Goal: Task Accomplishment & Management: Complete application form

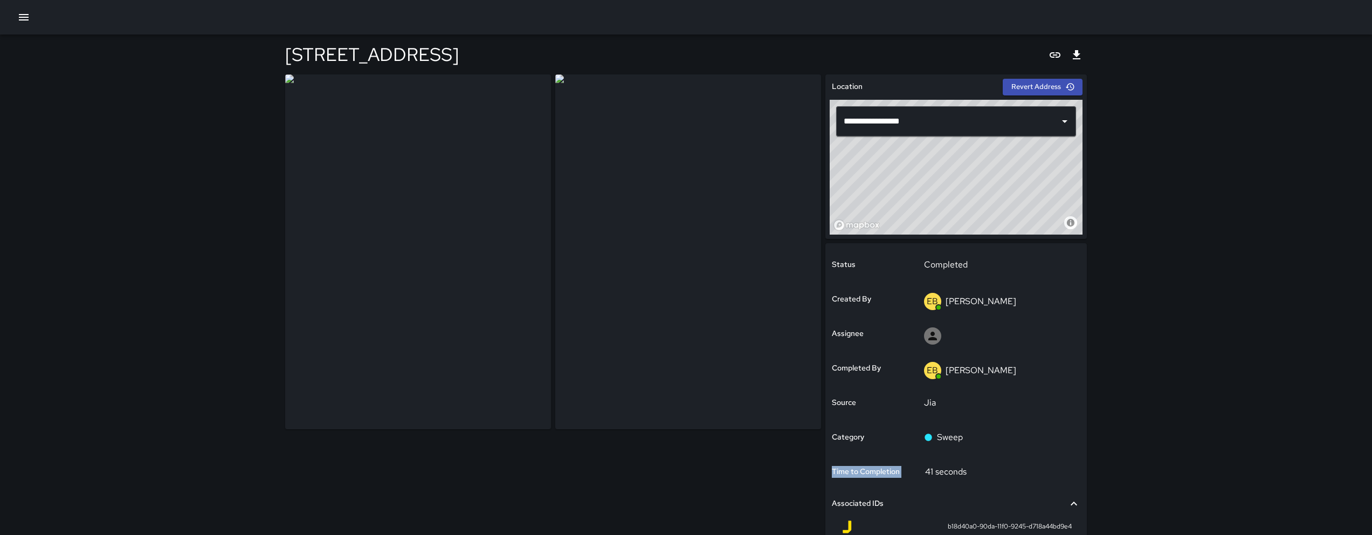
click at [1098, 456] on div "**********" at bounding box center [686, 346] width 828 height 623
drag, startPoint x: 1151, startPoint y: 492, endPoint x: 1136, endPoint y: 465, distance: 30.9
click at [1136, 465] on div "**********" at bounding box center [686, 328] width 1372 height 657
click at [1004, 443] on div "Bulk Sweep" at bounding box center [998, 437] width 149 height 13
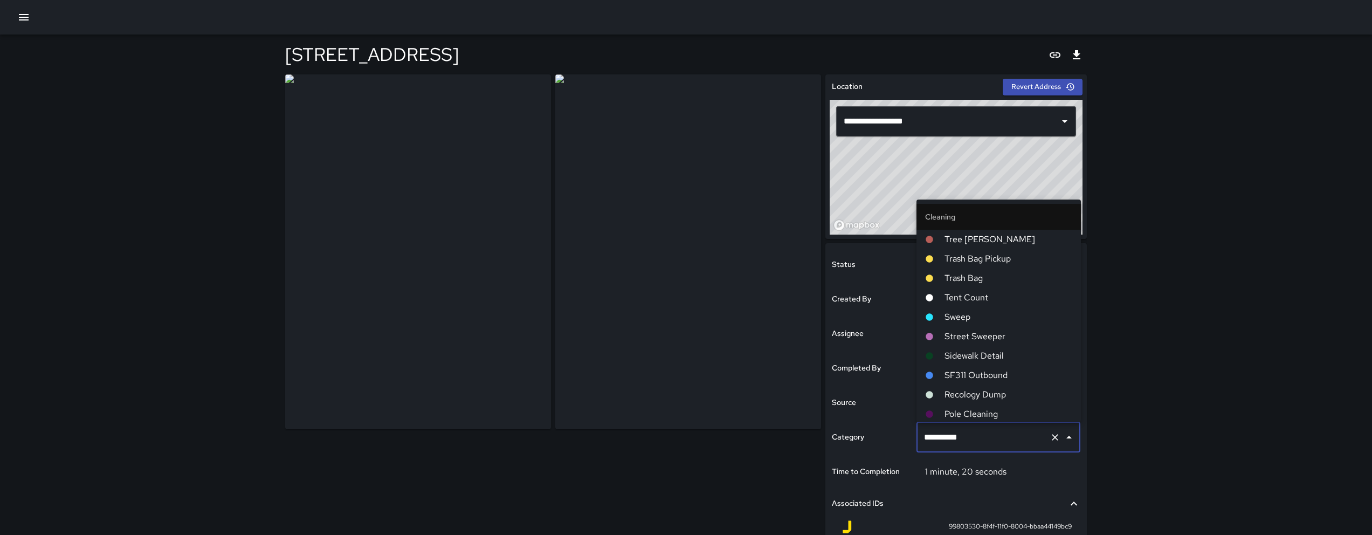
scroll to position [351, 0]
drag, startPoint x: 994, startPoint y: 438, endPoint x: 947, endPoint y: 438, distance: 47.4
click at [947, 438] on input "**********" at bounding box center [983, 437] width 125 height 20
drag, startPoint x: 943, startPoint y: 438, endPoint x: 913, endPoint y: 438, distance: 30.2
click at [913, 438] on div "**********" at bounding box center [956, 430] width 262 height 375
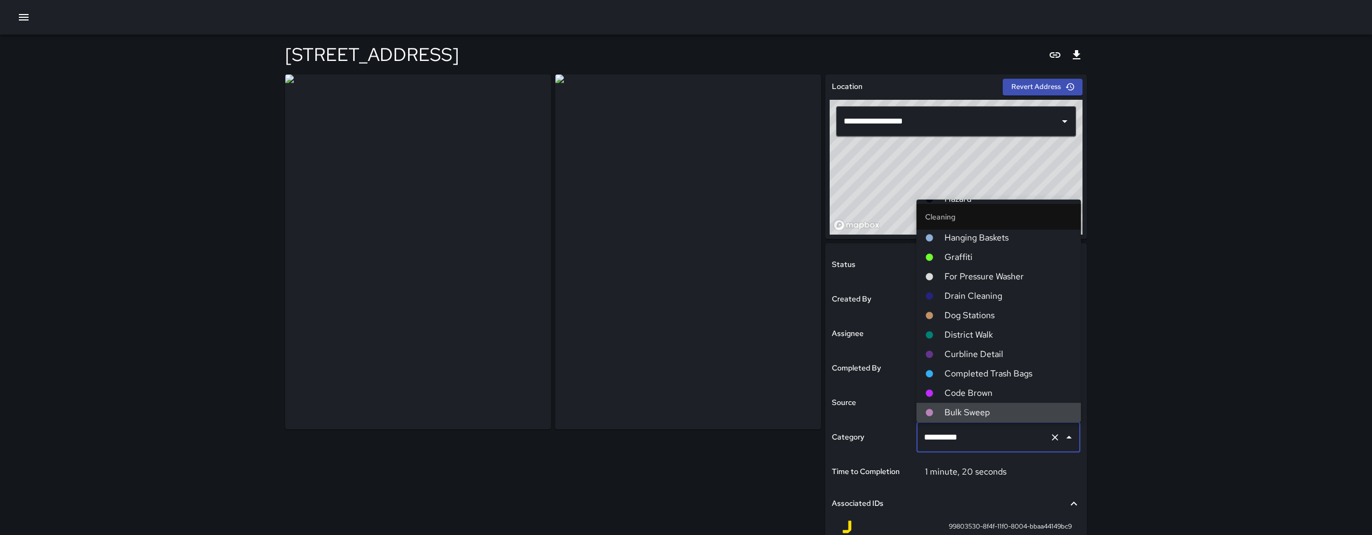
click at [913, 438] on div "Category" at bounding box center [872, 437] width 84 height 35
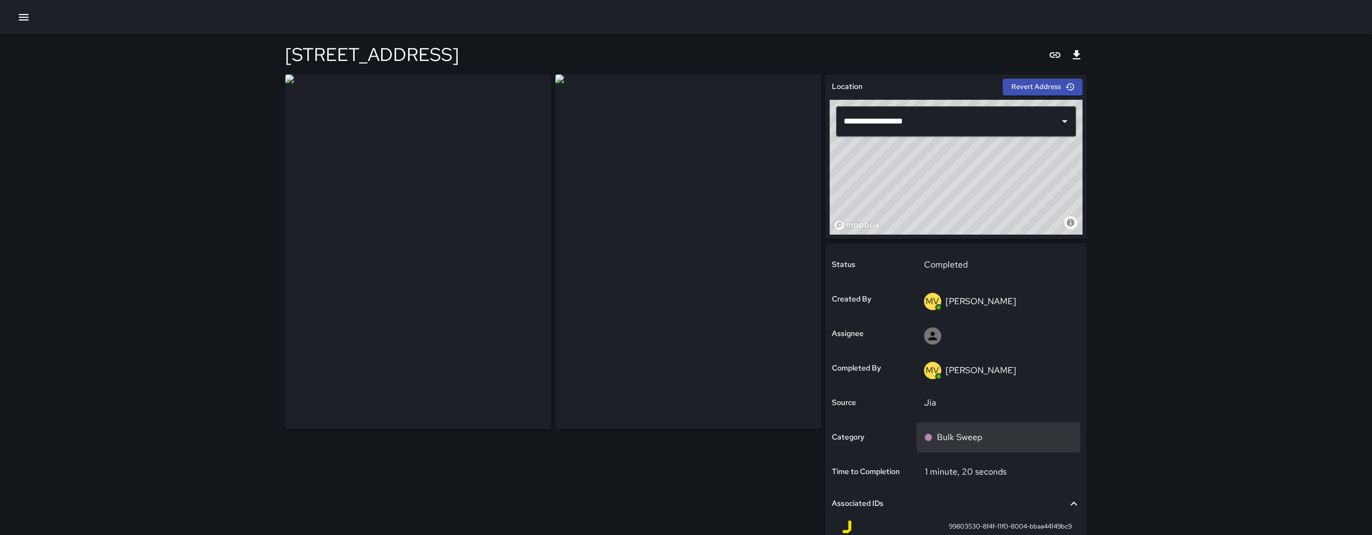
click at [1009, 428] on div "Bulk Sweep" at bounding box center [999, 437] width 164 height 30
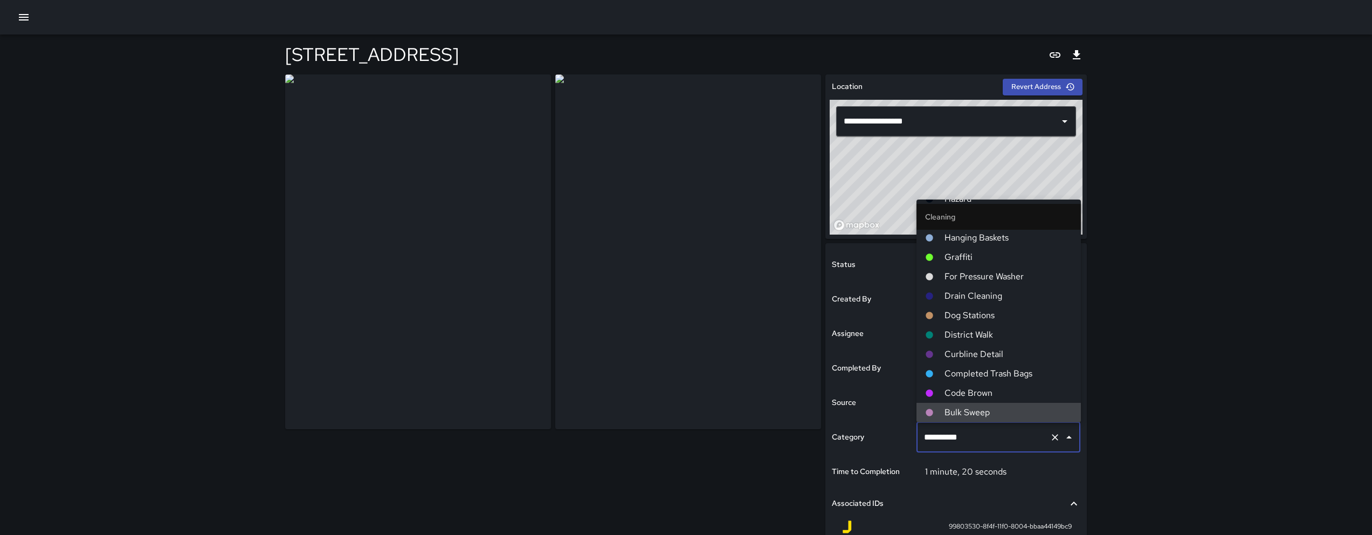
drag, startPoint x: 1002, startPoint y: 436, endPoint x: 916, endPoint y: 437, distance: 86.8
click at [917, 437] on div "**********" at bounding box center [999, 437] width 164 height 30
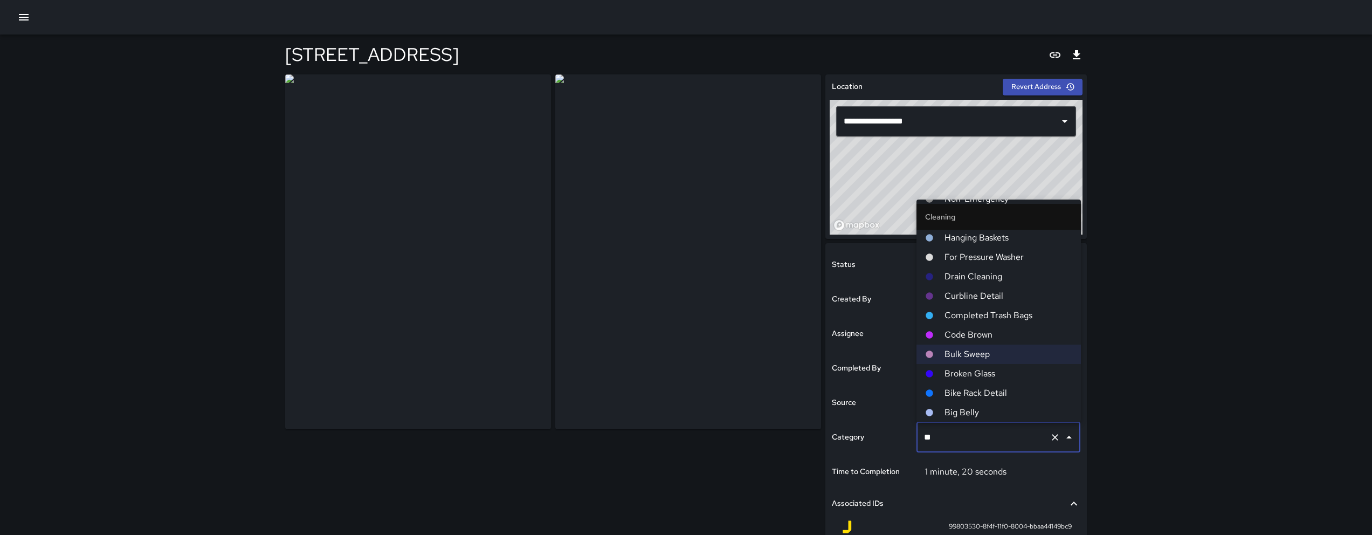
scroll to position [58, 0]
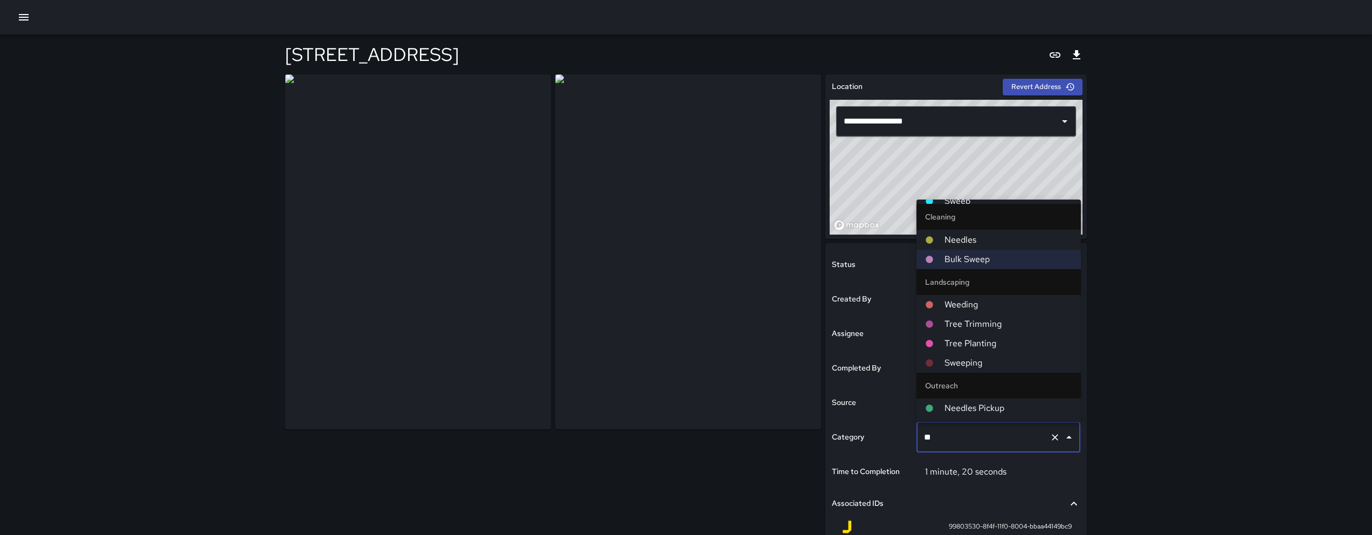
type input "*"
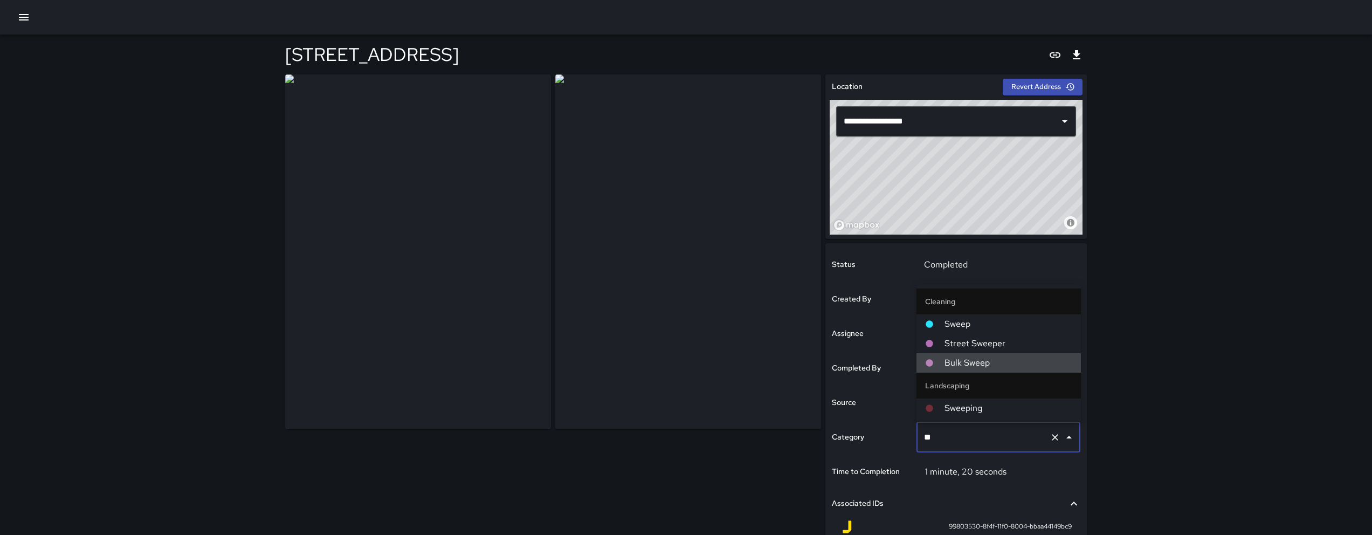
scroll to position [0, 0]
type input "***"
click at [965, 325] on span "Sweep" at bounding box center [1009, 324] width 128 height 13
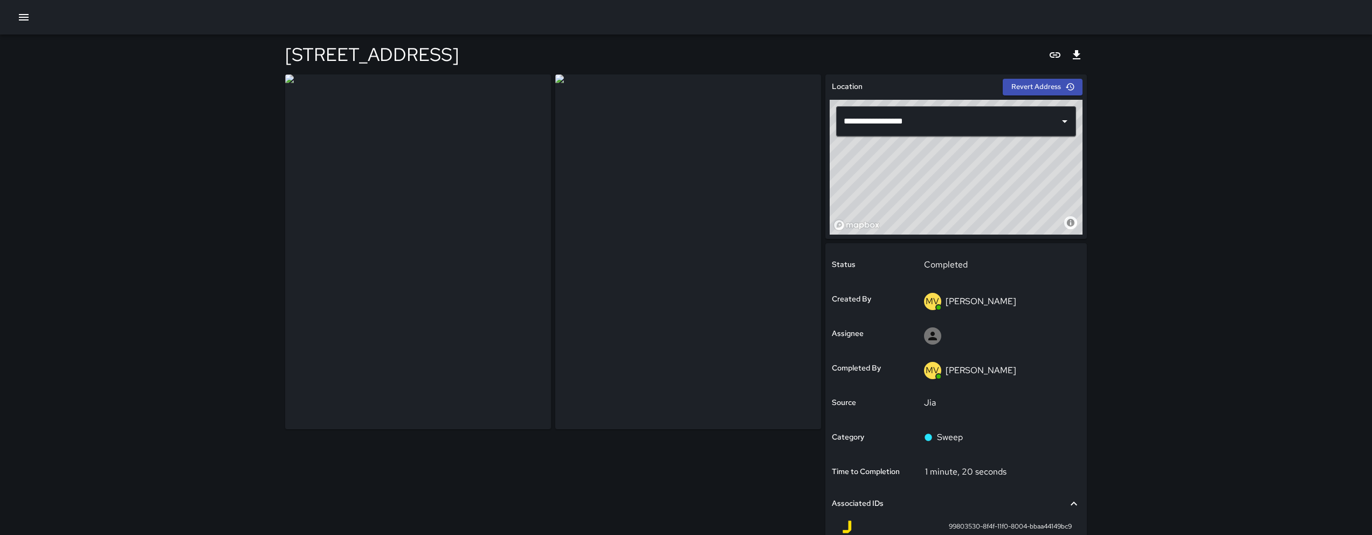
click at [1092, 457] on div "**********" at bounding box center [686, 346] width 828 height 623
click at [958, 433] on p "Bulk Sweep" at bounding box center [959, 437] width 45 height 13
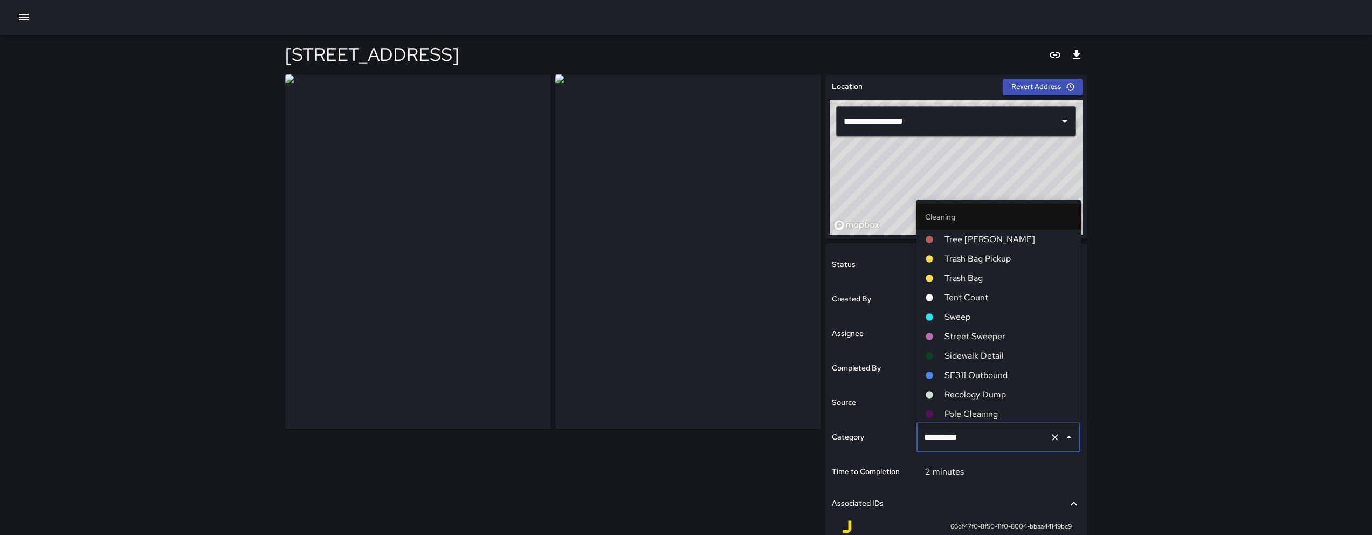
scroll to position [351, 0]
drag, startPoint x: 984, startPoint y: 435, endPoint x: 909, endPoint y: 433, distance: 75.0
click at [909, 433] on div "**********" at bounding box center [956, 430] width 262 height 375
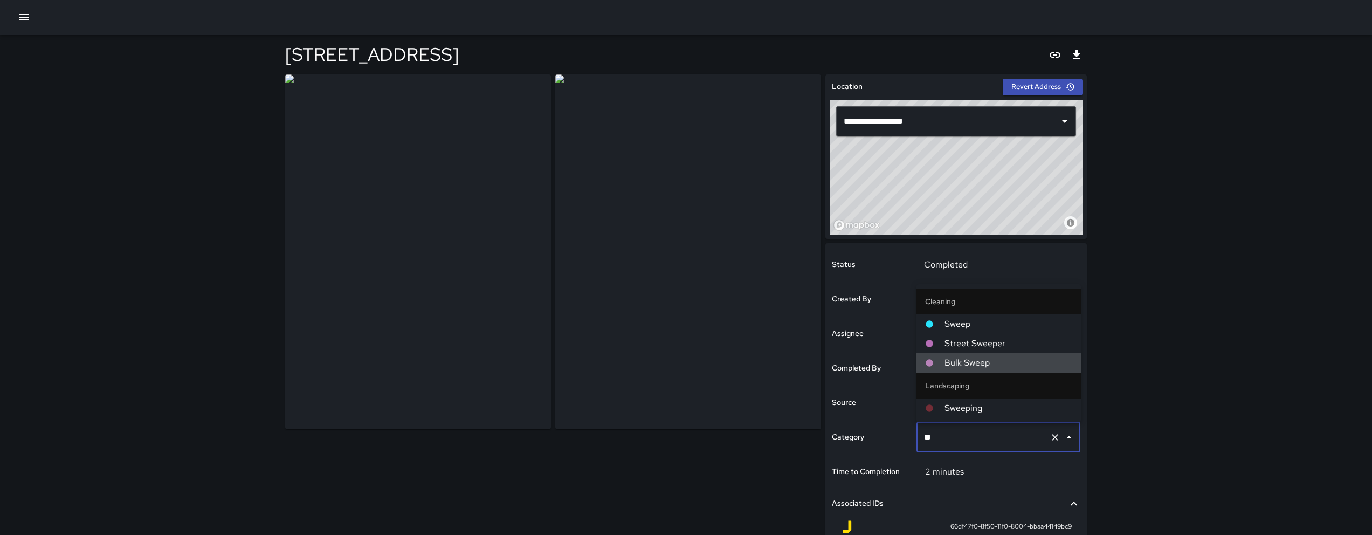
type input "***"
click at [968, 318] on span "Sweep" at bounding box center [1009, 324] width 128 height 13
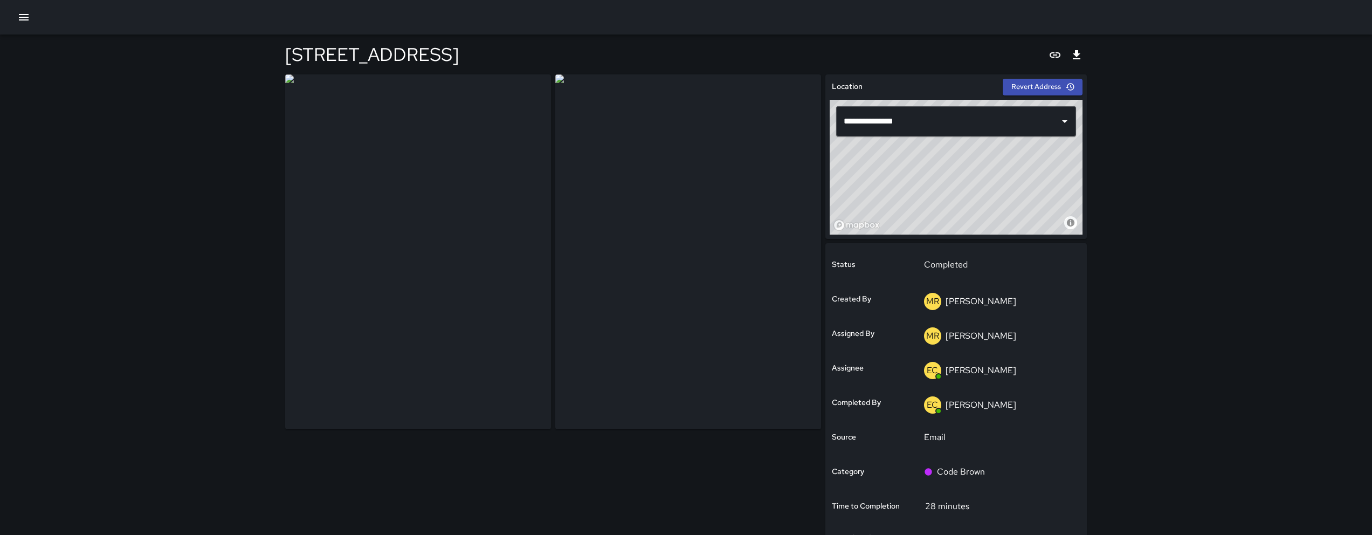
click at [1092, 450] on div "**********" at bounding box center [686, 363] width 828 height 657
click at [1099, 462] on div "**********" at bounding box center [686, 363] width 828 height 657
drag, startPoint x: 1102, startPoint y: 467, endPoint x: 1102, endPoint y: 478, distance: 10.8
click at [1102, 478] on div "**********" at bounding box center [686, 346] width 1372 height 692
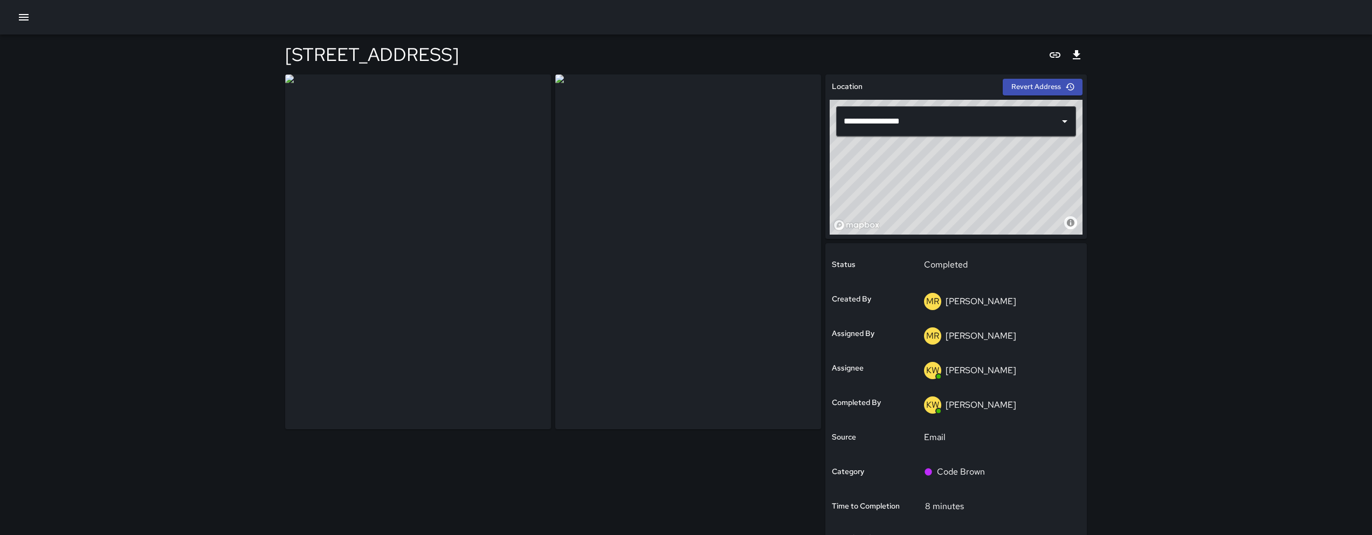
click at [1102, 478] on div "**********" at bounding box center [686, 346] width 1372 height 692
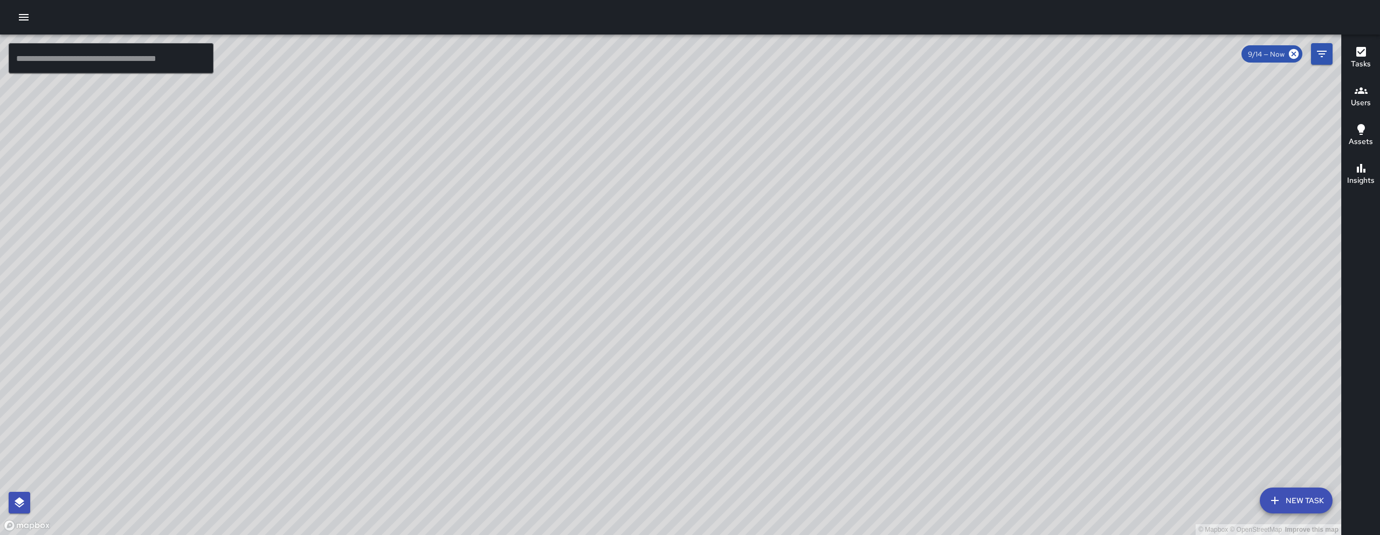
drag, startPoint x: 1182, startPoint y: 529, endPoint x: 883, endPoint y: 359, distance: 344.8
click at [886, 362] on div "© Mapbox © OpenStreetMap Improve this map" at bounding box center [670, 285] width 1341 height 500
drag, startPoint x: 904, startPoint y: 366, endPoint x: 1048, endPoint y: 361, distance: 144.0
click at [1041, 369] on div "© Mapbox © OpenStreetMap Improve this map" at bounding box center [670, 285] width 1341 height 500
drag, startPoint x: 996, startPoint y: 337, endPoint x: 1002, endPoint y: 324, distance: 14.0
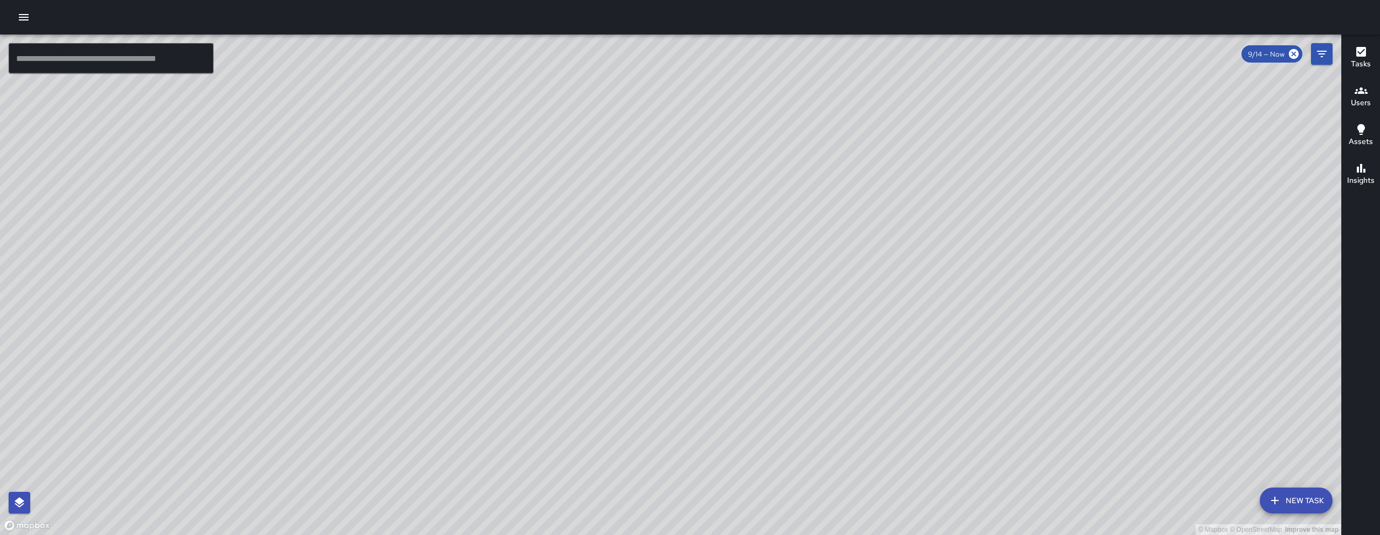
click at [1002, 324] on div "© Mapbox © OpenStreetMap Improve this map" at bounding box center [670, 285] width 1341 height 500
drag, startPoint x: 1002, startPoint y: 324, endPoint x: 1011, endPoint y: 320, distance: 9.7
click at [1009, 319] on div "© Mapbox © OpenStreetMap Improve this map" at bounding box center [670, 285] width 1341 height 500
drag, startPoint x: 1035, startPoint y: 342, endPoint x: 1043, endPoint y: 346, distance: 8.7
click at [1043, 346] on div "© Mapbox © OpenStreetMap Improve this map" at bounding box center [670, 285] width 1341 height 500
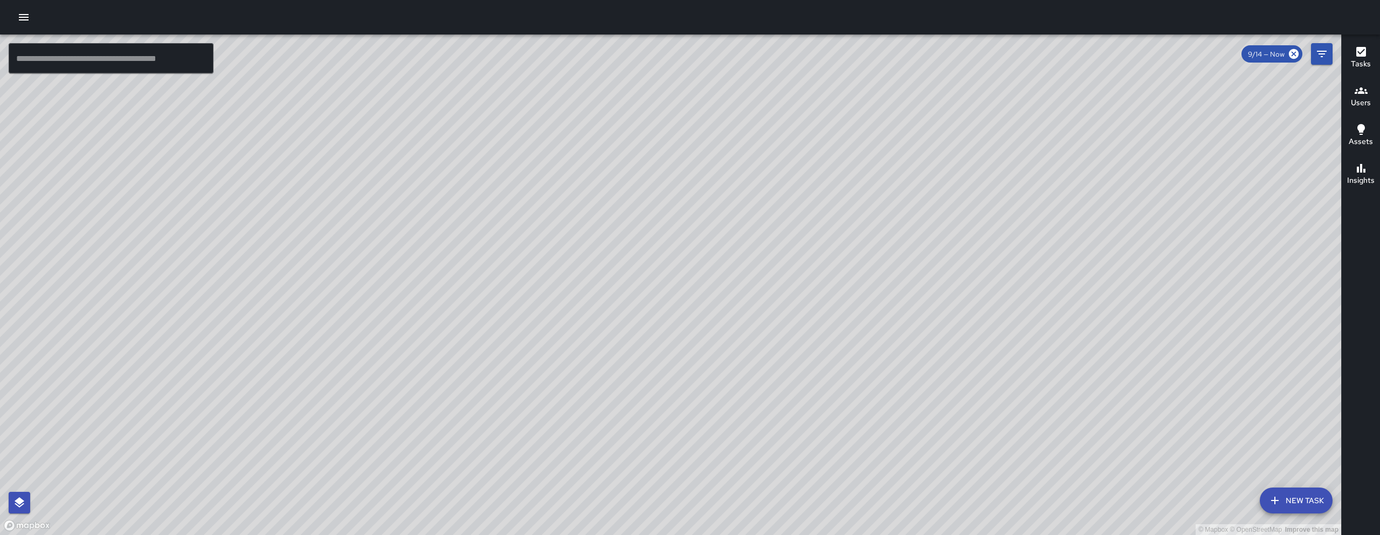
drag, startPoint x: 827, startPoint y: 271, endPoint x: 701, endPoint y: 274, distance: 125.1
click at [701, 274] on div "© Mapbox © OpenStreetMap Improve this map" at bounding box center [670, 285] width 1341 height 500
click at [615, 279] on div "© Mapbox © OpenStreetMap Improve this map" at bounding box center [670, 285] width 1341 height 500
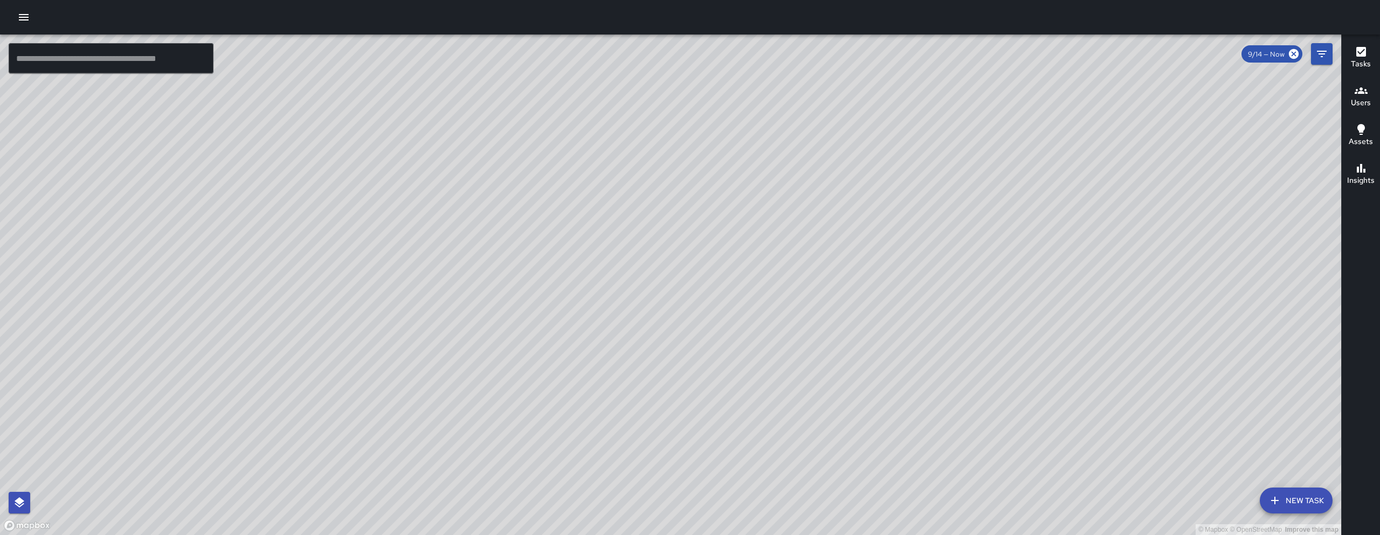
drag, startPoint x: 789, startPoint y: 329, endPoint x: 500, endPoint y: 352, distance: 290.4
click at [500, 352] on div "© Mapbox © OpenStreetMap Improve this map" at bounding box center [670, 285] width 1341 height 500
drag, startPoint x: 452, startPoint y: 328, endPoint x: 503, endPoint y: 339, distance: 52.2
click at [503, 339] on div "© Mapbox © OpenStreetMap Improve this map" at bounding box center [670, 285] width 1341 height 500
click at [17, 16] on icon "button" at bounding box center [23, 17] width 13 height 13
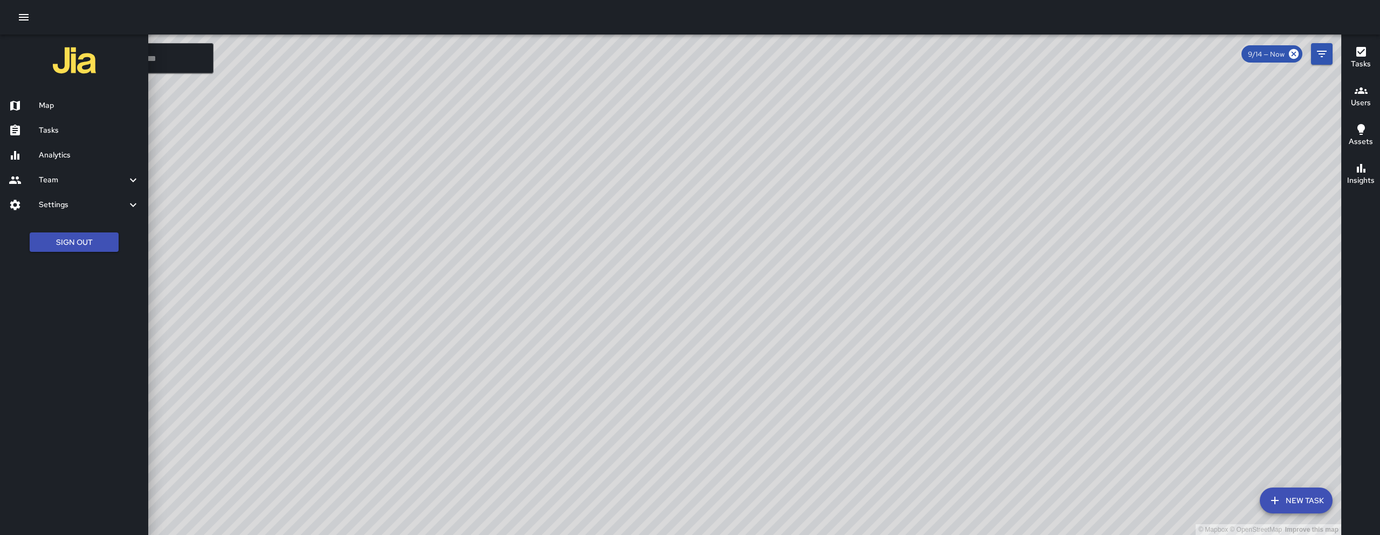
drag, startPoint x: 65, startPoint y: 127, endPoint x: 68, endPoint y: 121, distance: 7.0
click at [65, 127] on h6 "Tasks" at bounding box center [89, 131] width 101 height 12
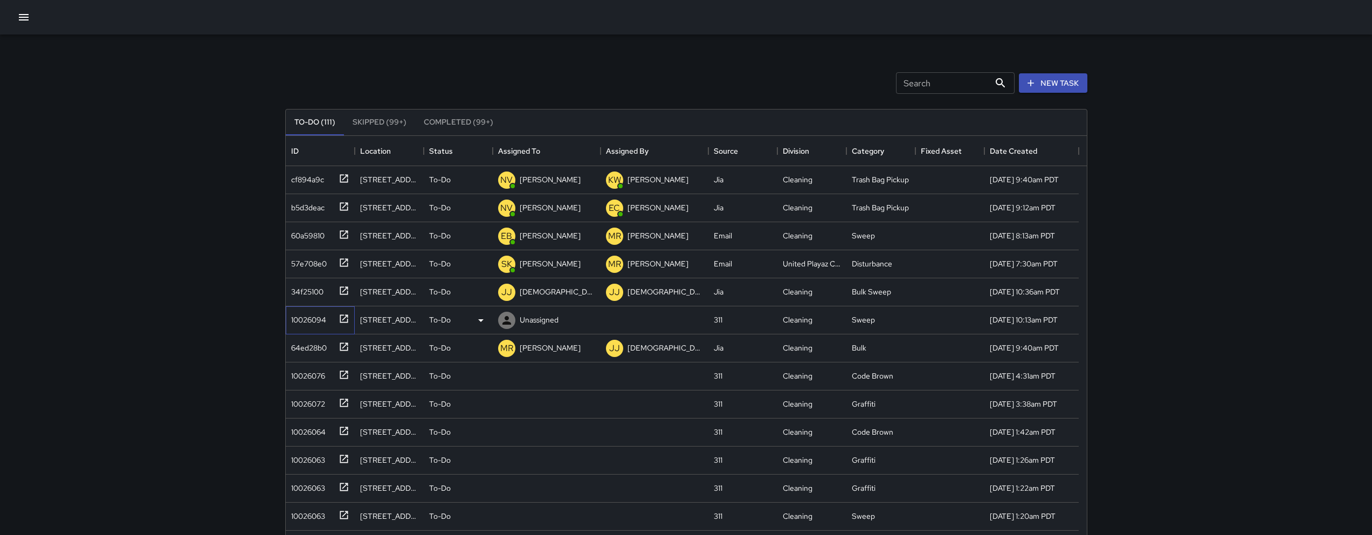
click at [305, 313] on div "10026094" at bounding box center [306, 317] width 39 height 15
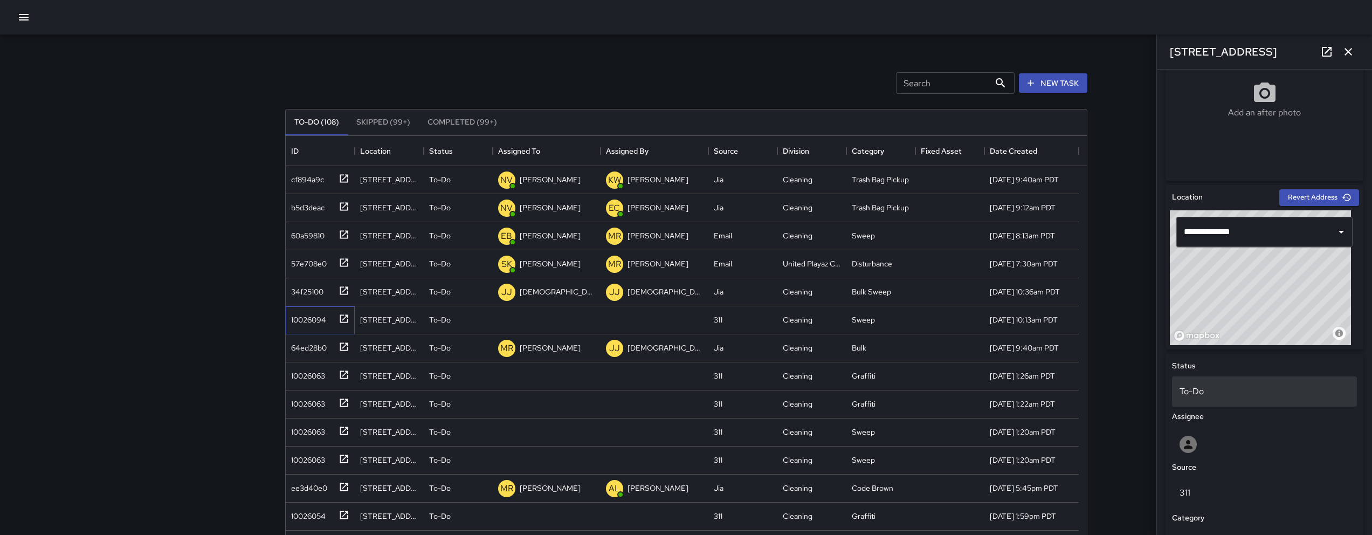
scroll to position [233, 0]
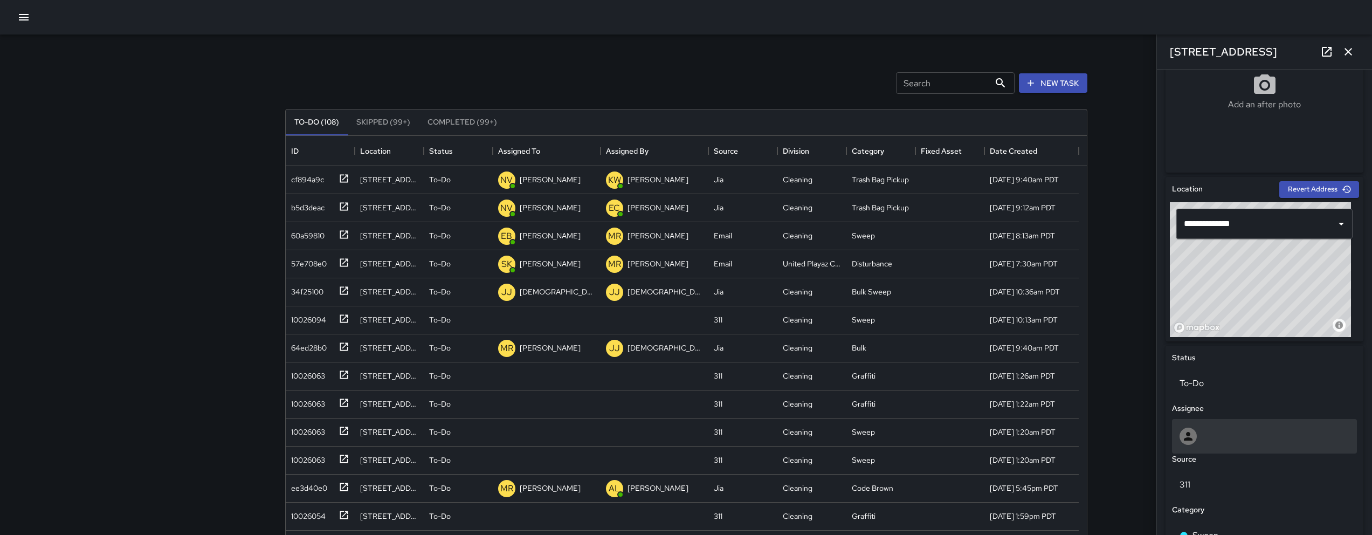
click at [1238, 432] on div at bounding box center [1265, 436] width 170 height 17
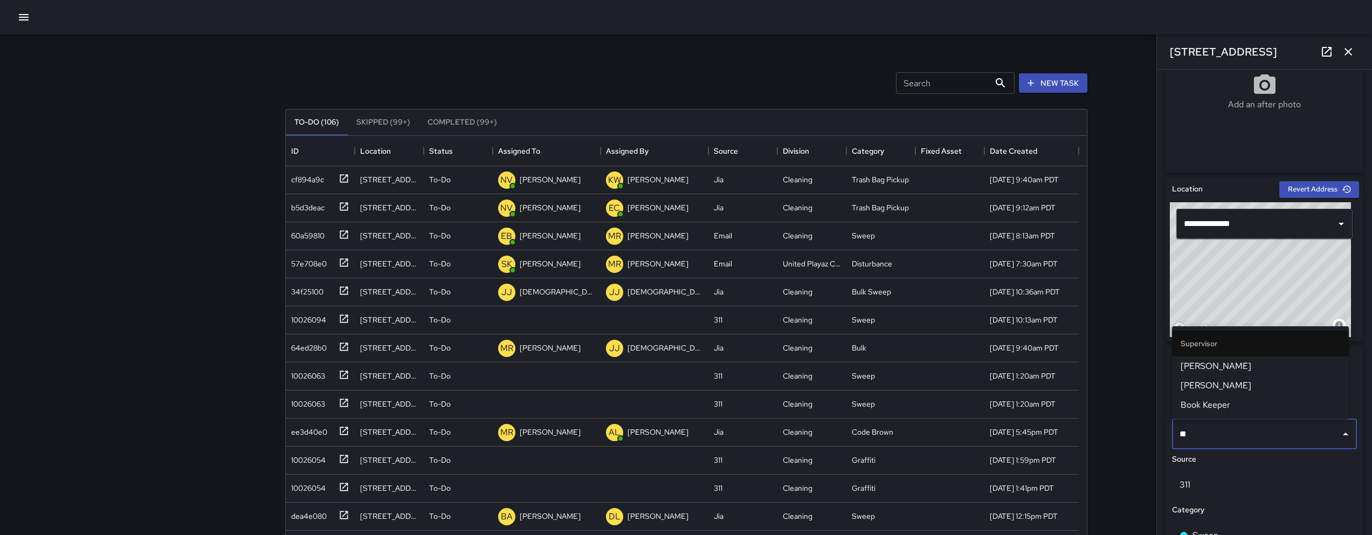
type input "*"
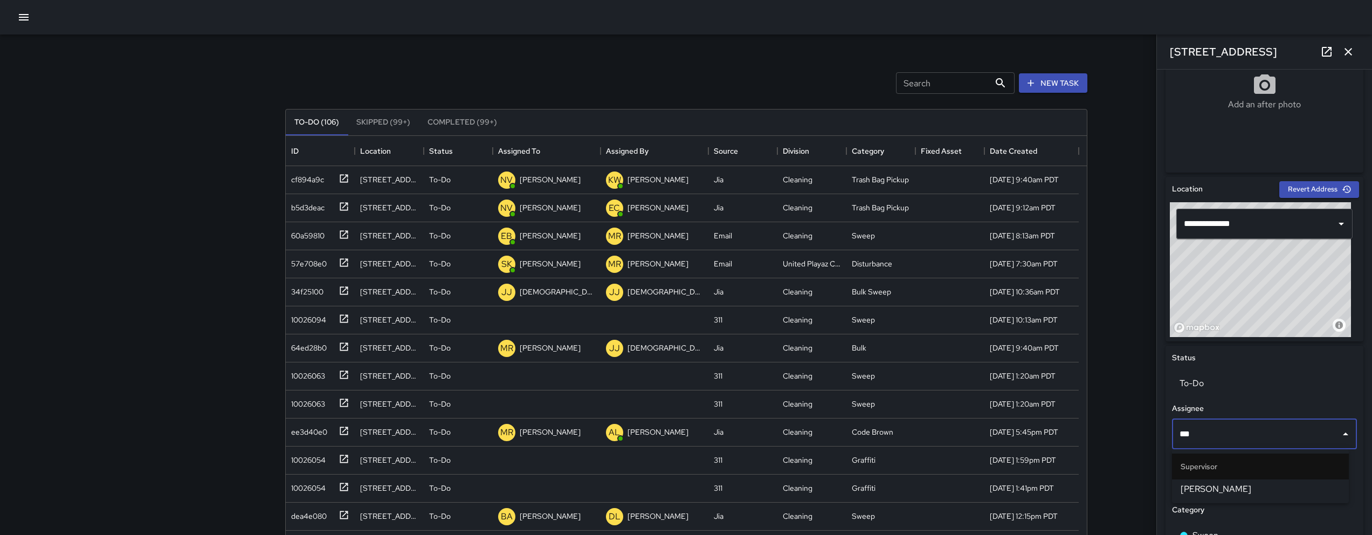
type input "****"
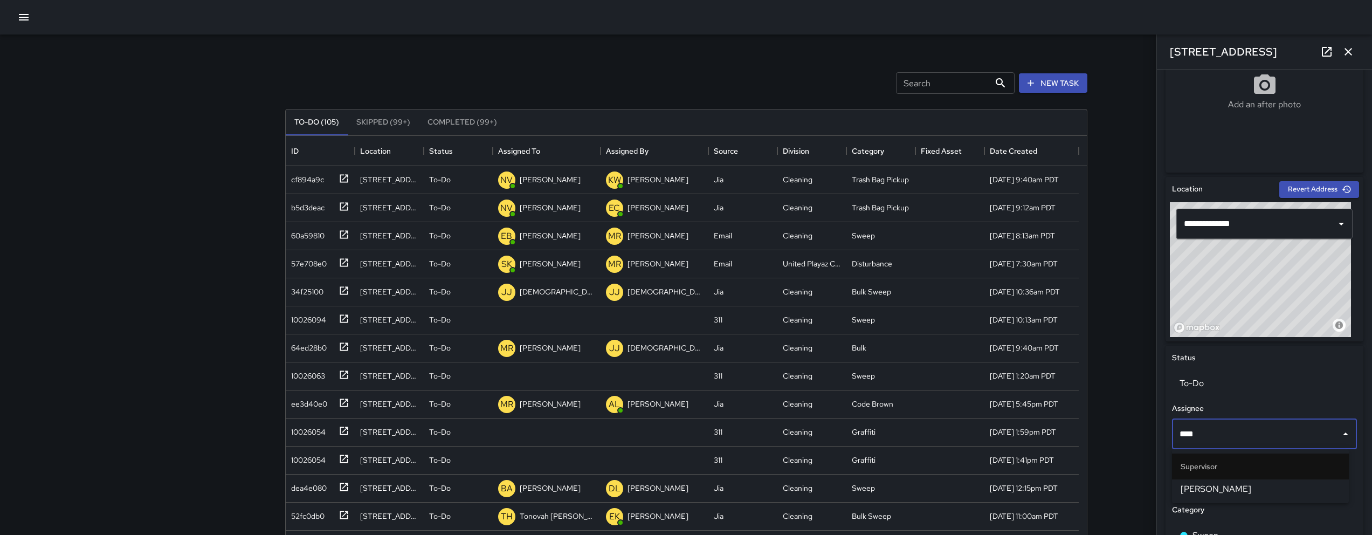
click at [1269, 491] on span "[PERSON_NAME]" at bounding box center [1261, 489] width 160 height 13
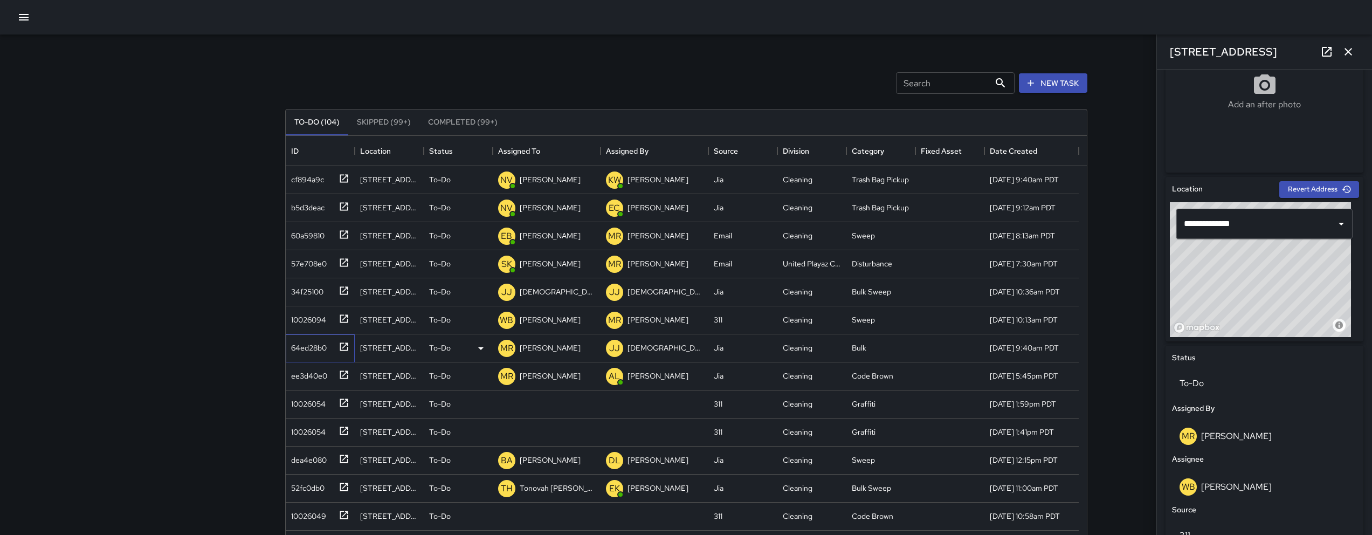
click at [302, 350] on div "64ed28b0" at bounding box center [307, 345] width 40 height 15
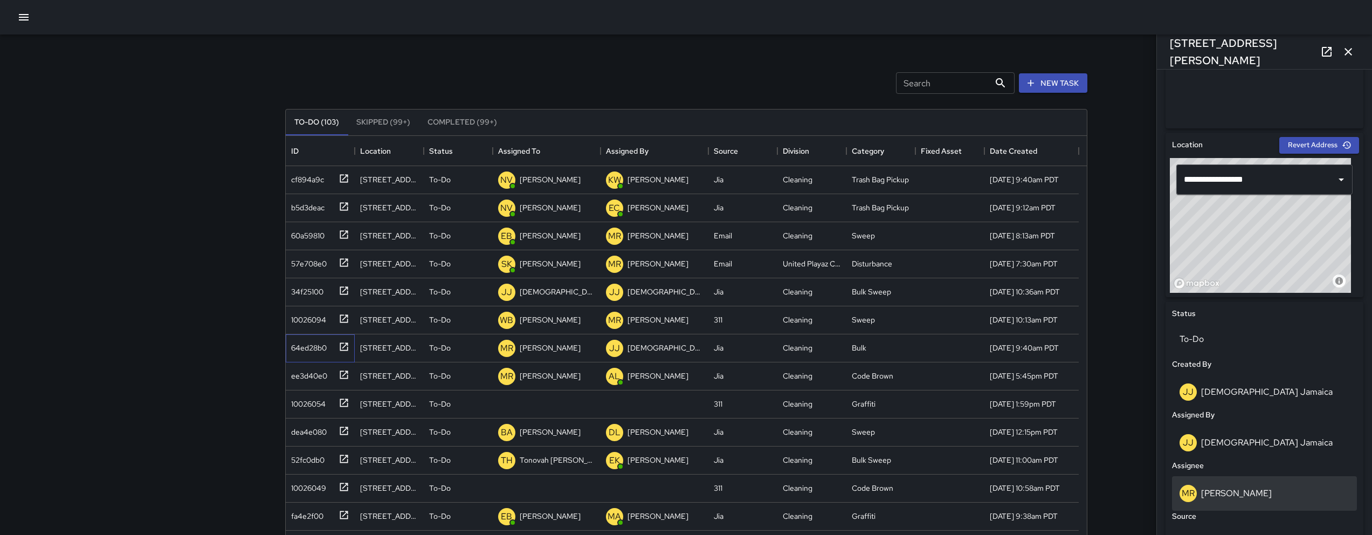
scroll to position [279, 0]
click at [1262, 488] on div "[PERSON_NAME]" at bounding box center [1265, 492] width 170 height 17
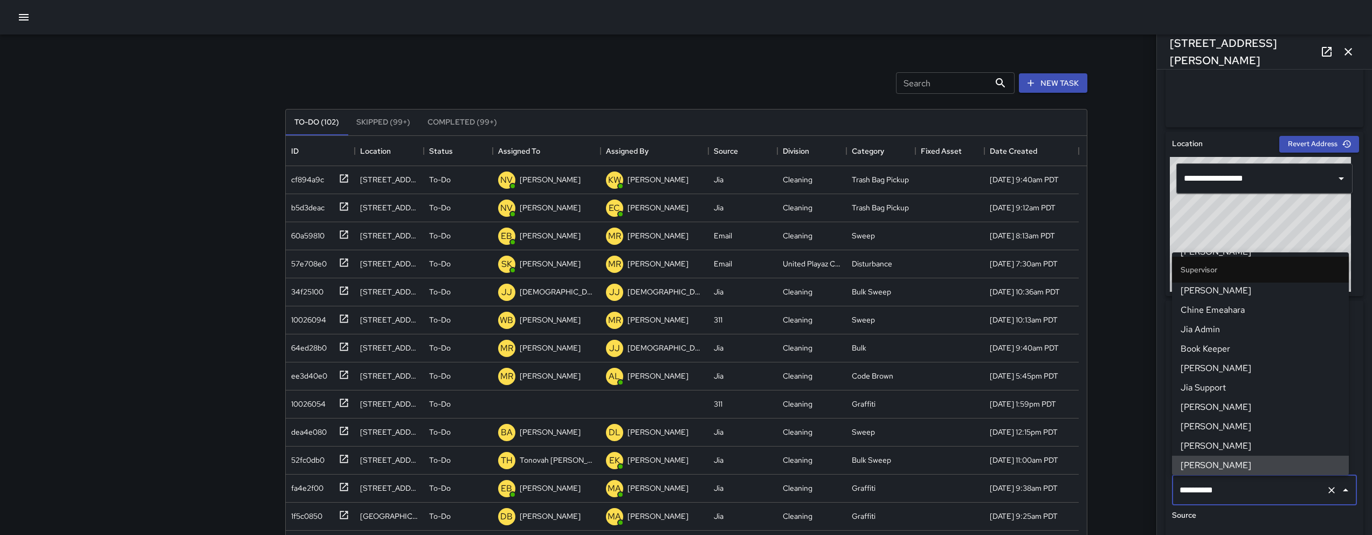
scroll to position [0, 0]
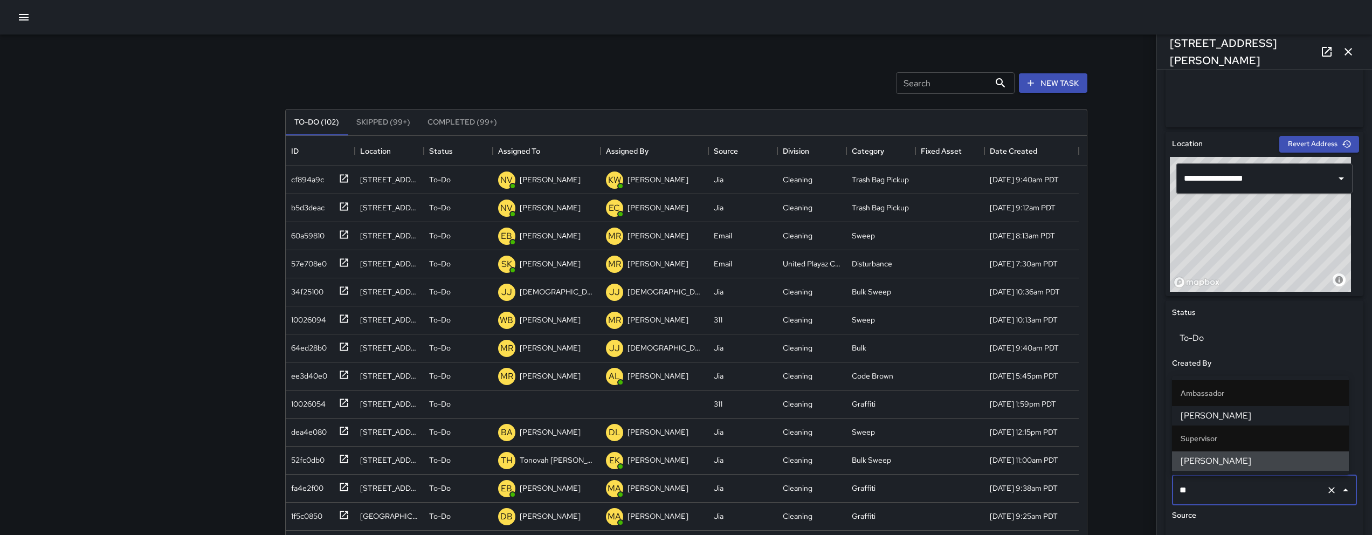
type input "*"
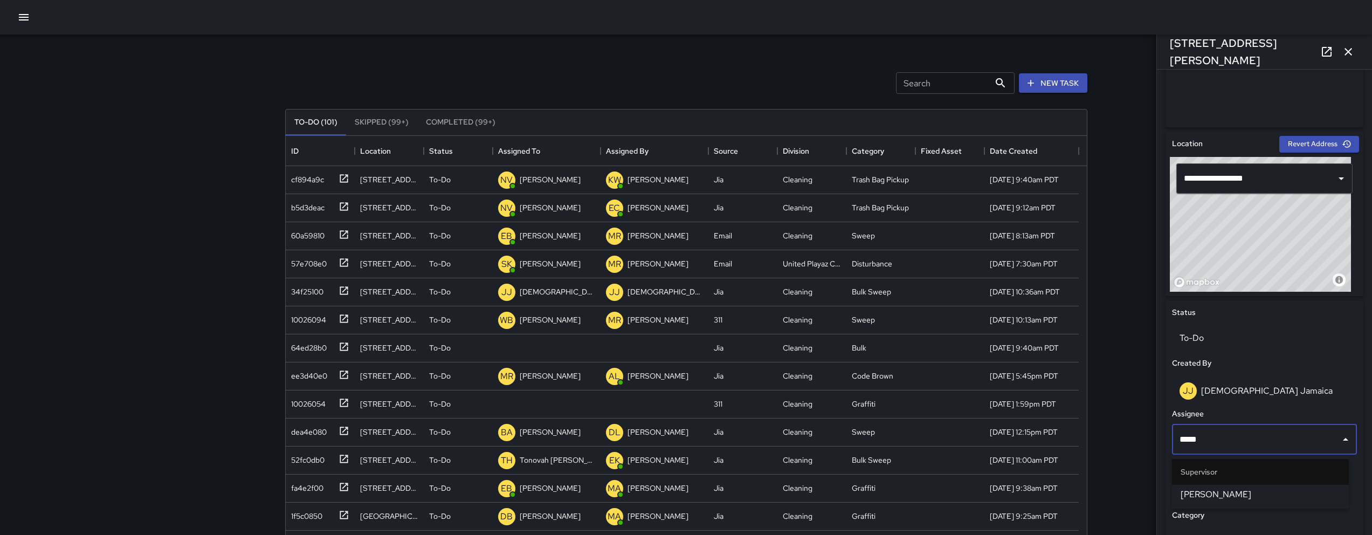
type input "******"
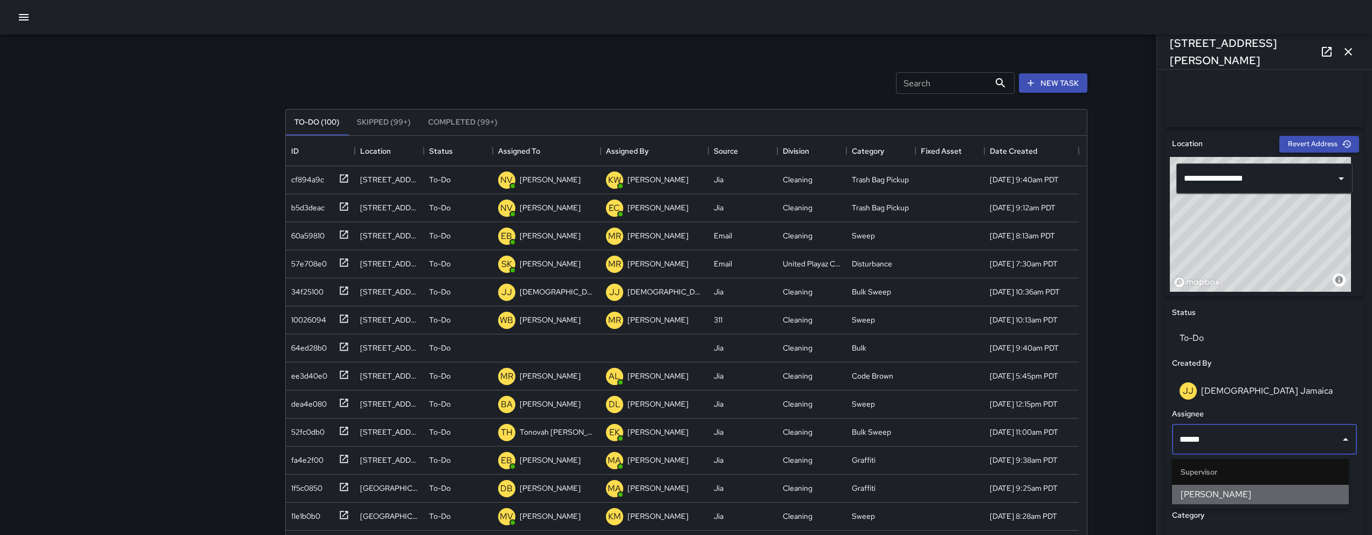
click at [1262, 490] on span "[PERSON_NAME]" at bounding box center [1261, 494] width 160 height 13
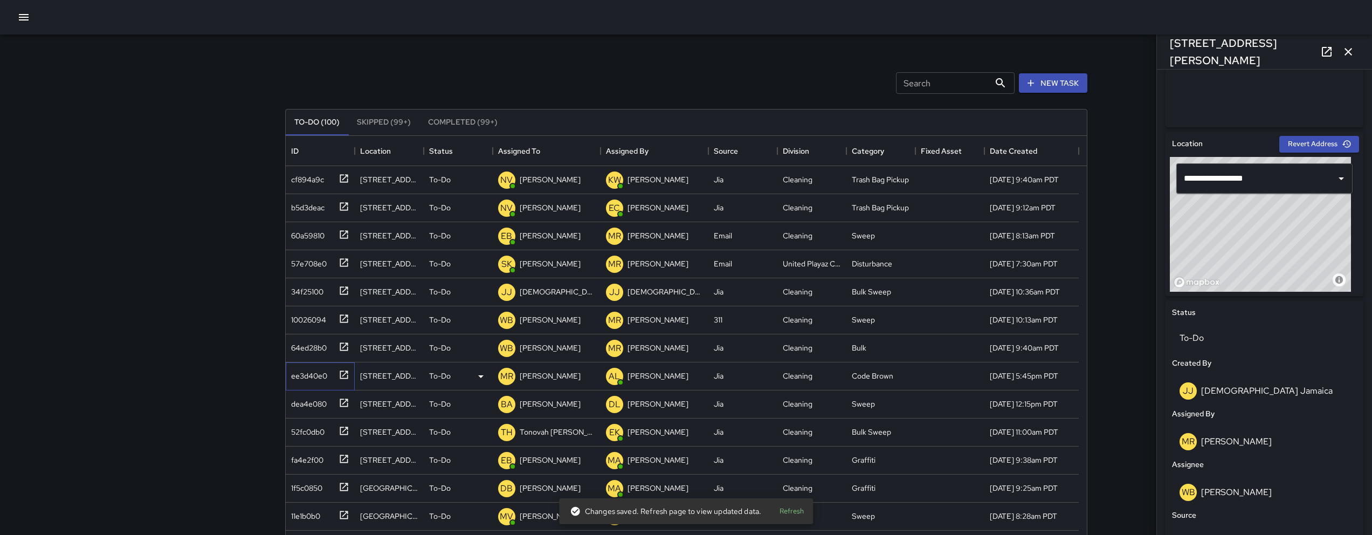
click at [302, 380] on div "ee3d40e0" at bounding box center [307, 373] width 40 height 15
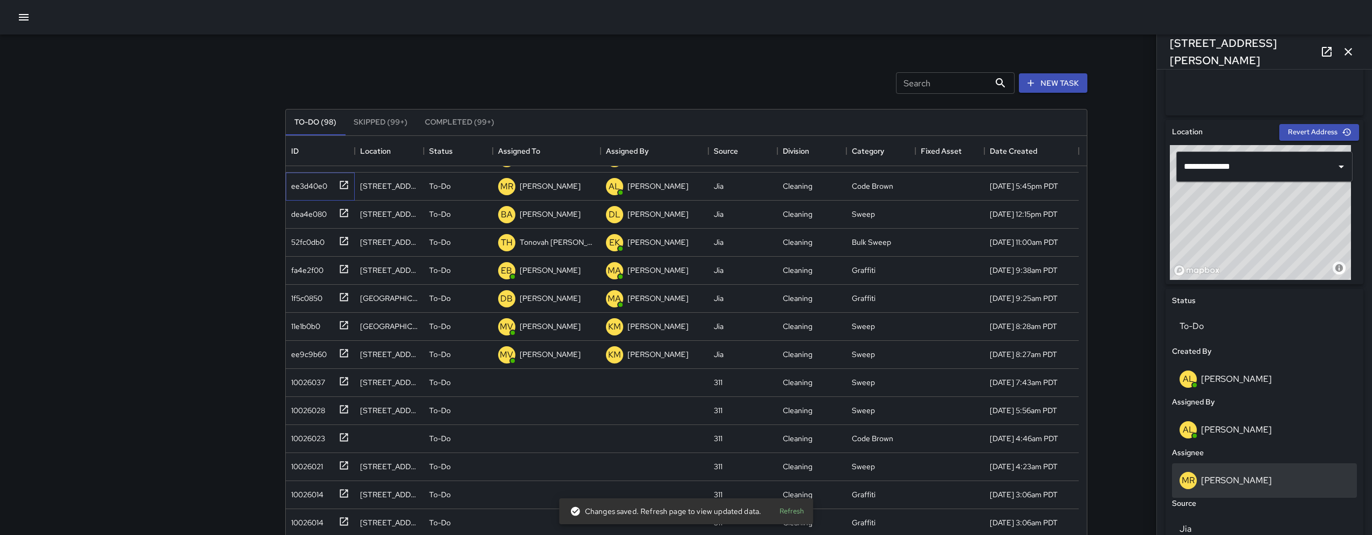
scroll to position [293, 0]
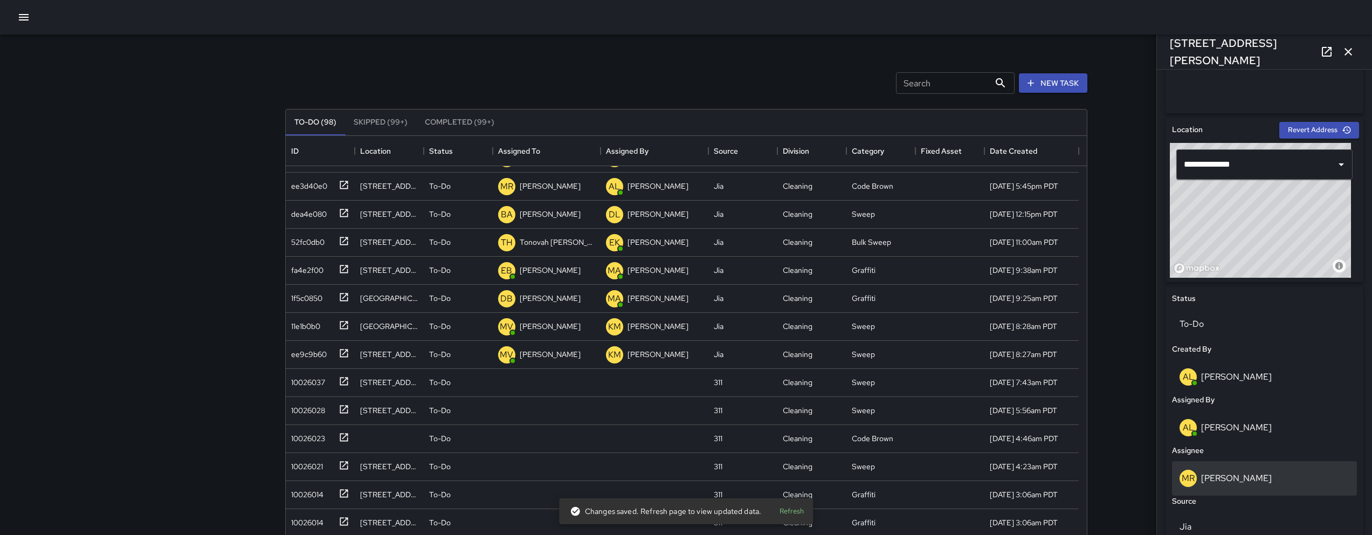
click at [1270, 488] on div "[PERSON_NAME]" at bounding box center [1264, 478] width 185 height 35
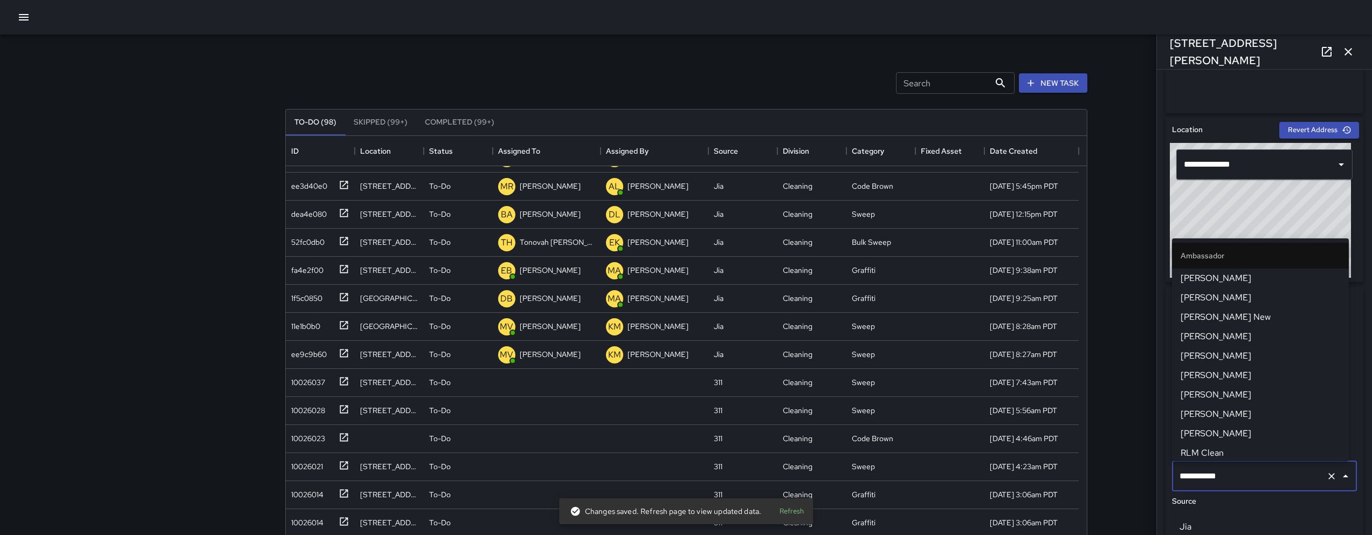
scroll to position [1017, 0]
drag, startPoint x: 1271, startPoint y: 480, endPoint x: 1136, endPoint y: 456, distance: 137.6
click at [1136, 456] on div "Search Search New Task To-Do (98) Skipped (99+) Completed (99+) ID Location Sta…" at bounding box center [686, 318] width 1372 height 637
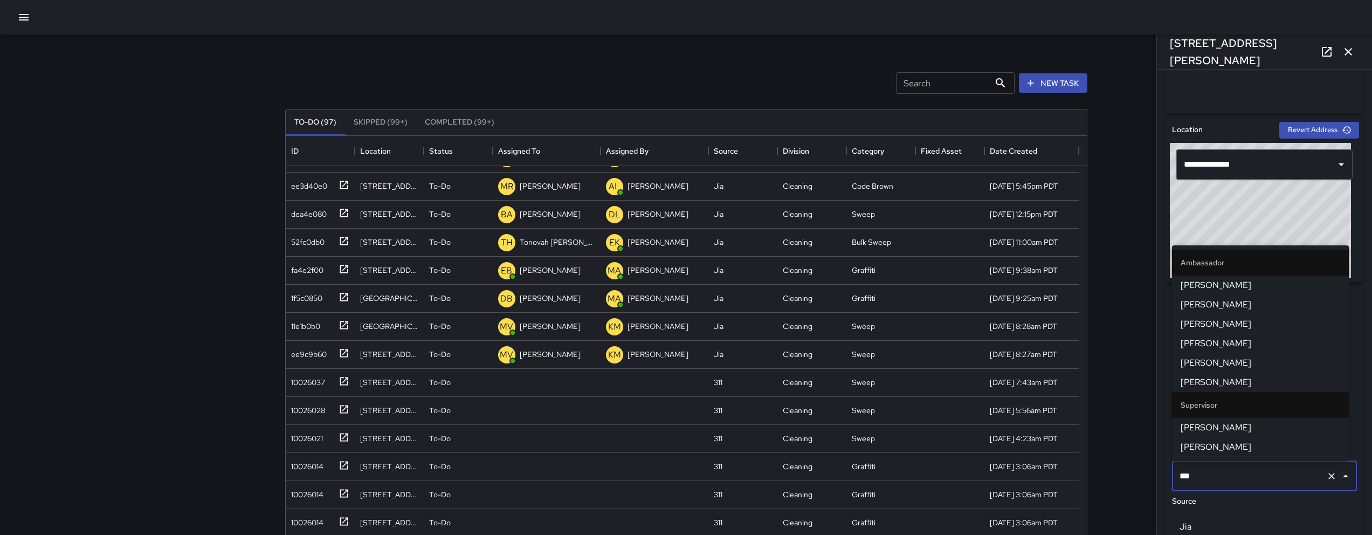
type input "****"
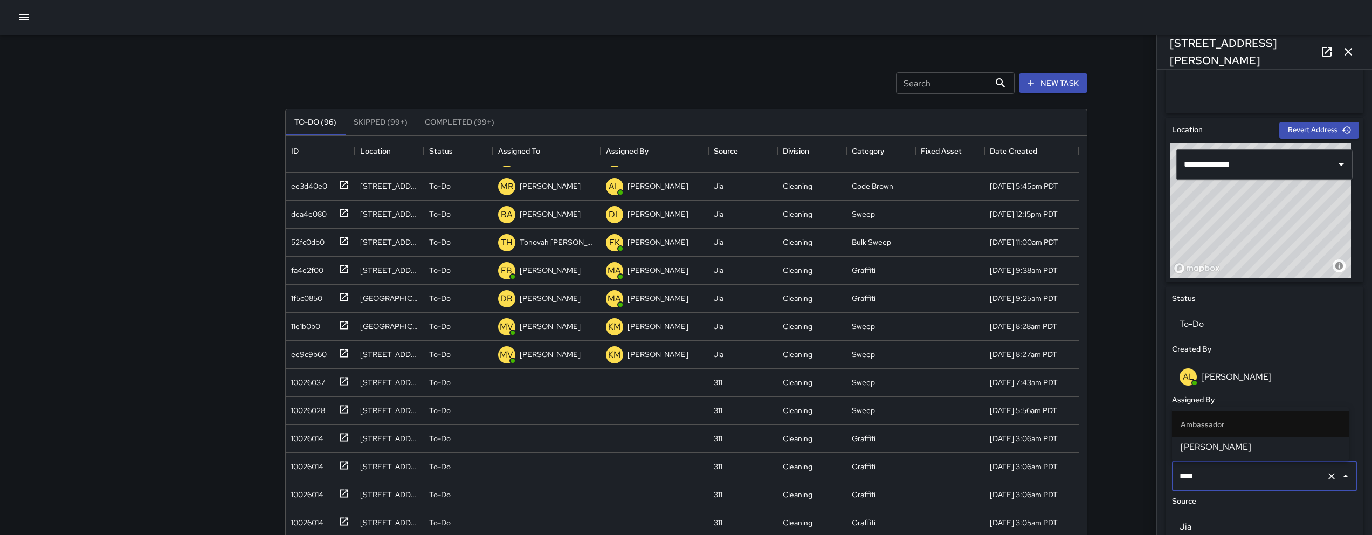
click at [1186, 455] on li "[PERSON_NAME]" at bounding box center [1260, 446] width 177 height 19
click at [305, 243] on div "52fc0db0" at bounding box center [306, 239] width 38 height 15
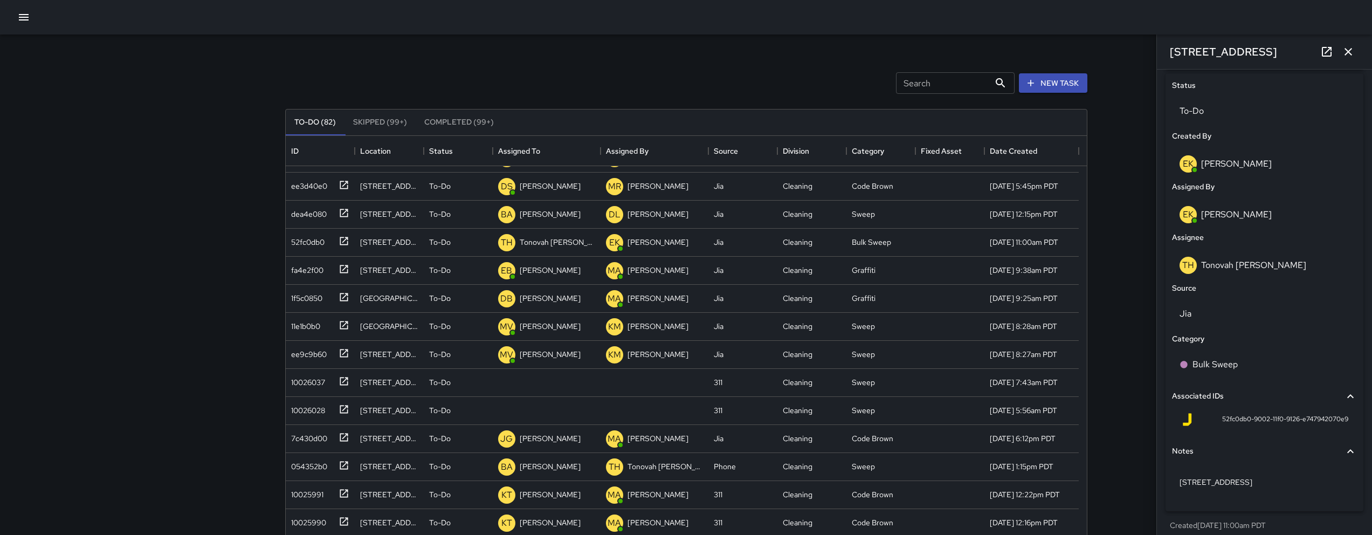
scroll to position [514, 0]
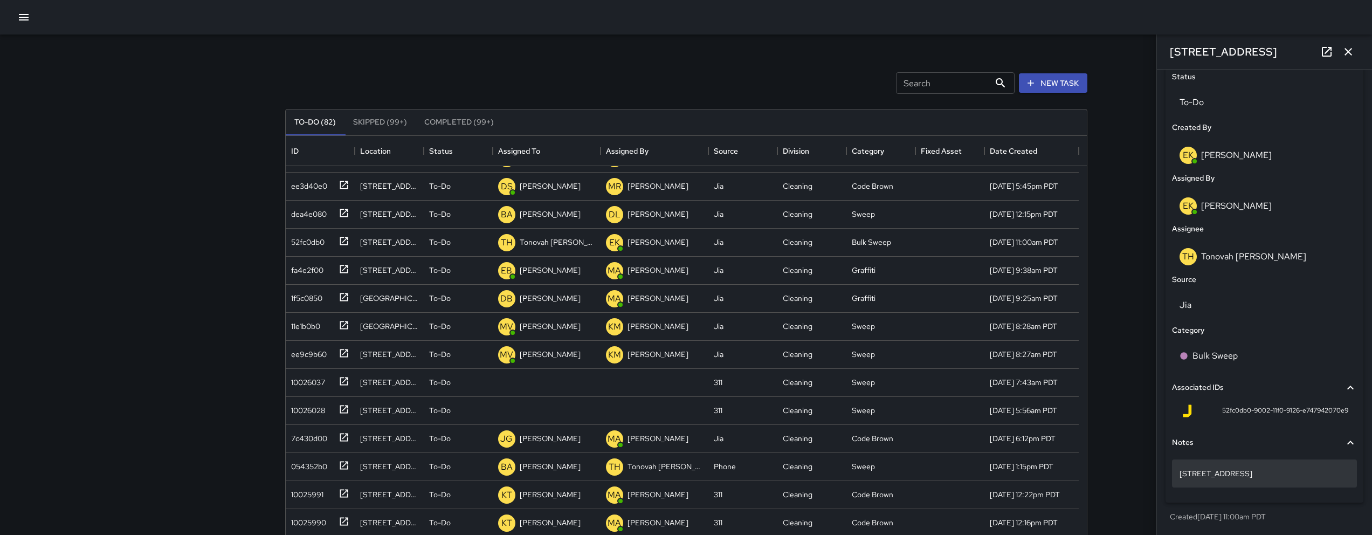
click at [1262, 474] on p "[STREET_ADDRESS]" at bounding box center [1265, 473] width 170 height 11
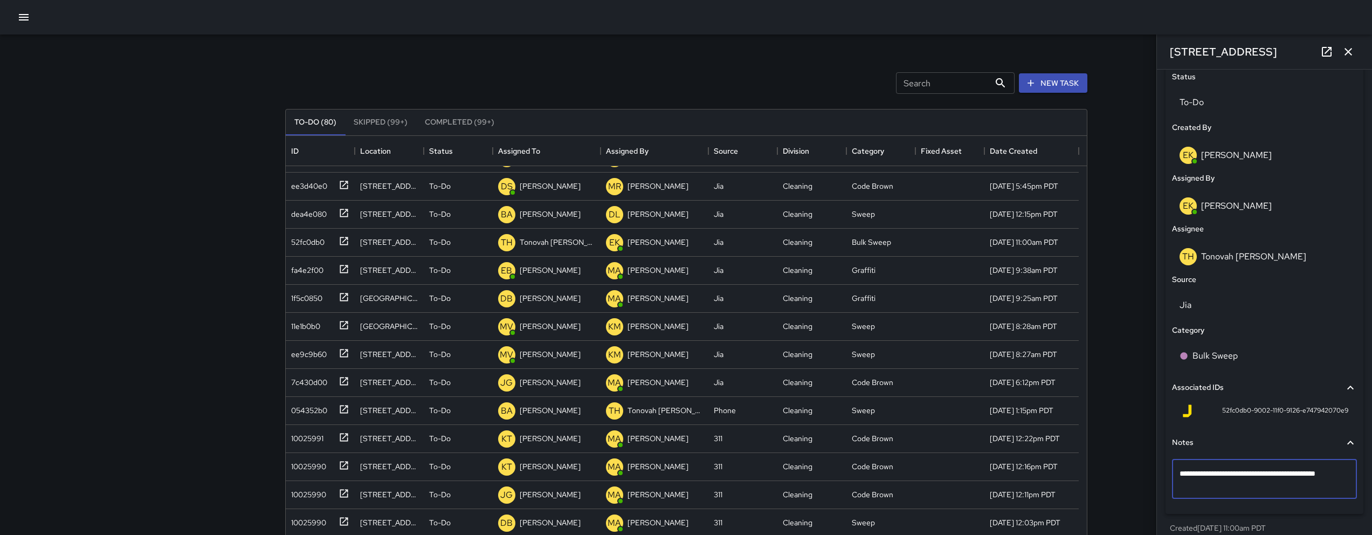
type textarea "**********"
click at [1189, 97] on p "To-Do" at bounding box center [1265, 102] width 170 height 13
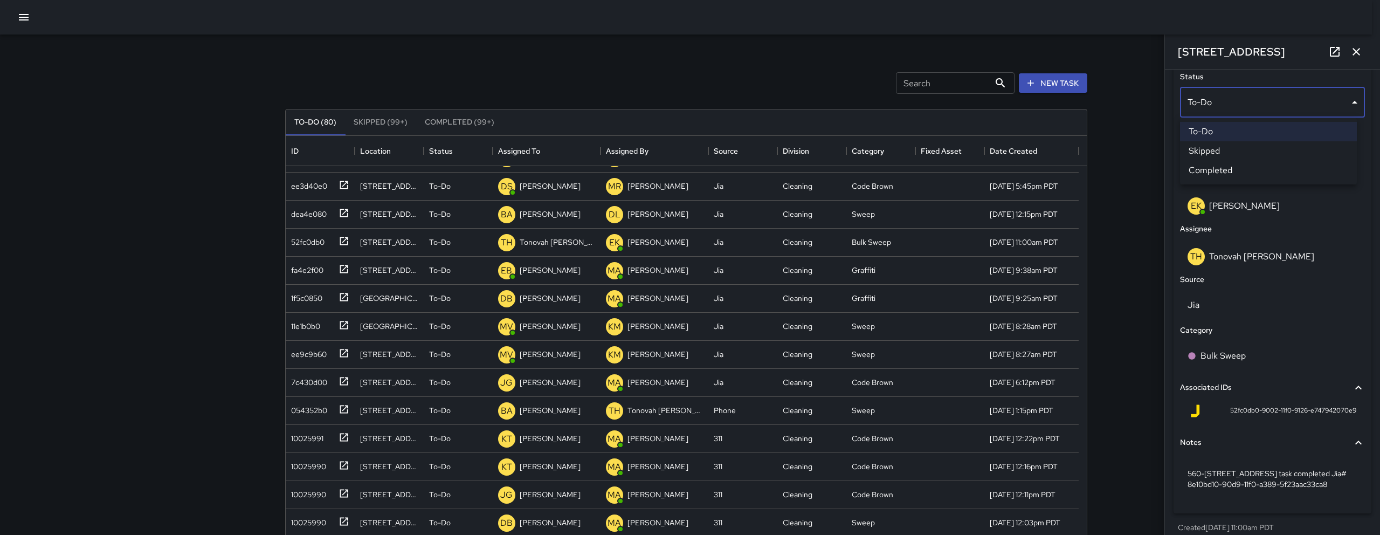
click at [1203, 147] on li "Skipped" at bounding box center [1268, 150] width 177 height 19
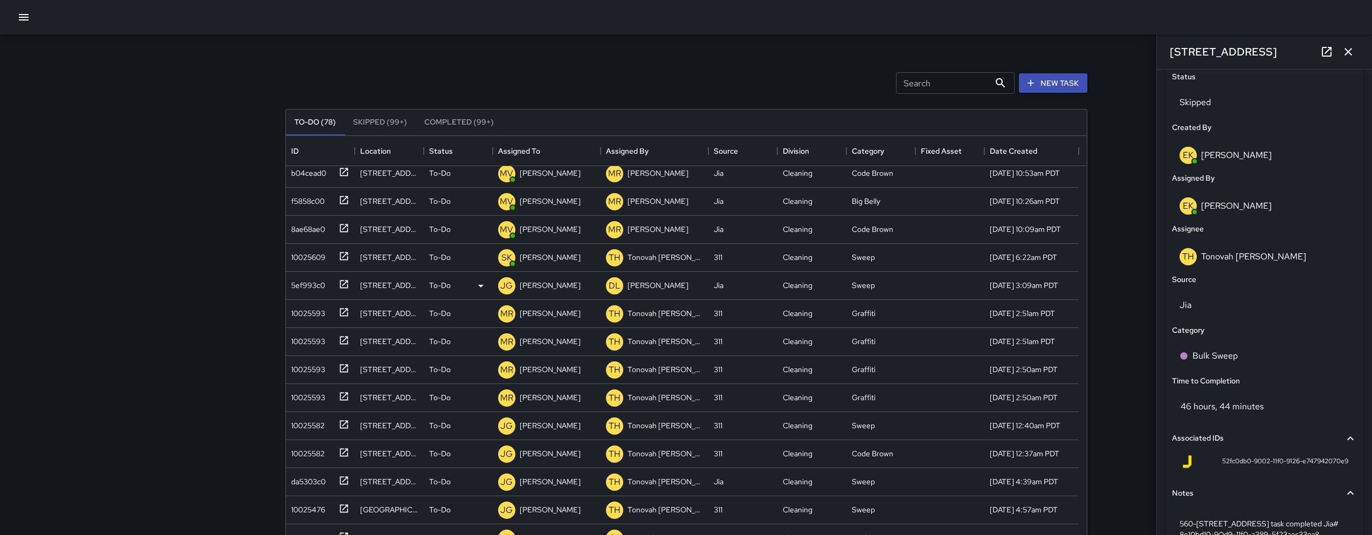
scroll to position [1760, 0]
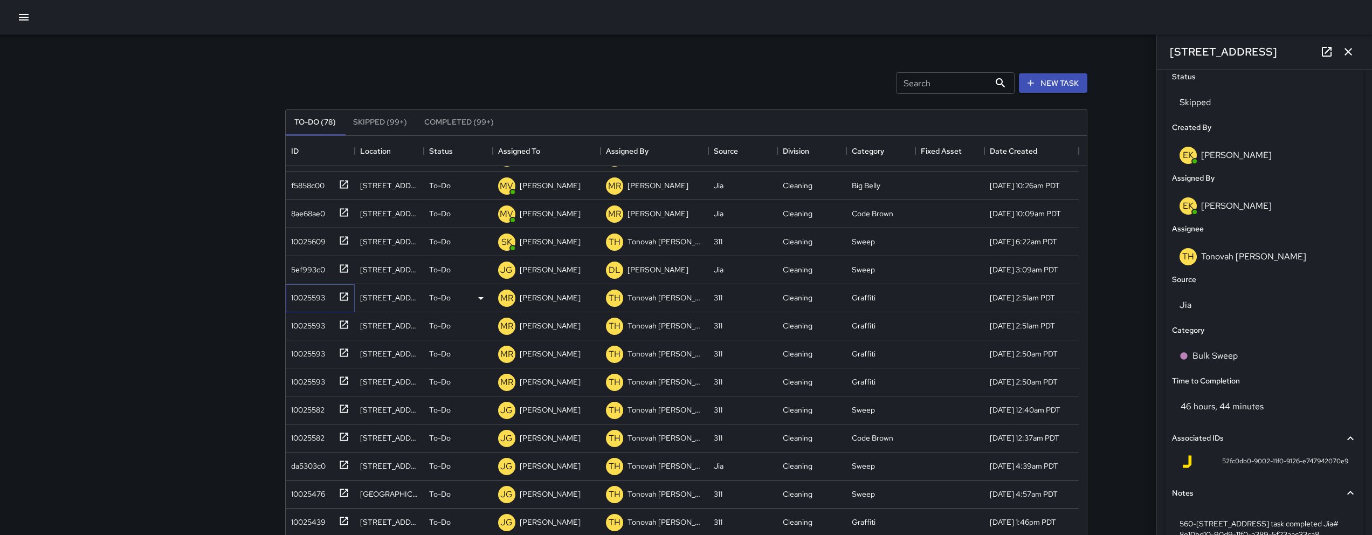
click at [326, 298] on div "10025593" at bounding box center [318, 296] width 63 height 18
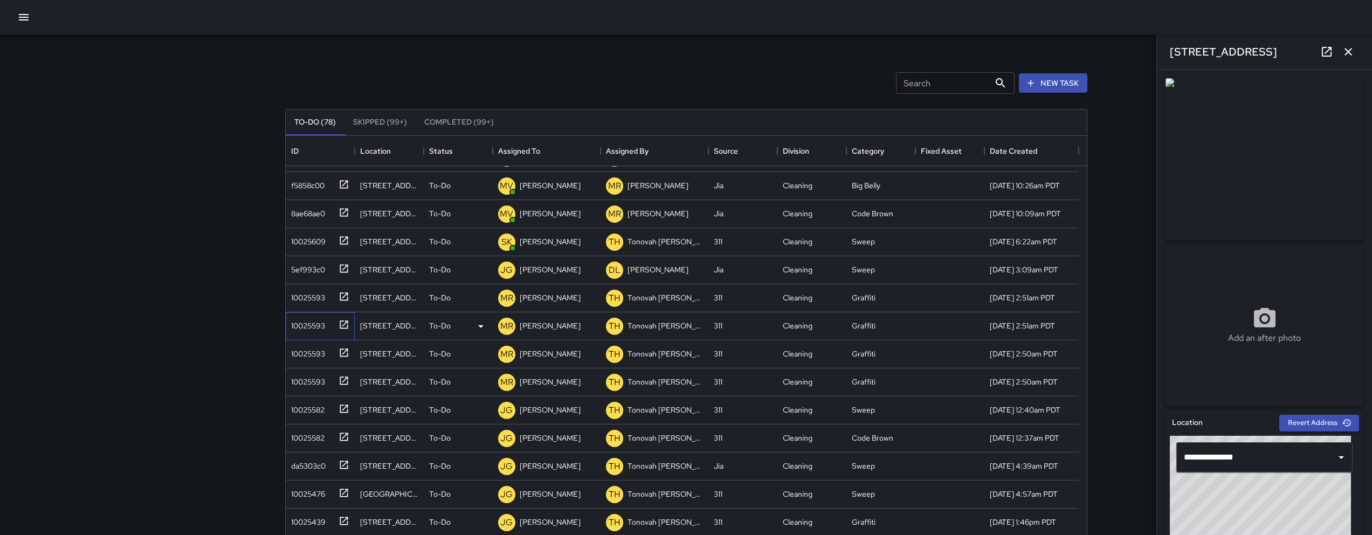
click at [301, 318] on div "10025593" at bounding box center [306, 323] width 38 height 15
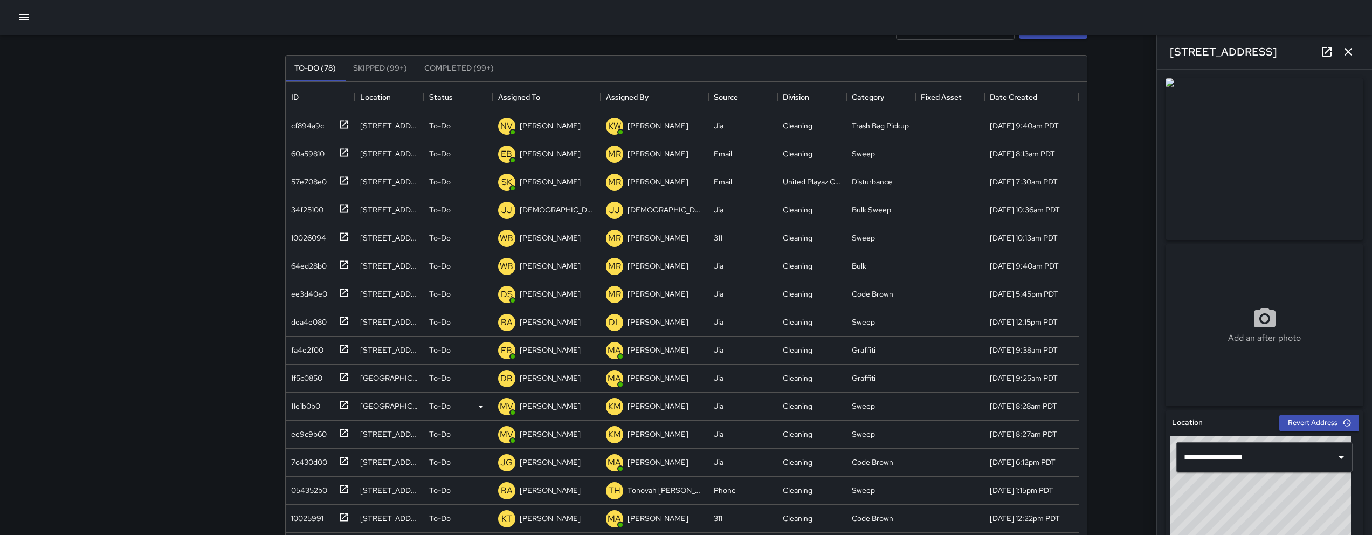
scroll to position [0, 0]
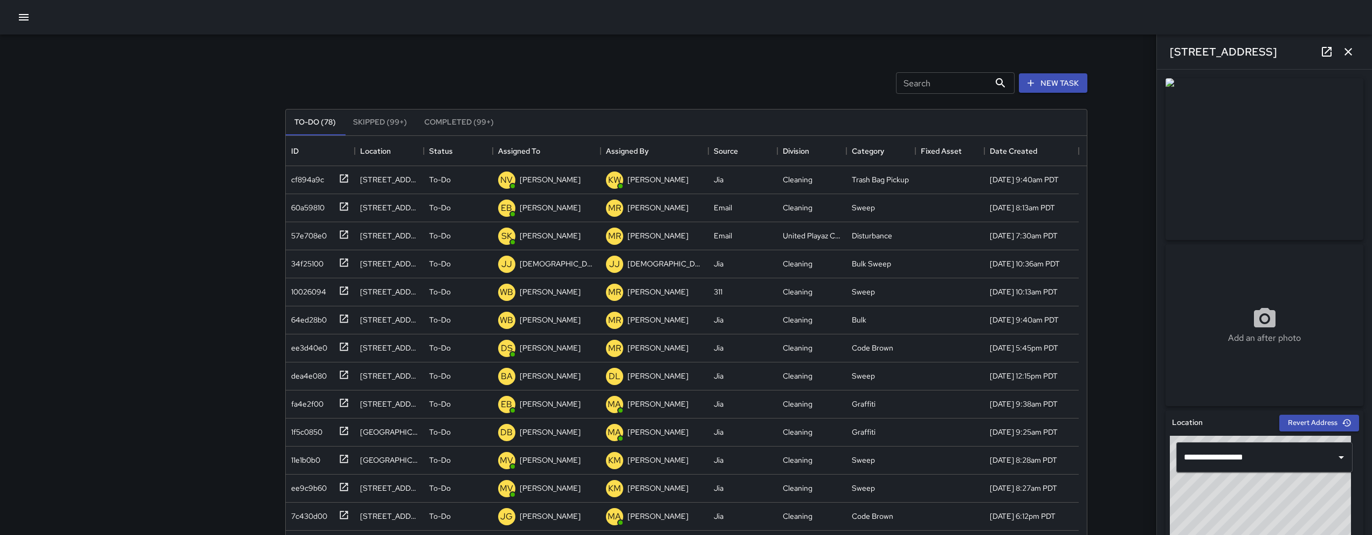
click at [1347, 51] on icon "button" at bounding box center [1349, 52] width 8 height 8
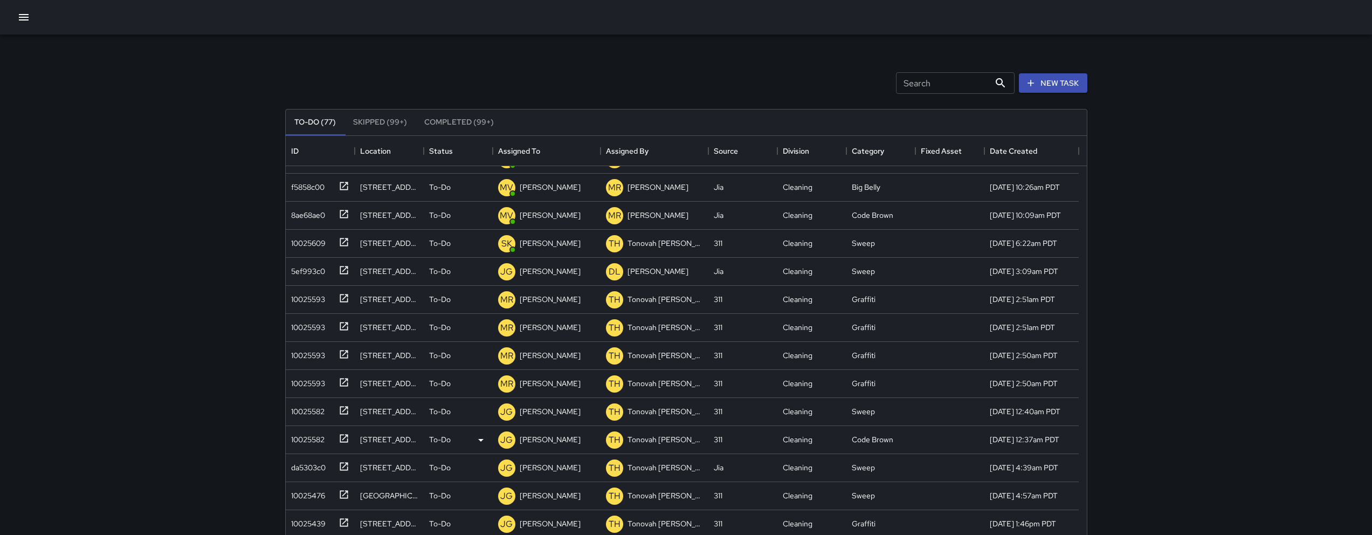
scroll to position [1732, 0]
click at [315, 376] on div "10025593" at bounding box center [306, 379] width 38 height 15
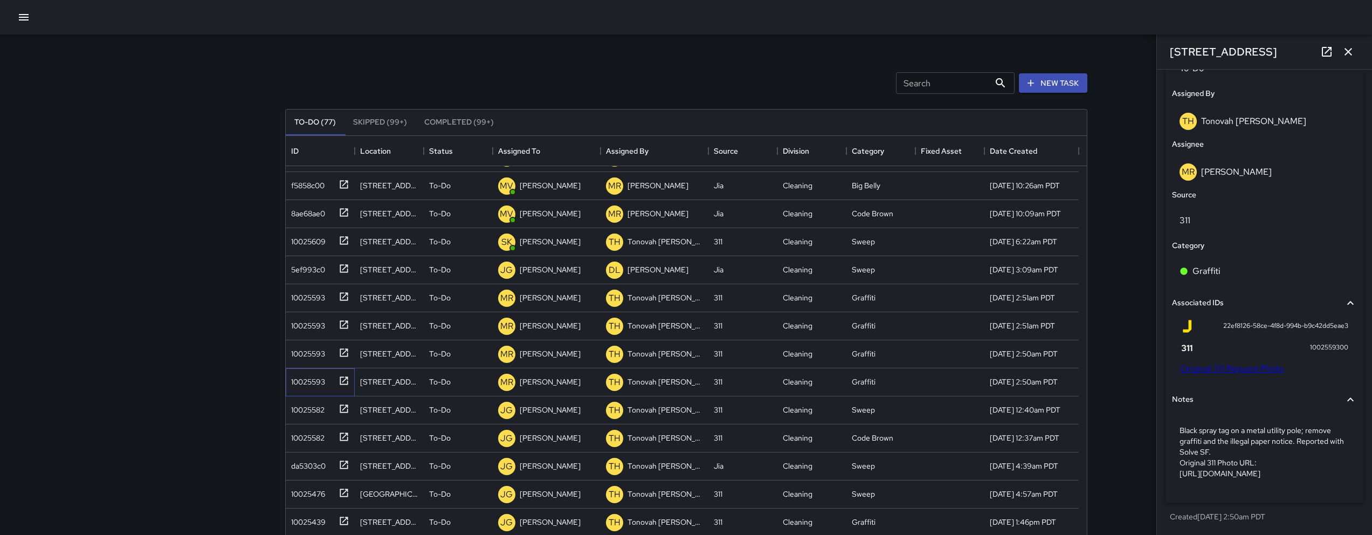
scroll to position [570, 0]
click at [1235, 363] on link "Original 311 Request Photo" at bounding box center [1232, 368] width 103 height 11
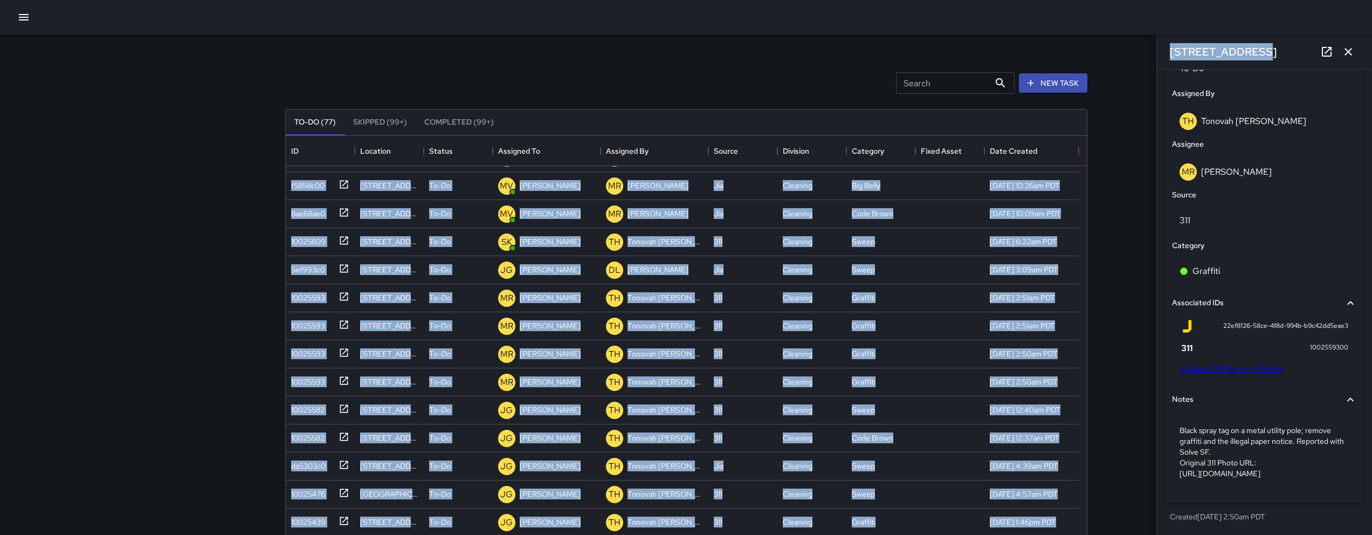
drag, startPoint x: 1265, startPoint y: 49, endPoint x: 1152, endPoint y: 47, distance: 113.2
click at [1152, 47] on div "Search Search New Task To-Do (77) Skipped (99+) Completed (99+) ID Location Sta…" at bounding box center [686, 318] width 1372 height 637
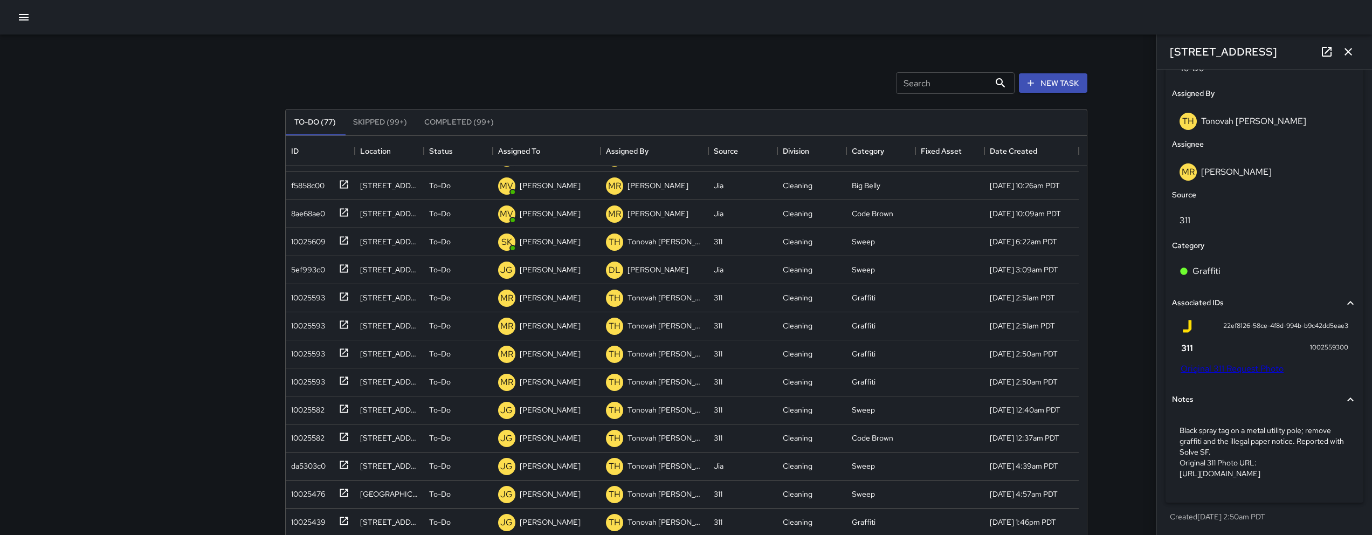
click at [1131, 43] on div "Search Search New Task To-Do (77) Skipped (99+) Completed (99+) ID Location Sta…" at bounding box center [686, 318] width 1372 height 637
drag, startPoint x: 1260, startPoint y: 52, endPoint x: 1171, endPoint y: 52, distance: 89.5
click at [1171, 52] on div "[STREET_ADDRESS]" at bounding box center [1264, 52] width 215 height 35
copy h6 "[STREET_ADDRESS]"
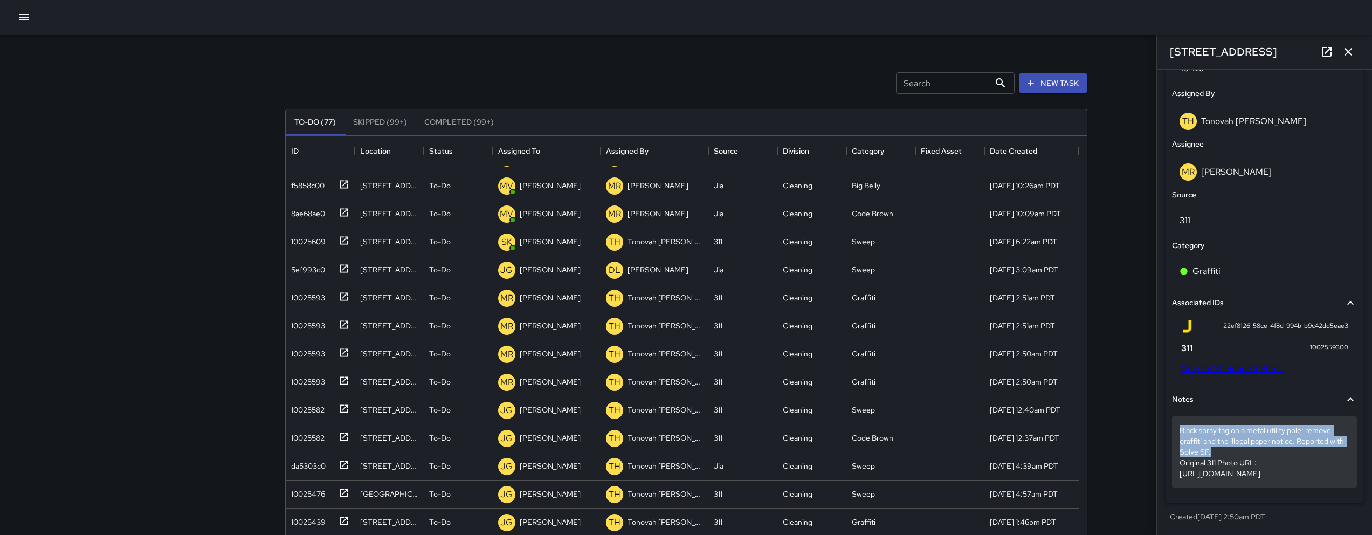
drag, startPoint x: 1229, startPoint y: 433, endPoint x: 1180, endPoint y: 410, distance: 54.5
click at [1180, 425] on p "Black spray tag on a metal utility pole; remove graffiti and the illegal paper …" at bounding box center [1265, 452] width 170 height 54
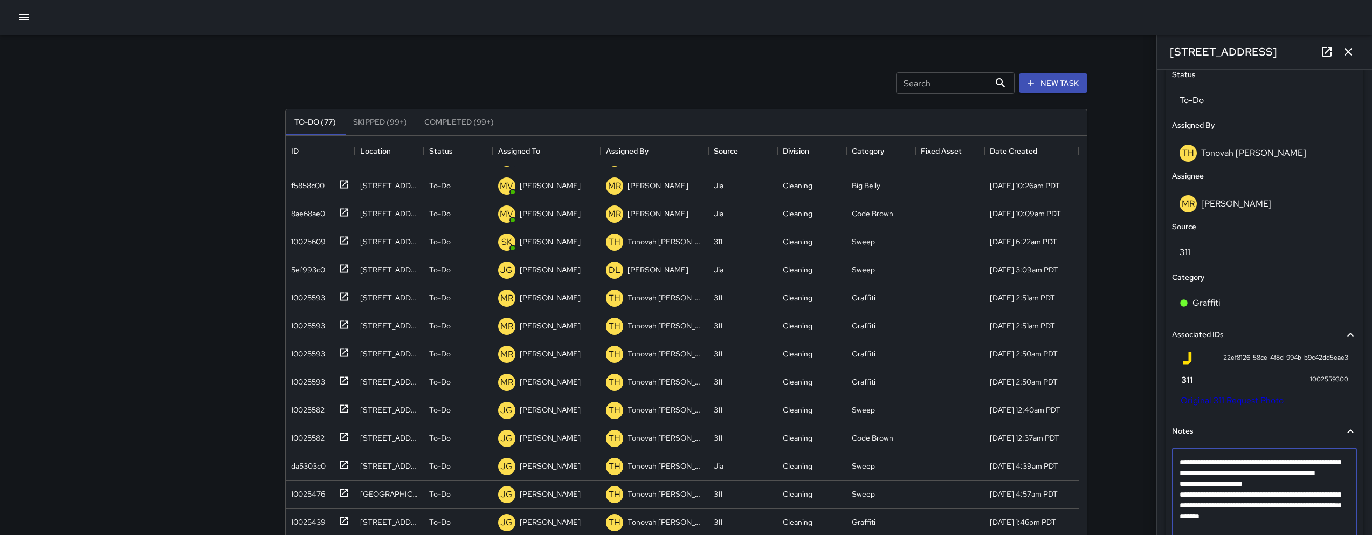
drag, startPoint x: 1226, startPoint y: 484, endPoint x: 1185, endPoint y: 455, distance: 51.0
click at [1185, 455] on div "**********" at bounding box center [1264, 500] width 185 height 104
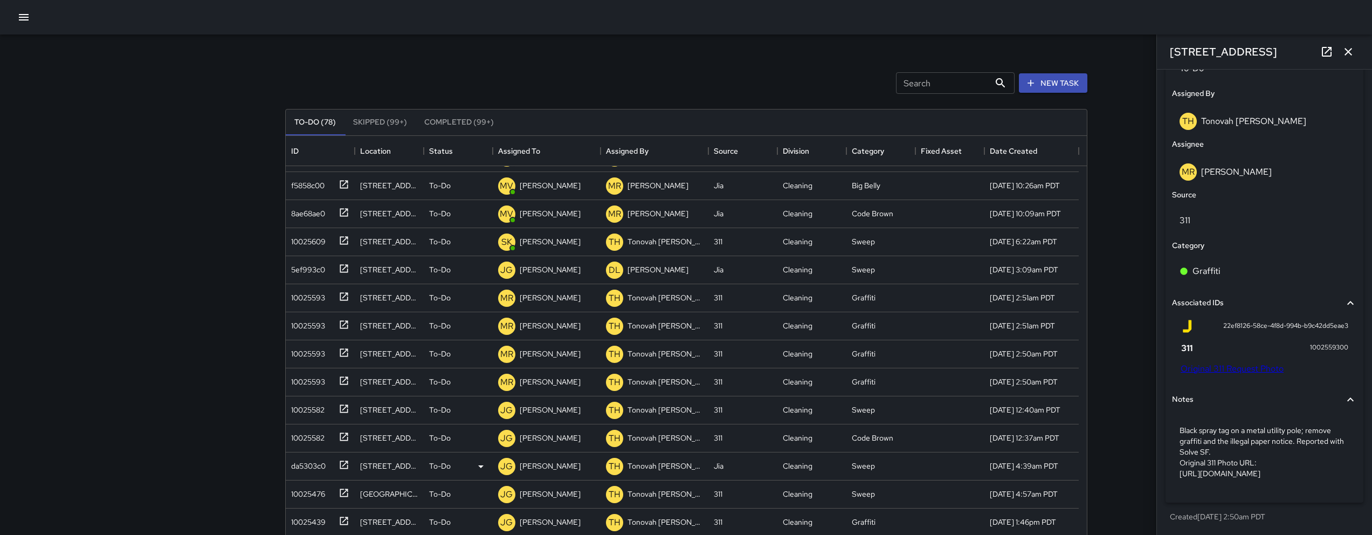
scroll to position [570, 0]
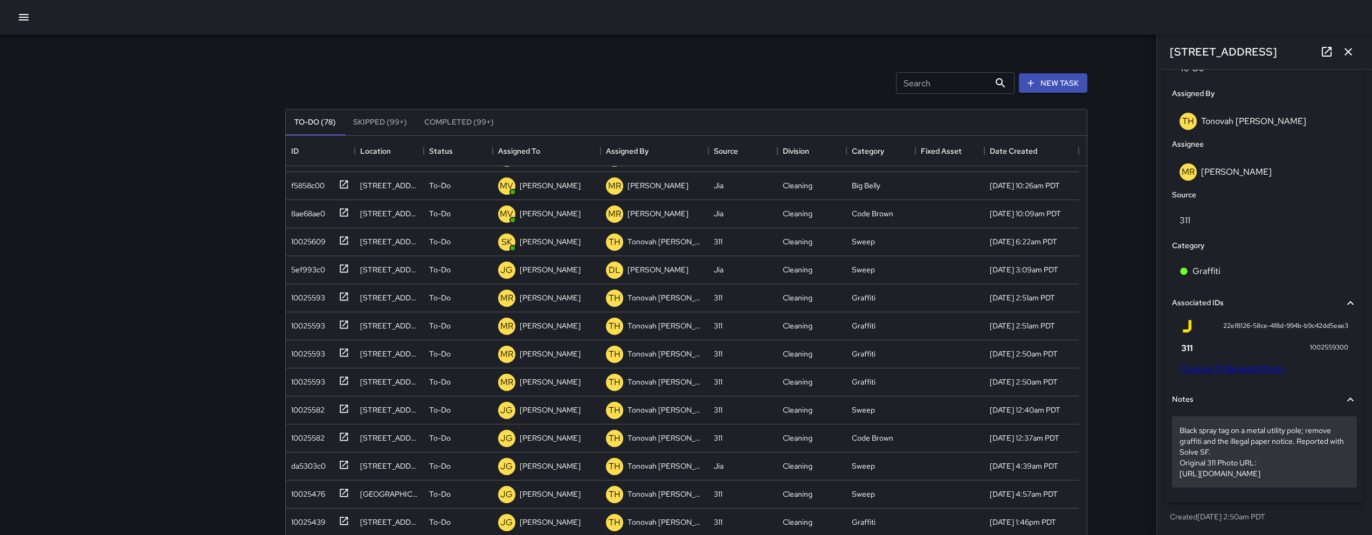
click at [1337, 477] on p "Black spray tag on a metal utility pole; remove graffiti and the illegal paper …" at bounding box center [1265, 452] width 170 height 54
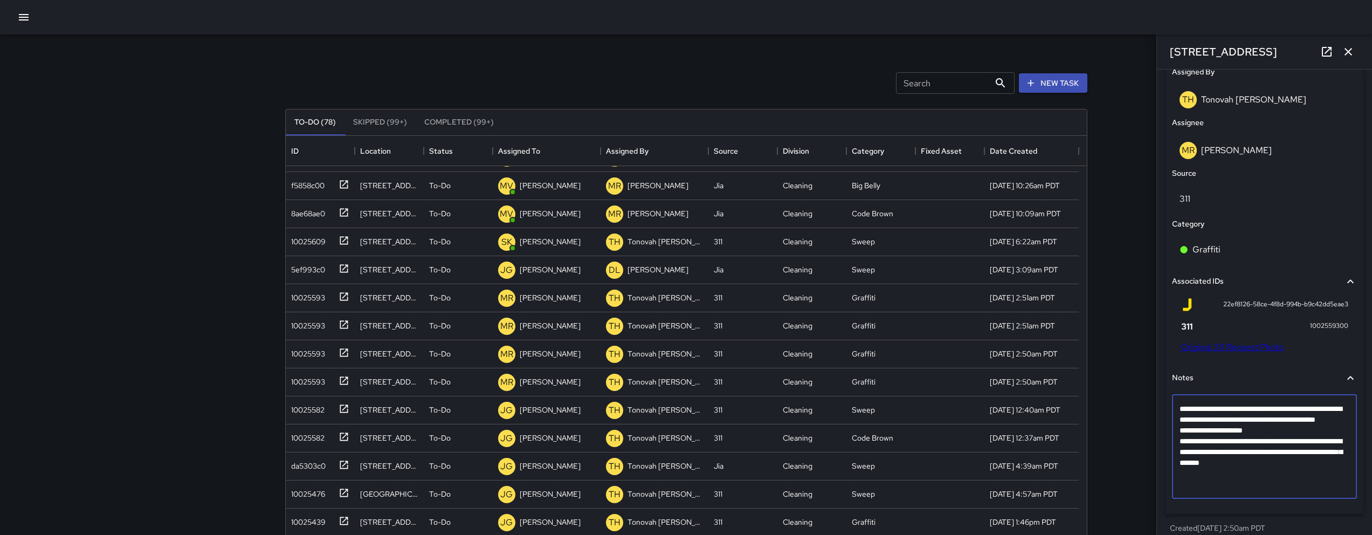
scroll to position [517, 0]
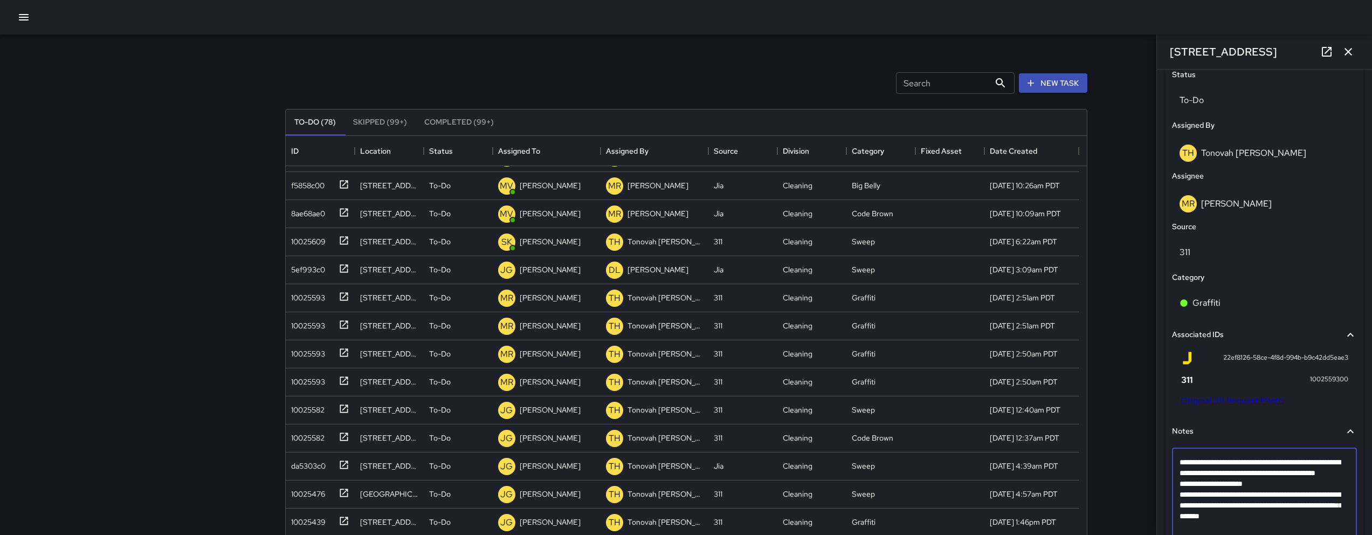
click at [1337, 528] on textarea "**********" at bounding box center [1261, 500] width 162 height 86
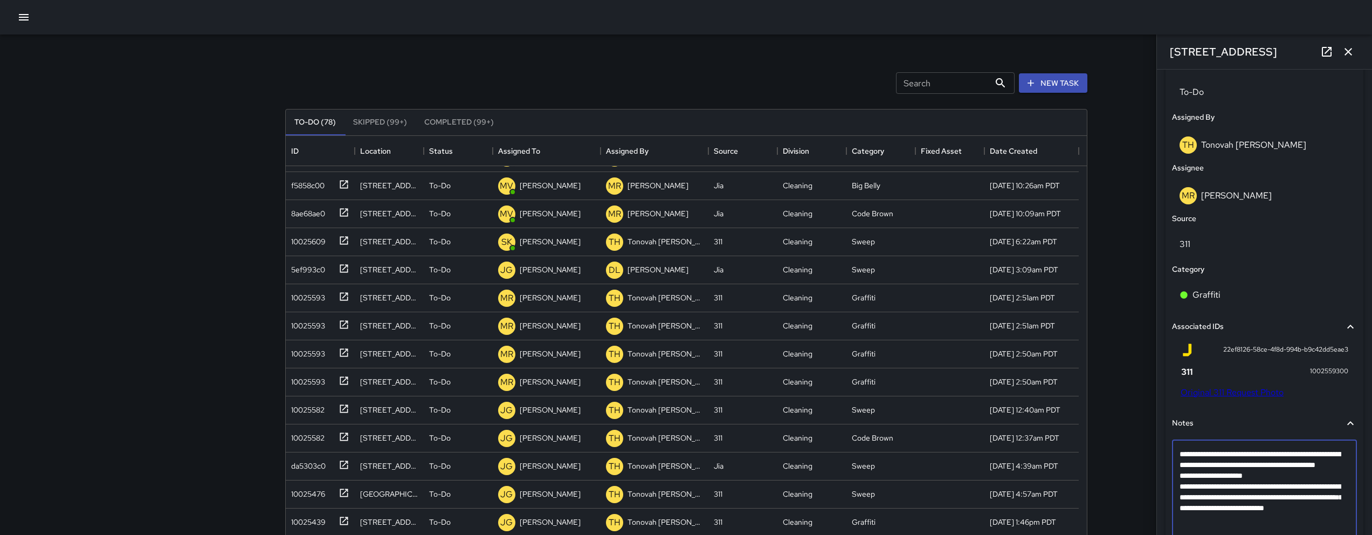
type textarea "**********"
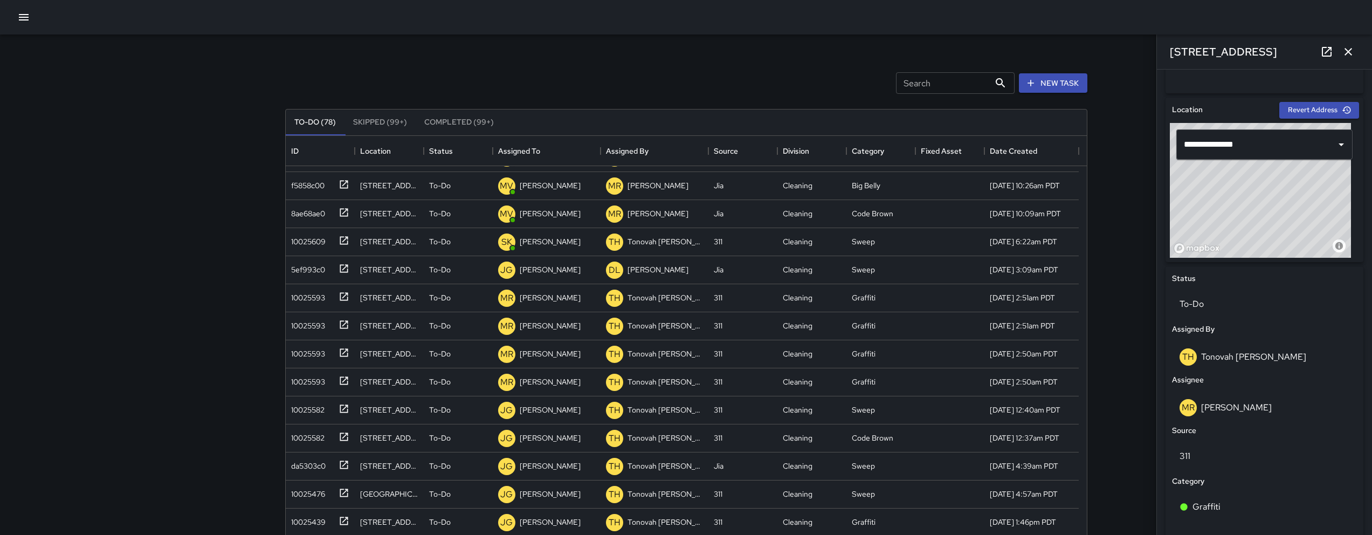
scroll to position [284, 0]
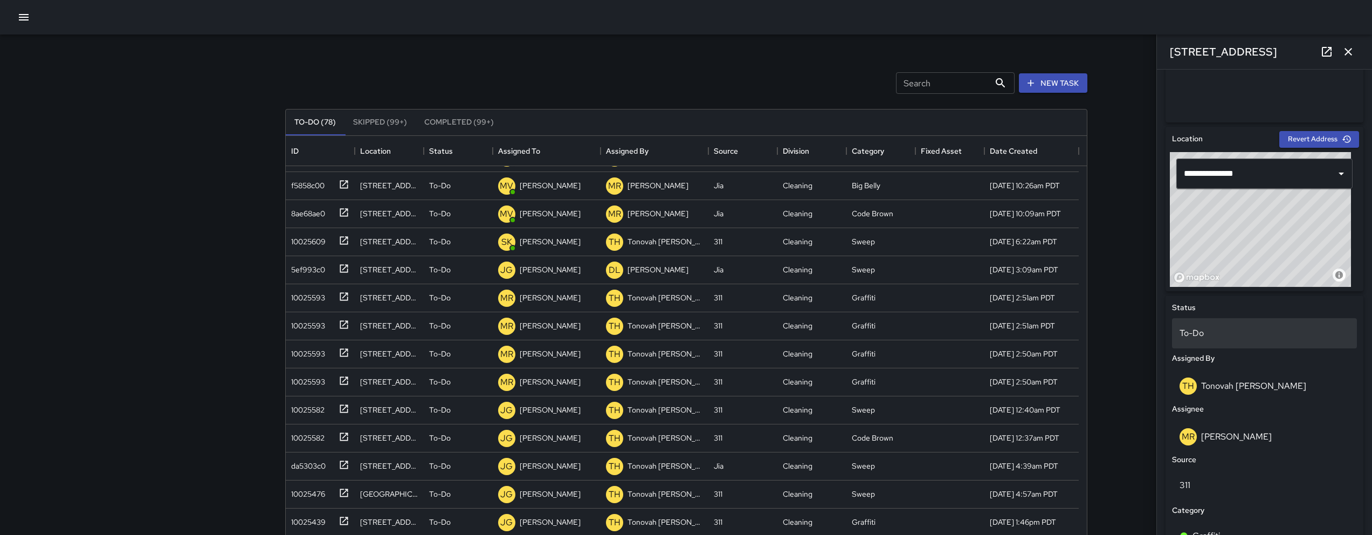
click at [1241, 341] on div "To-Do" at bounding box center [1264, 333] width 185 height 30
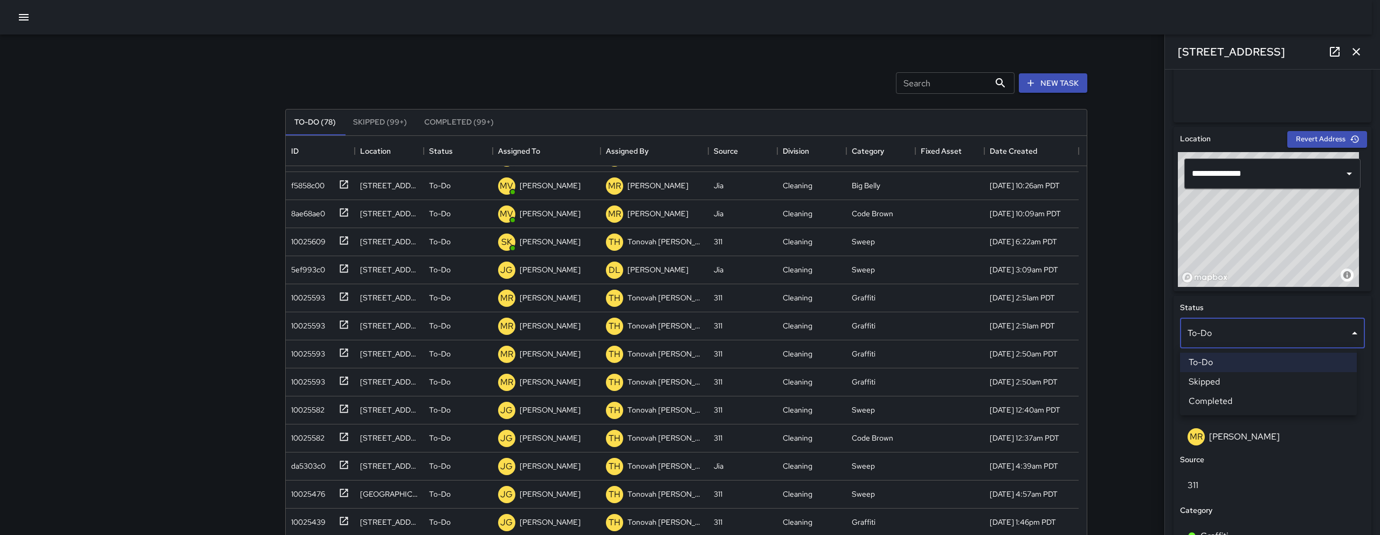
click at [1251, 375] on li "Skipped" at bounding box center [1268, 381] width 177 height 19
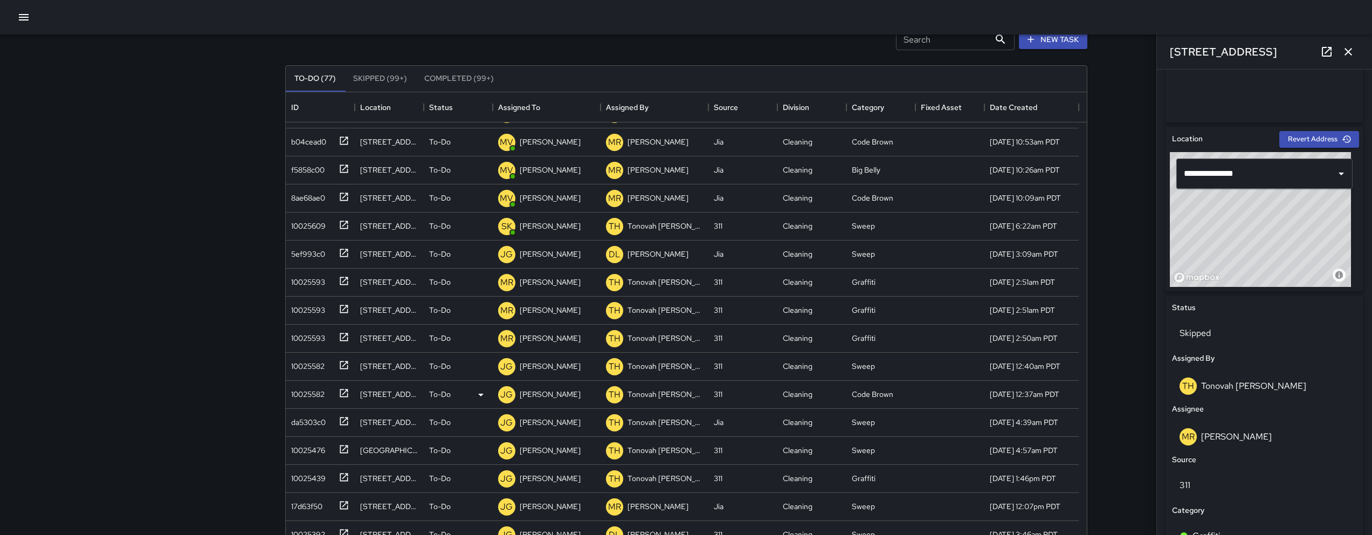
scroll to position [102, 0]
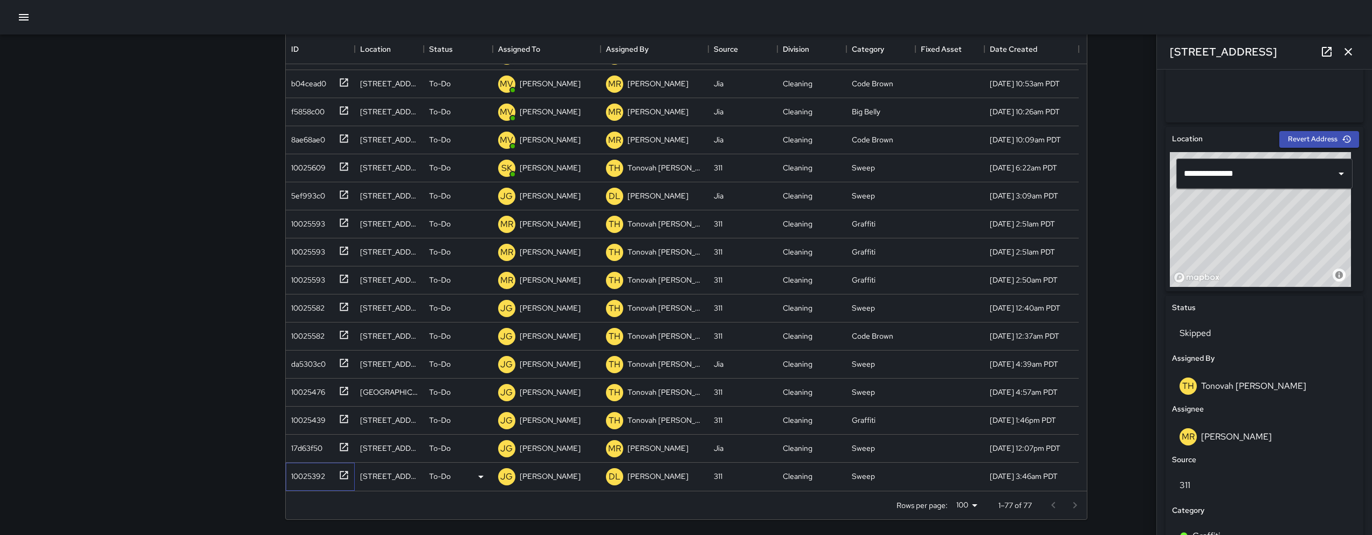
click at [324, 477] on div "10025392" at bounding box center [306, 473] width 38 height 15
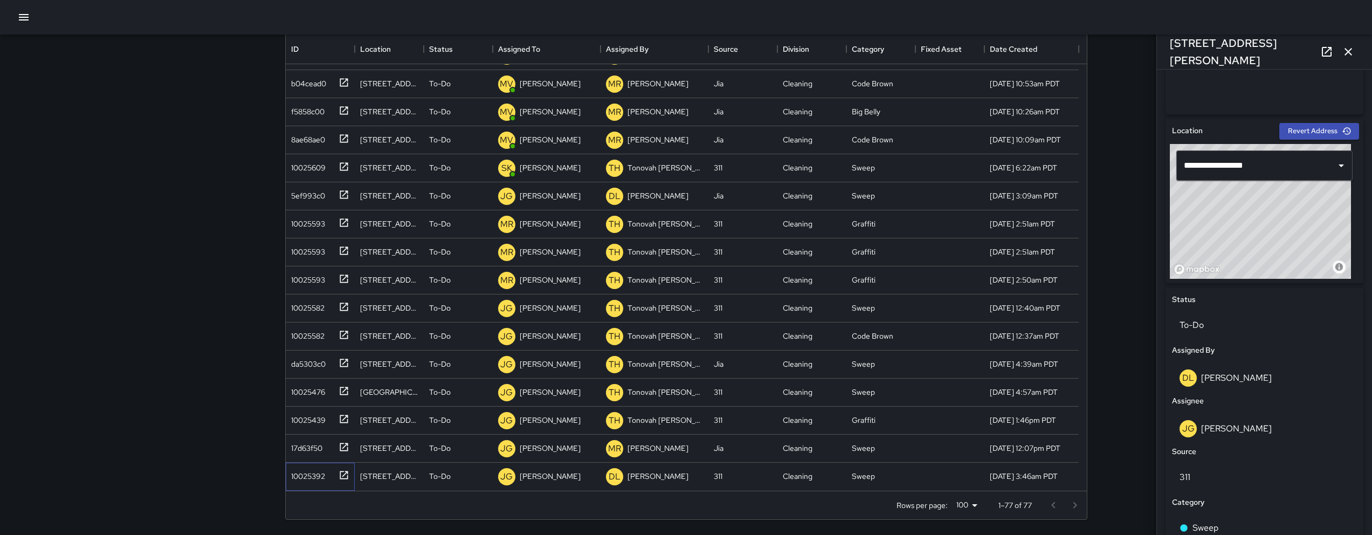
scroll to position [280, 0]
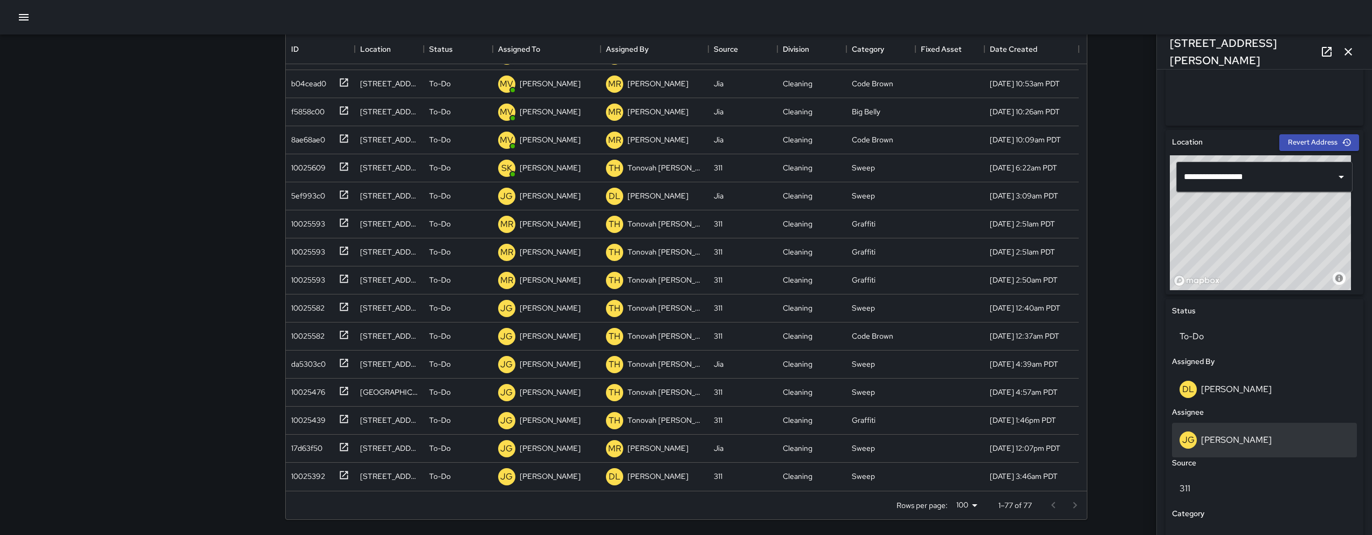
click at [1256, 441] on p "[PERSON_NAME]" at bounding box center [1236, 439] width 71 height 11
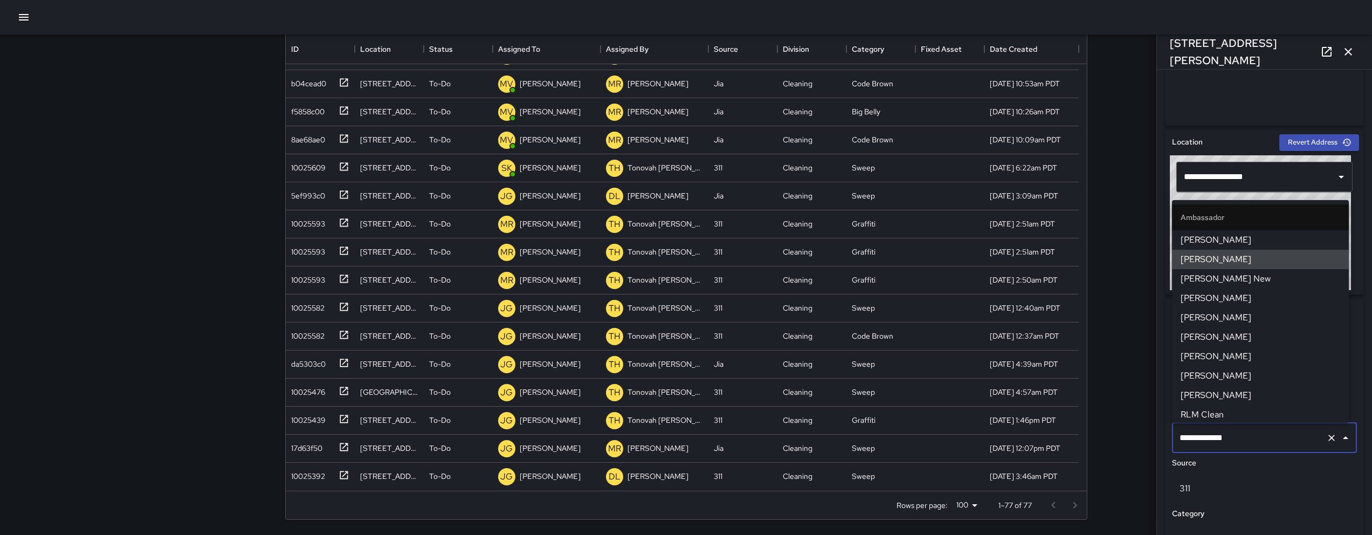
click at [1263, 444] on input "**********" at bounding box center [1249, 438] width 145 height 20
click at [1263, 443] on input "**********" at bounding box center [1249, 438] width 145 height 20
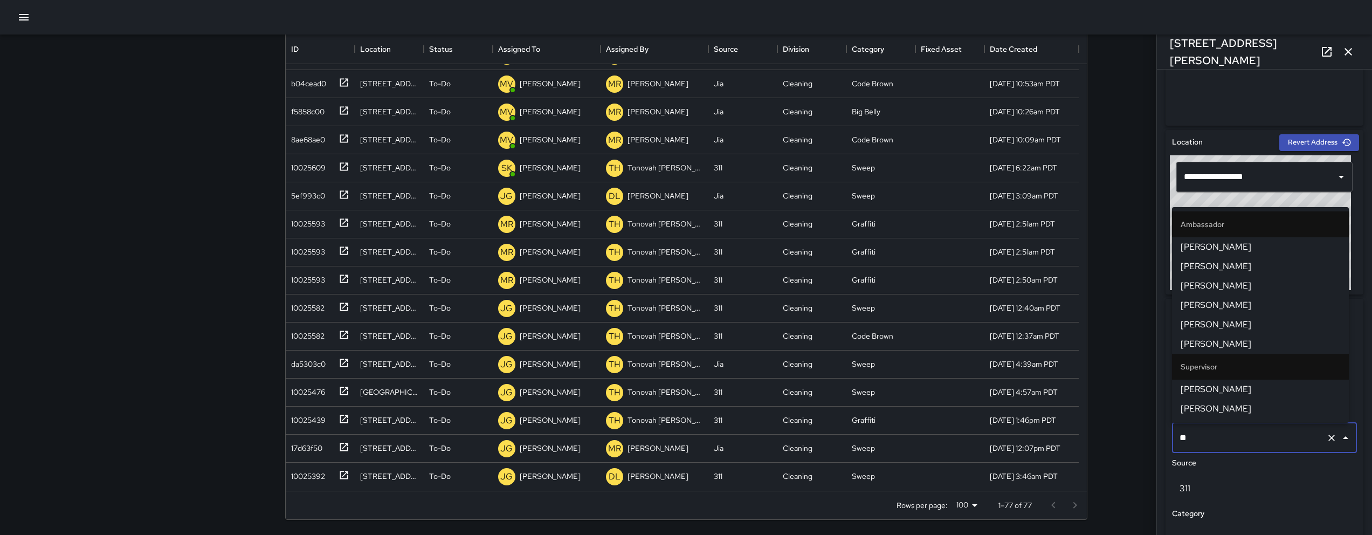
type input "***"
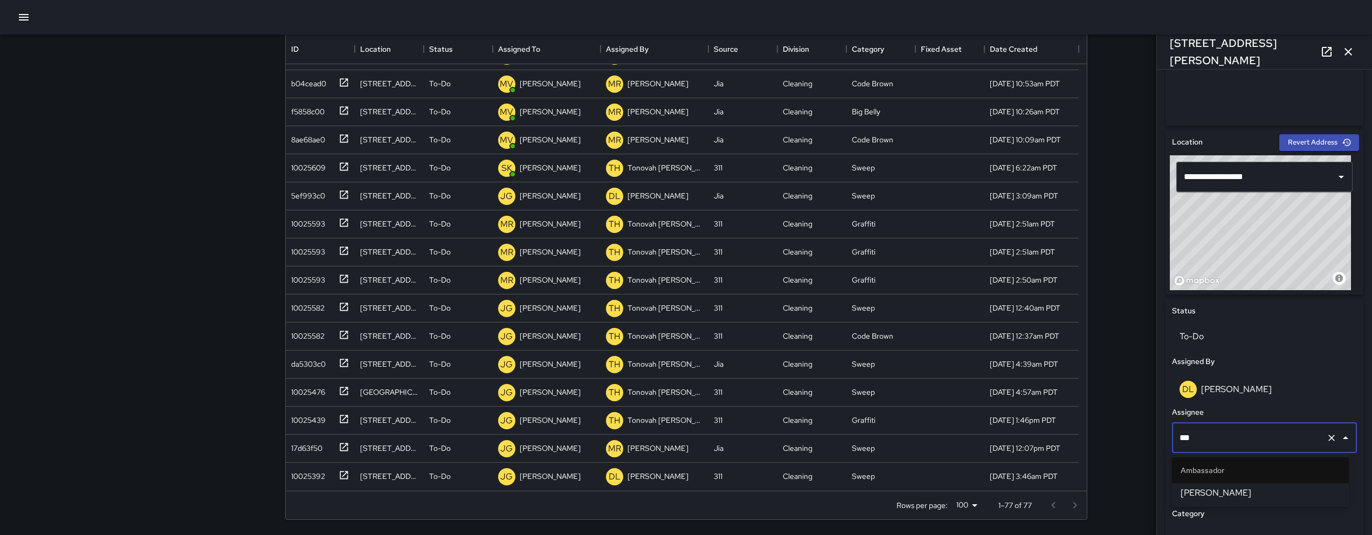
click at [1227, 493] on span "[PERSON_NAME]" at bounding box center [1261, 492] width 160 height 13
click at [286, 453] on div "17d63f50" at bounding box center [320, 449] width 69 height 28
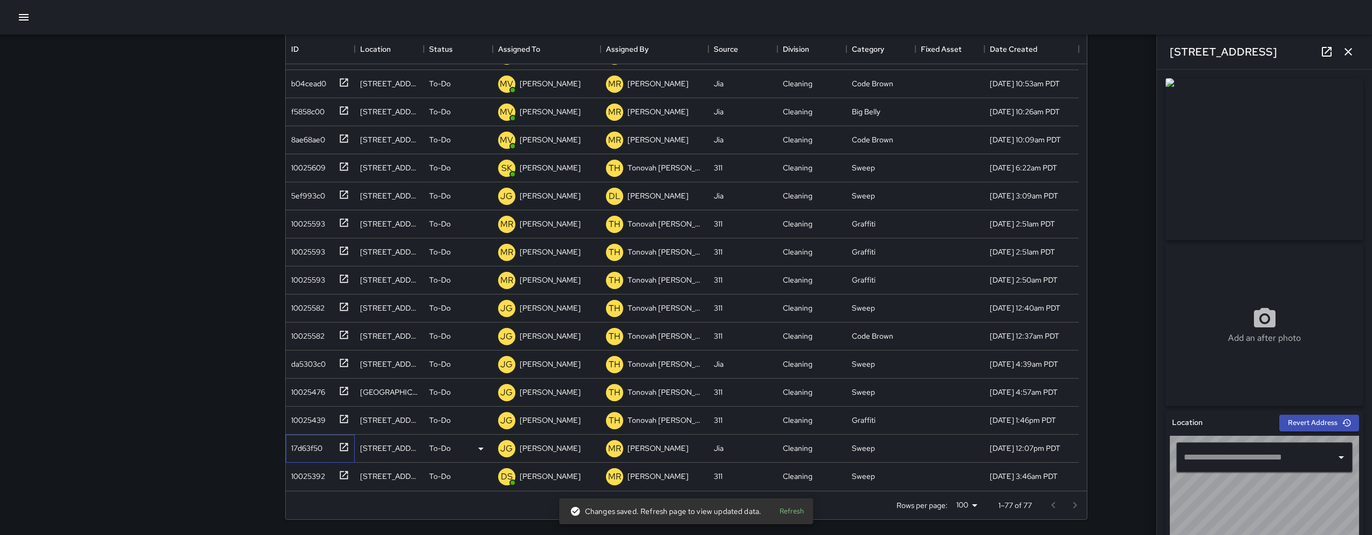
type input "**********"
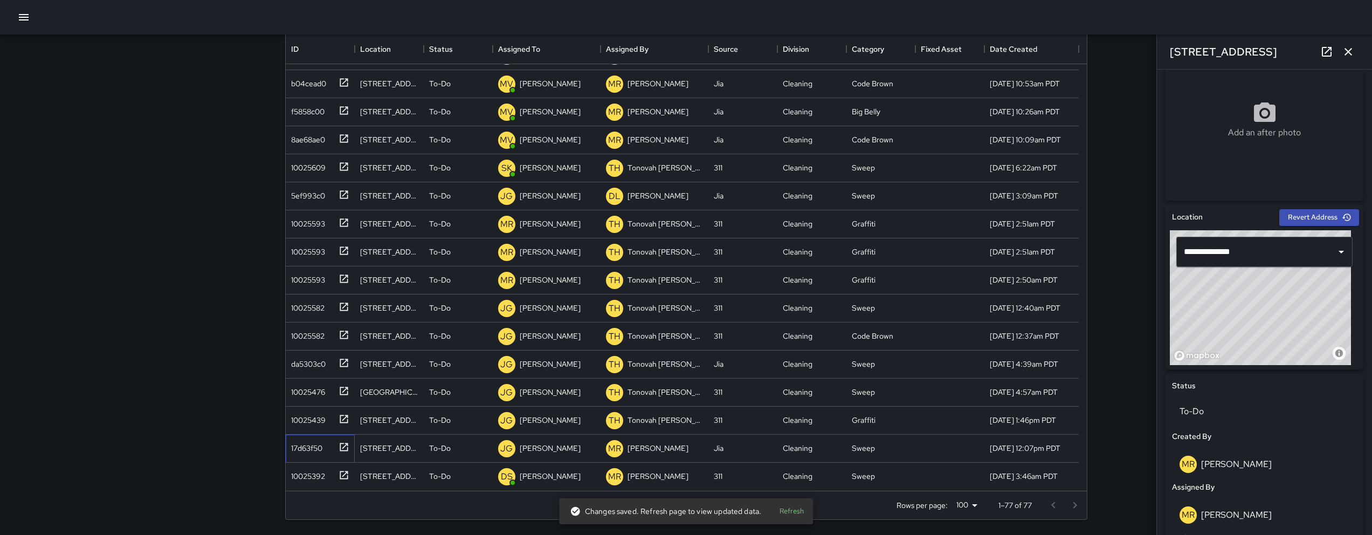
scroll to position [359, 0]
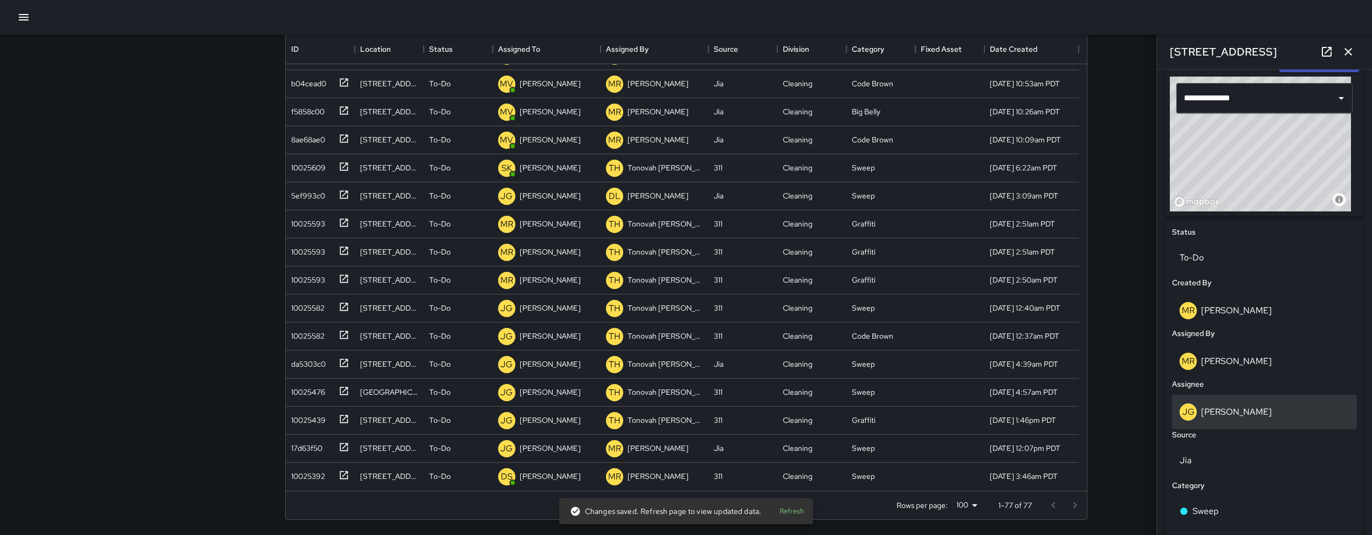
click at [1265, 412] on div "[PERSON_NAME]" at bounding box center [1265, 411] width 170 height 17
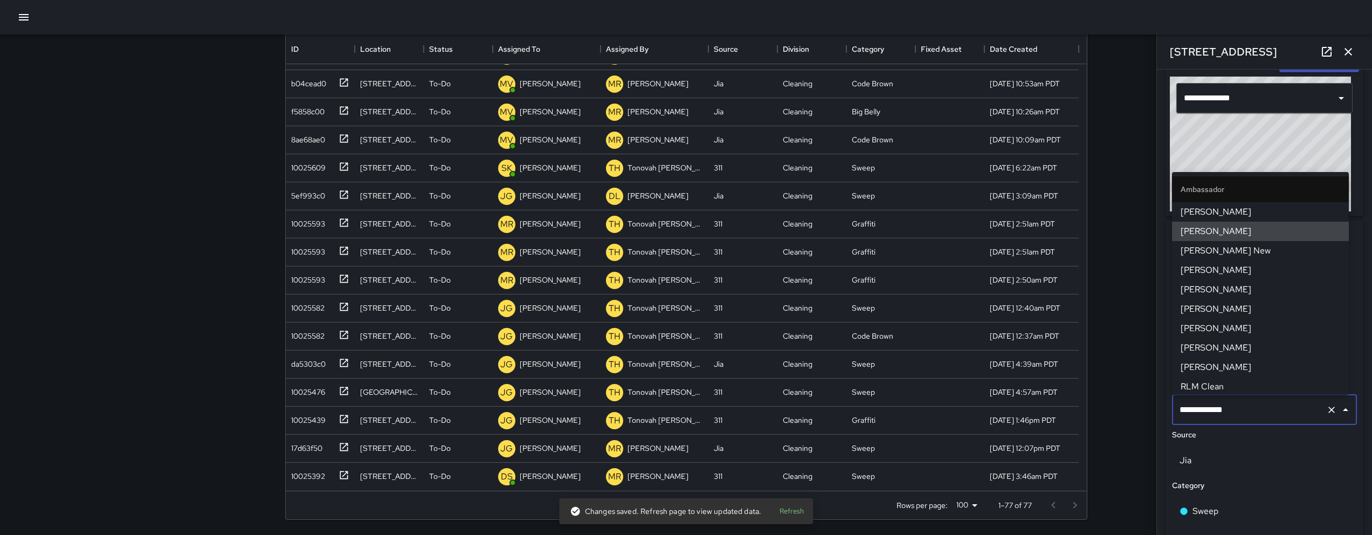
click at [1265, 410] on input "**********" at bounding box center [1249, 410] width 145 height 20
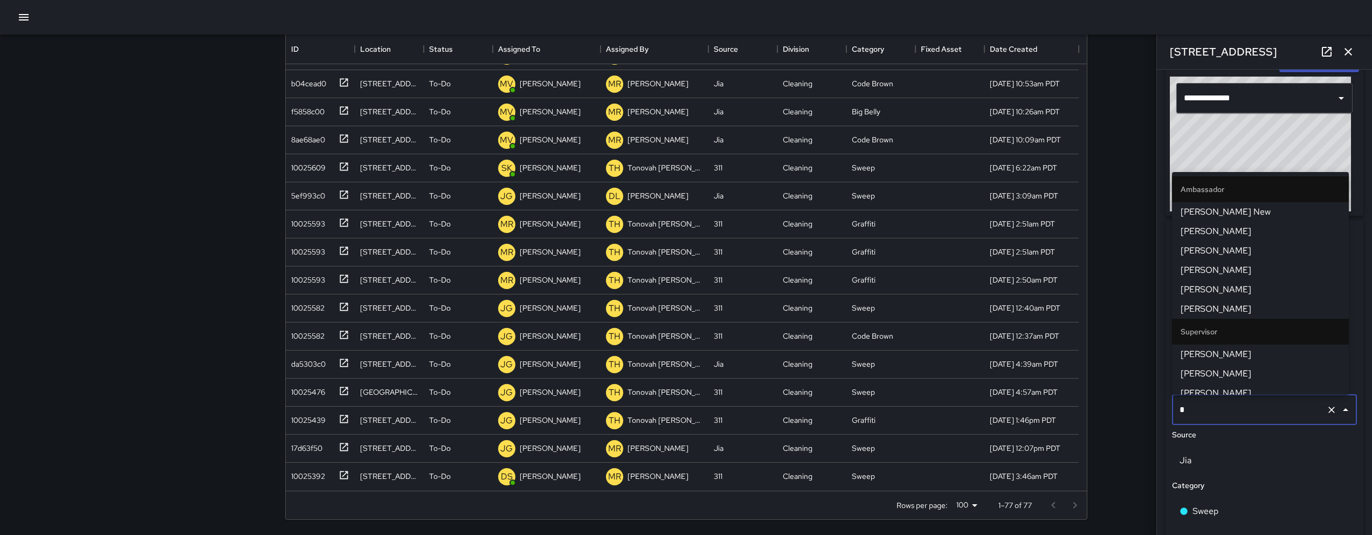
type input "**"
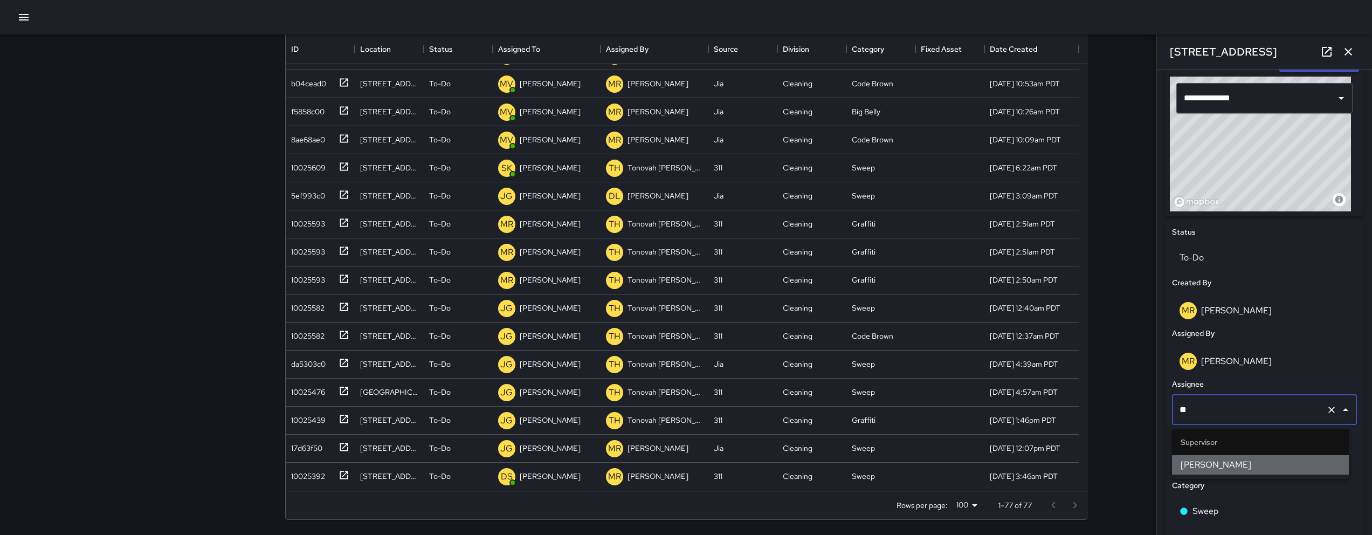
click at [1257, 463] on span "[PERSON_NAME]" at bounding box center [1261, 464] width 160 height 13
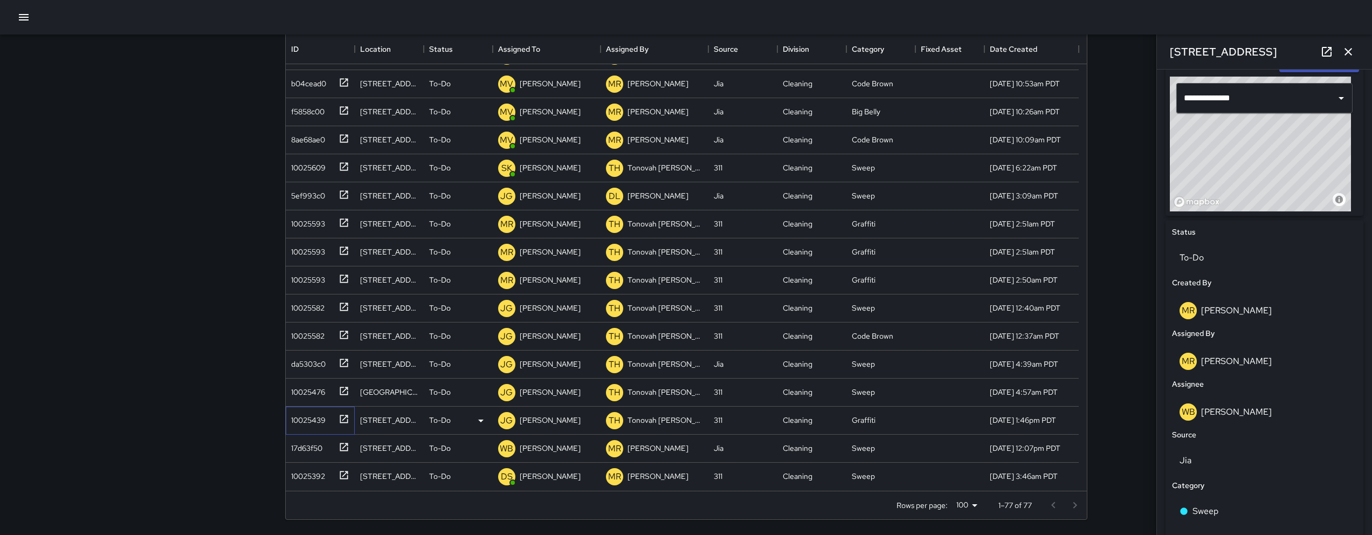
click at [332, 426] on div "10025439" at bounding box center [318, 418] width 63 height 18
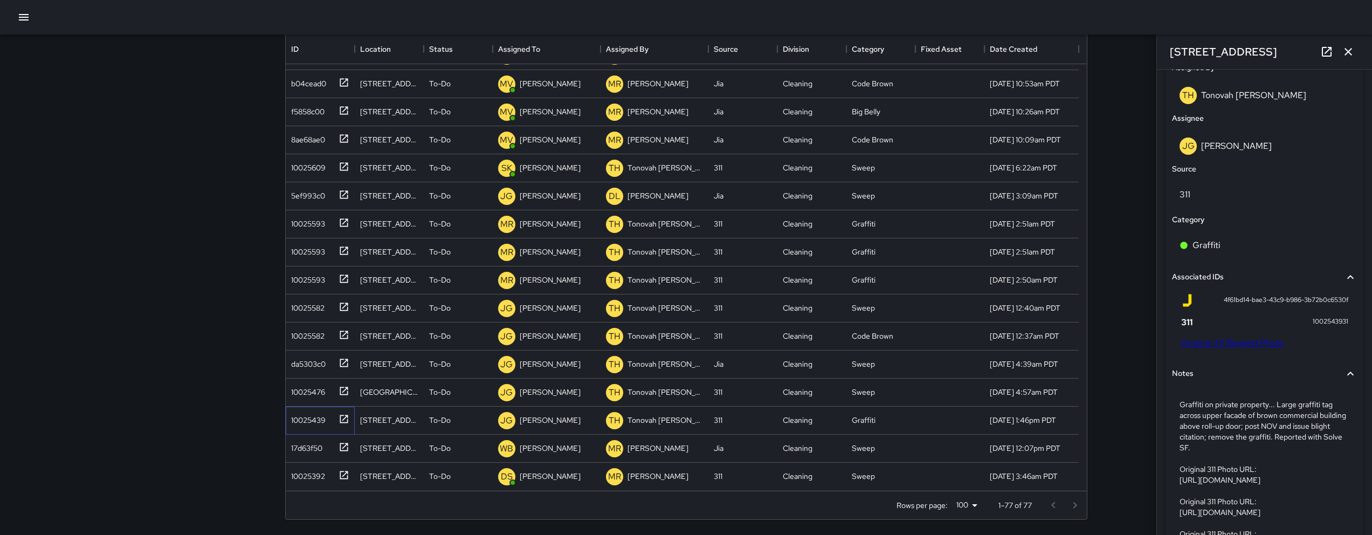
scroll to position [576, 0]
click at [1267, 342] on link "Original 311 Request Photo" at bounding box center [1232, 340] width 103 height 11
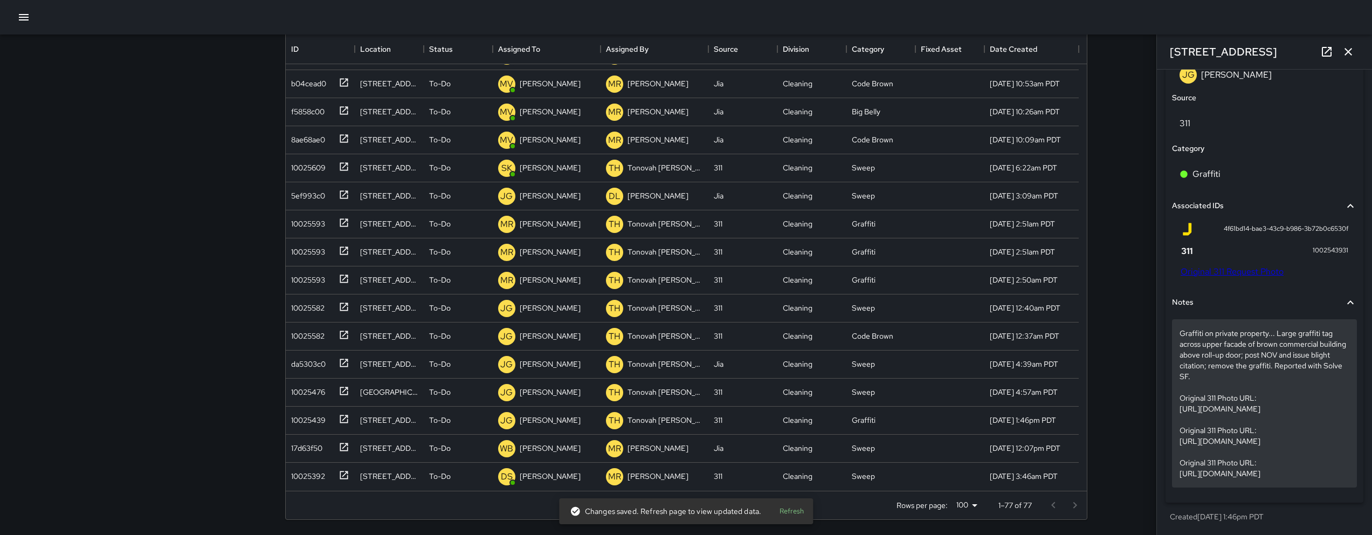
scroll to position [710, 0]
click at [1308, 465] on p "Graffiti on private property... Large graffiti tag across upper facade of brown…" at bounding box center [1265, 403] width 170 height 151
drag, startPoint x: 1334, startPoint y: 478, endPoint x: 1188, endPoint y: 374, distance: 179.8
click at [1311, 455] on p "Graffiti on private property... Large graffiti tag across upper facade of brown…" at bounding box center [1265, 403] width 170 height 151
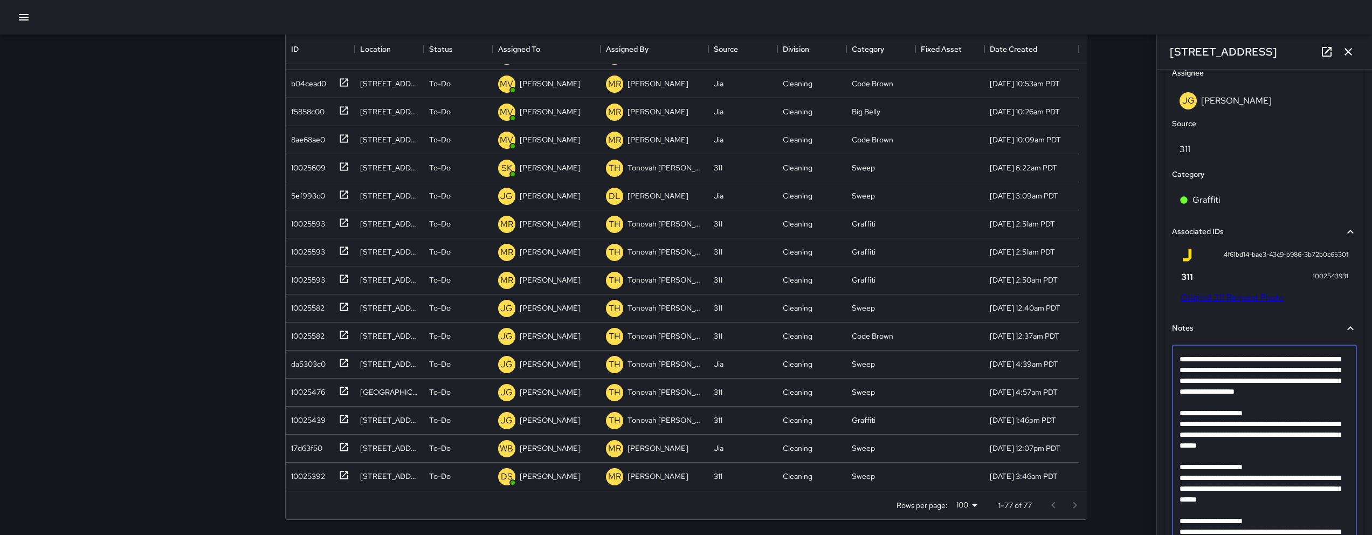
scroll to position [711, 0]
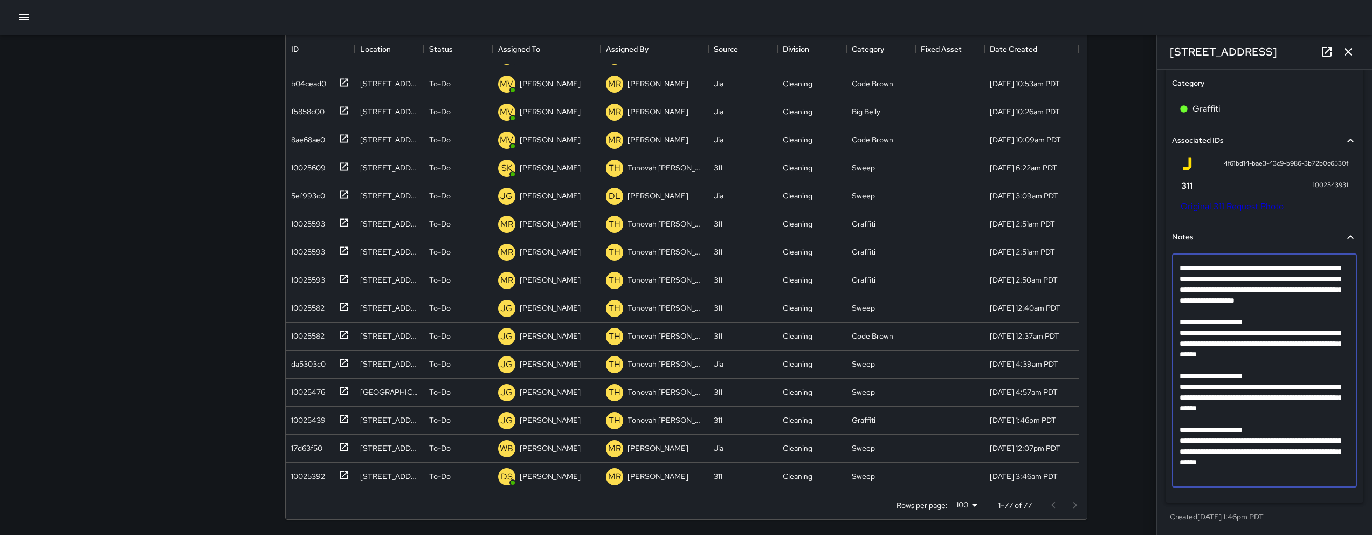
drag, startPoint x: 1334, startPoint y: 474, endPoint x: 1191, endPoint y: 376, distance: 174.2
click at [1191, 376] on textarea "**********" at bounding box center [1261, 371] width 162 height 216
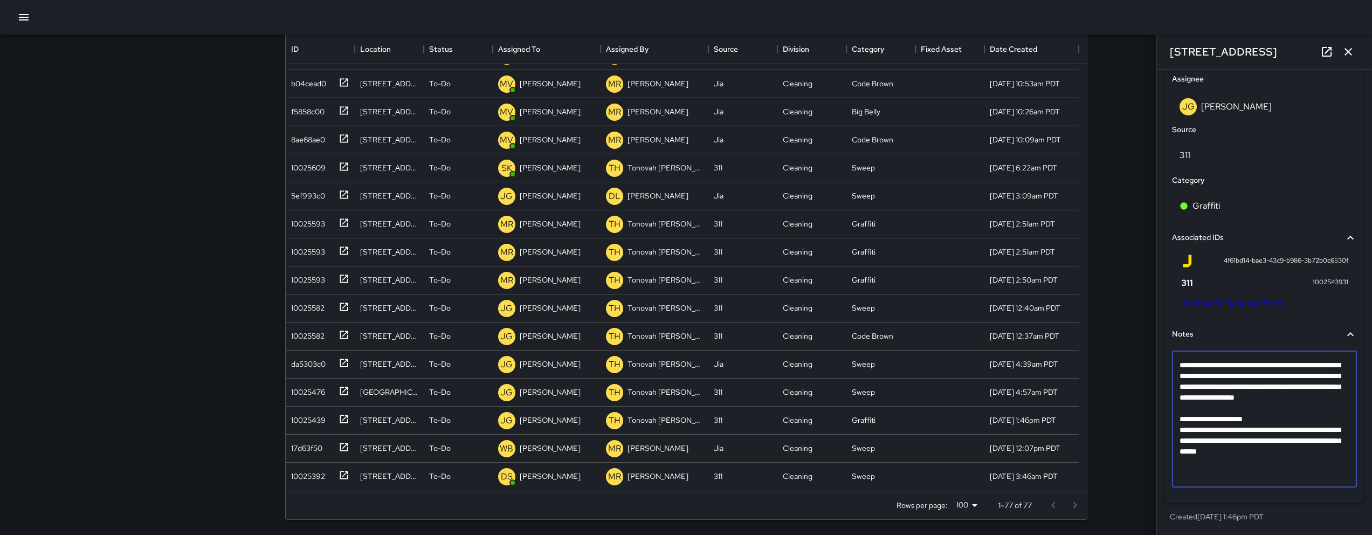
scroll to position [603, 0]
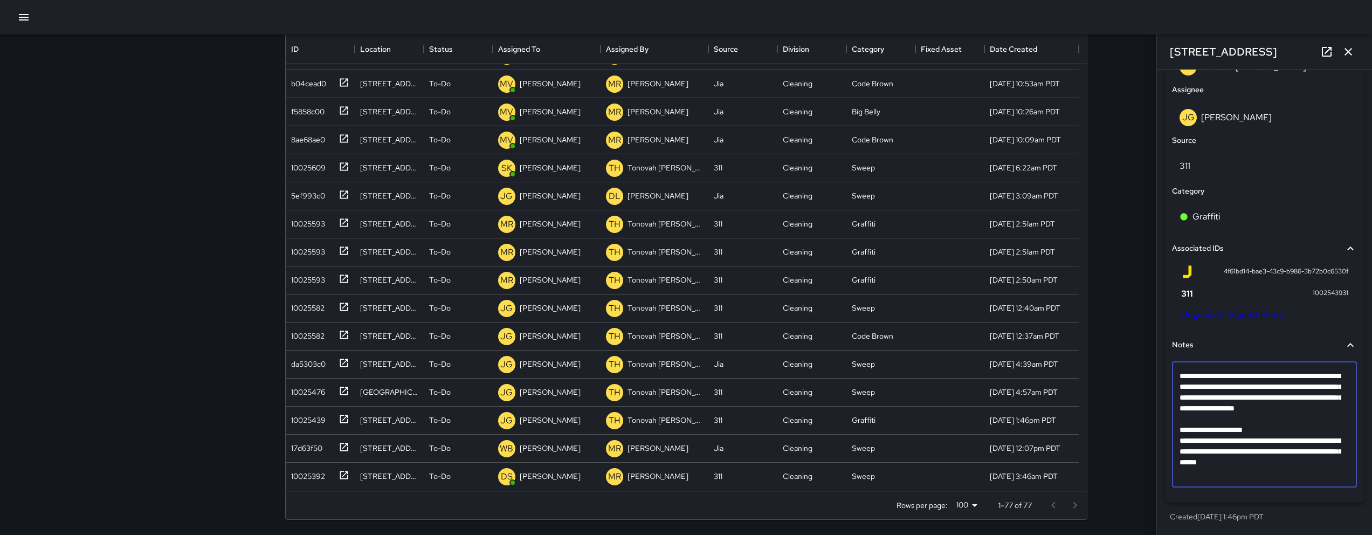
click at [1205, 430] on textarea "**********" at bounding box center [1261, 424] width 162 height 108
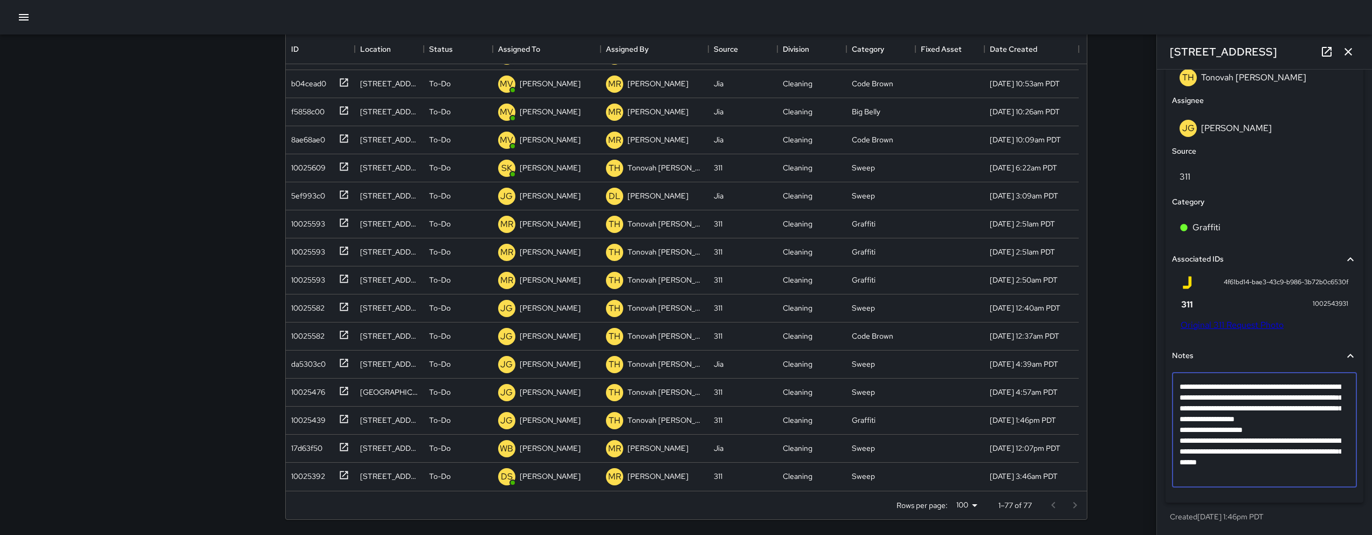
scroll to position [592, 0]
click at [1338, 476] on textarea "**********" at bounding box center [1261, 429] width 162 height 97
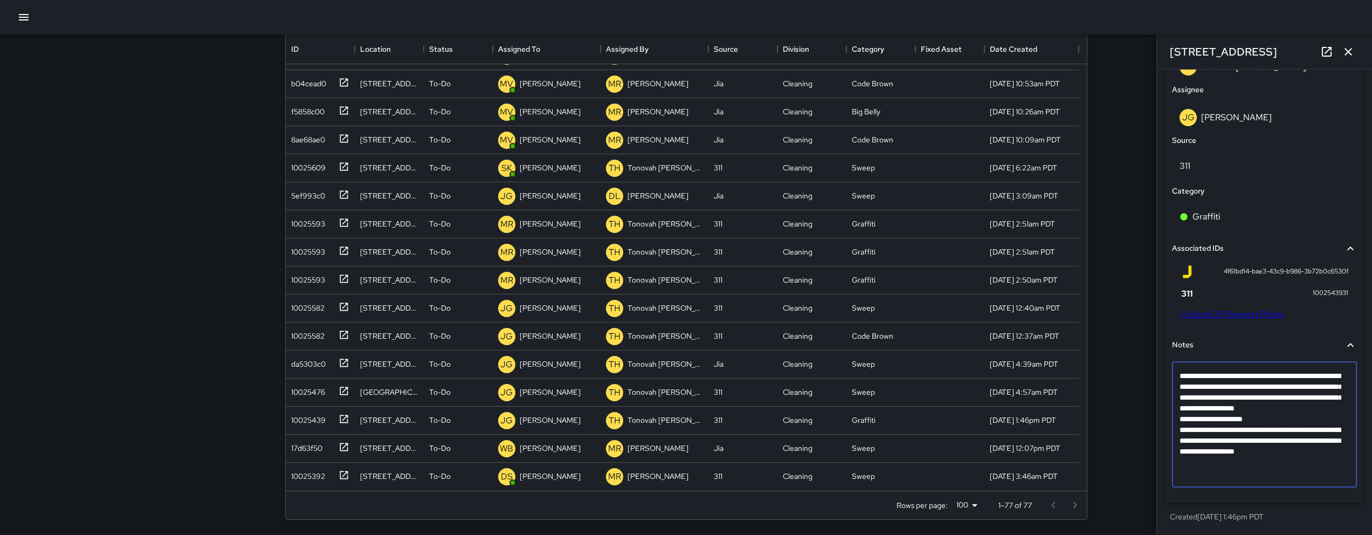
click at [1210, 474] on textarea "**********" at bounding box center [1261, 424] width 162 height 108
type textarea "**********"
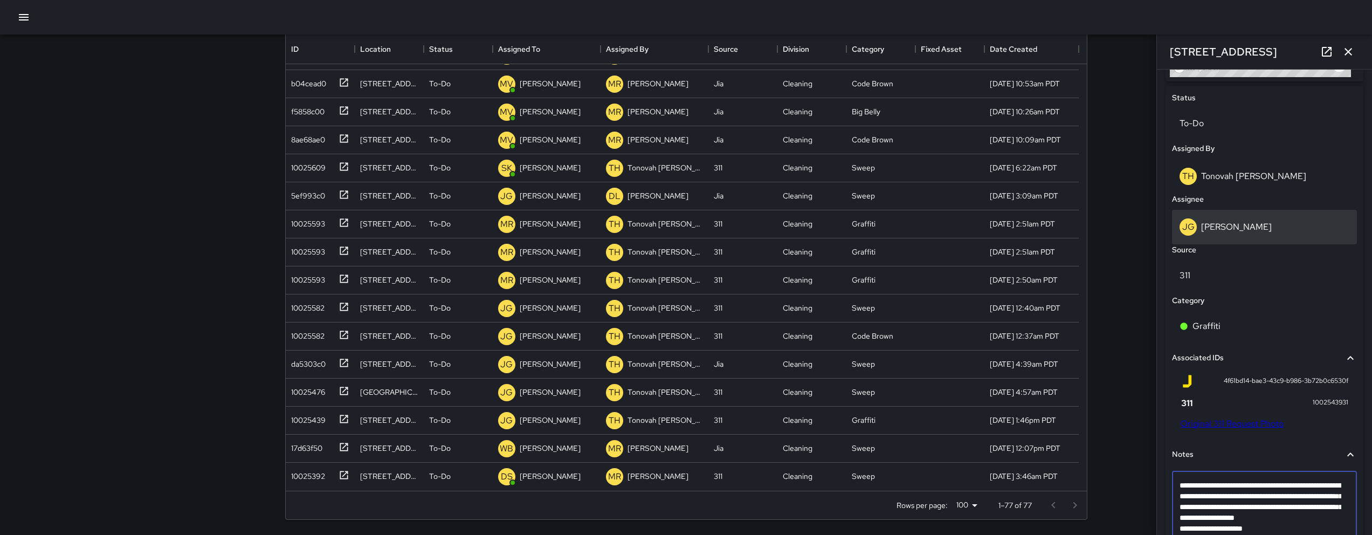
scroll to position [381, 0]
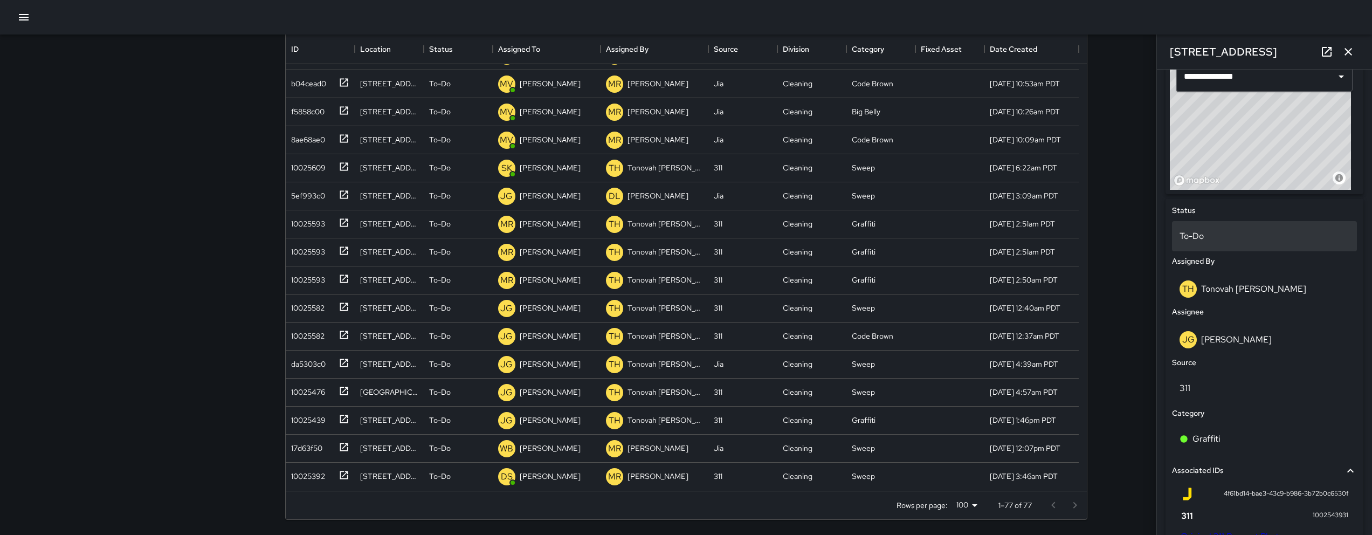
click at [1236, 246] on div "To-Do" at bounding box center [1264, 236] width 185 height 30
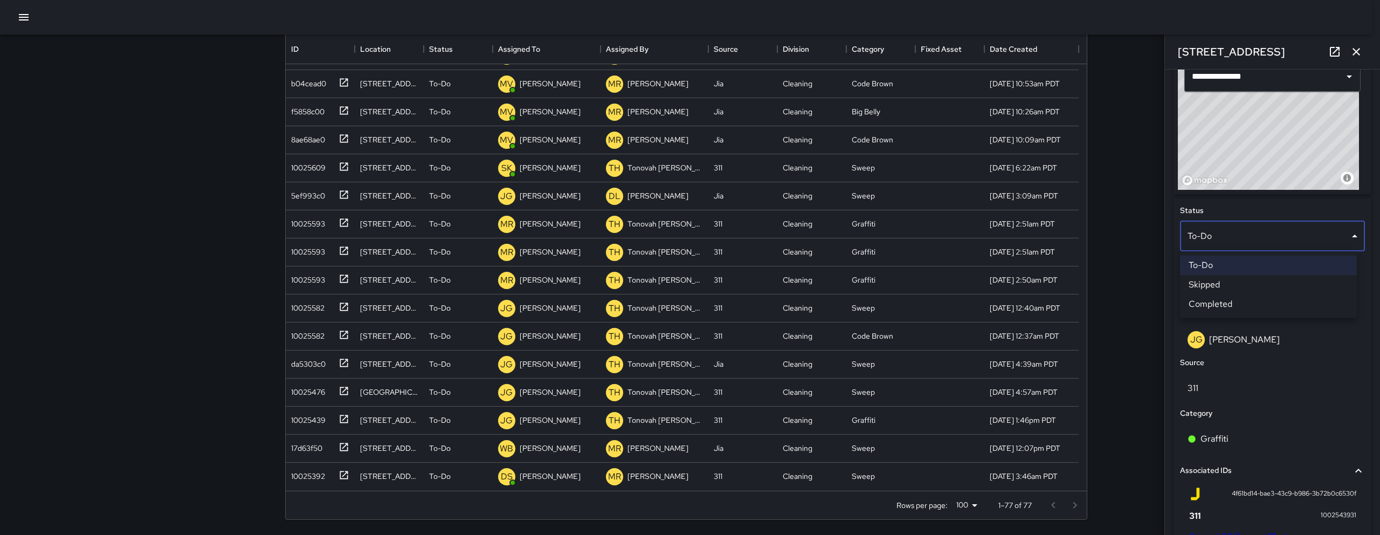
click at [1221, 286] on li "Skipped" at bounding box center [1268, 284] width 177 height 19
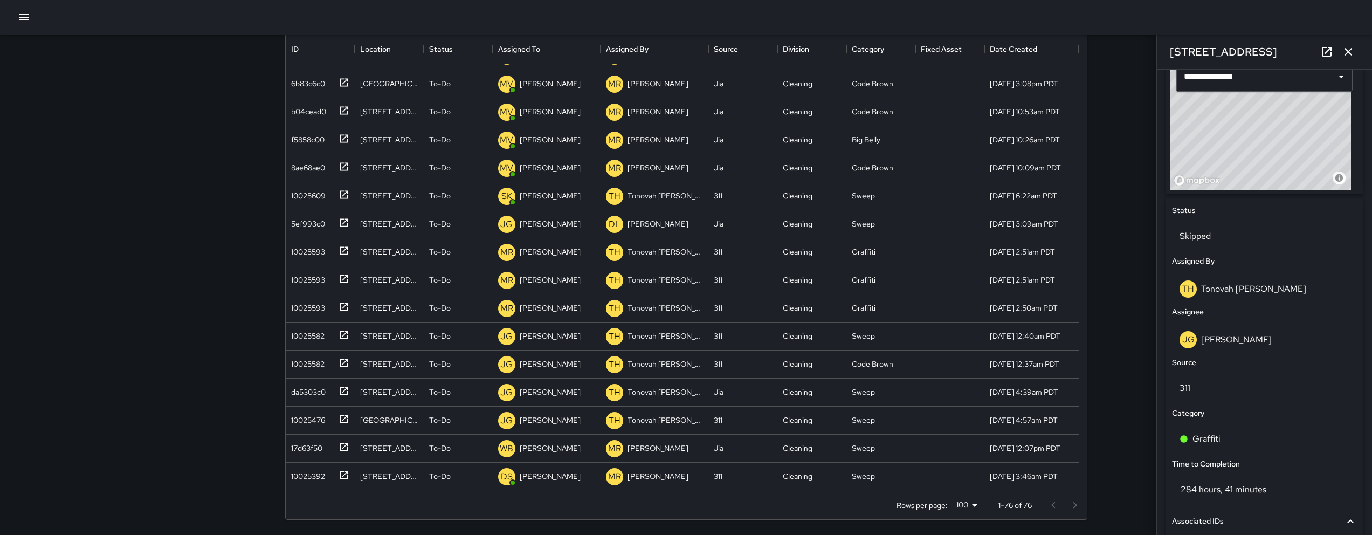
scroll to position [1704, 0]
click at [295, 425] on div "10025476" at bounding box center [318, 418] width 63 height 18
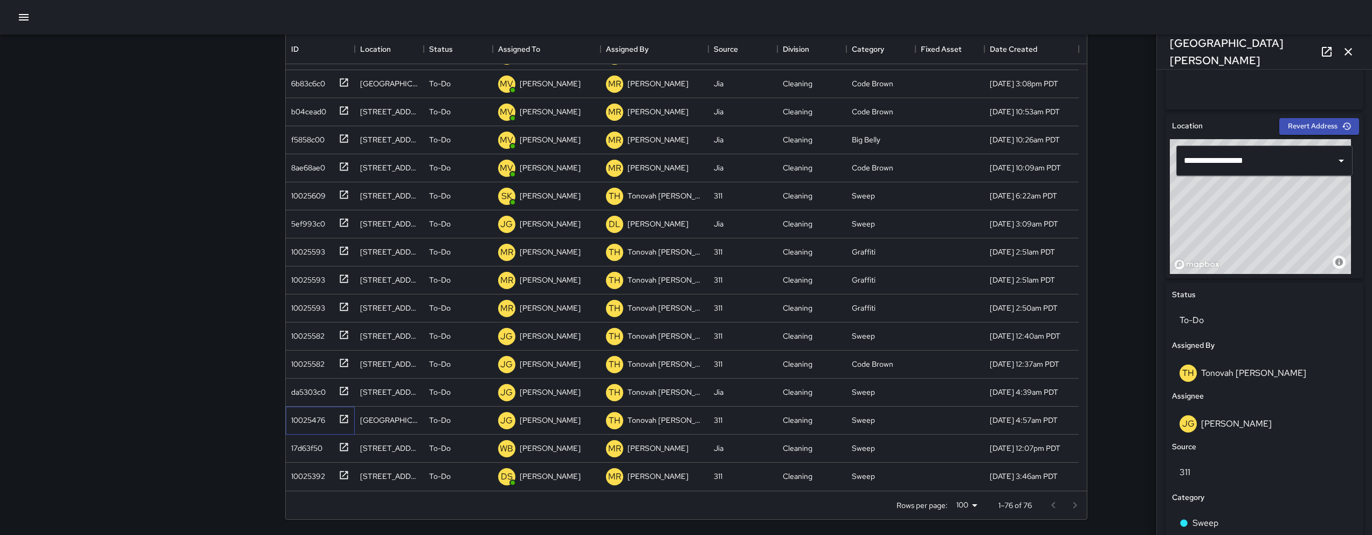
scroll to position [296, 0]
click at [1249, 436] on div "[PERSON_NAME]" at bounding box center [1264, 424] width 185 height 35
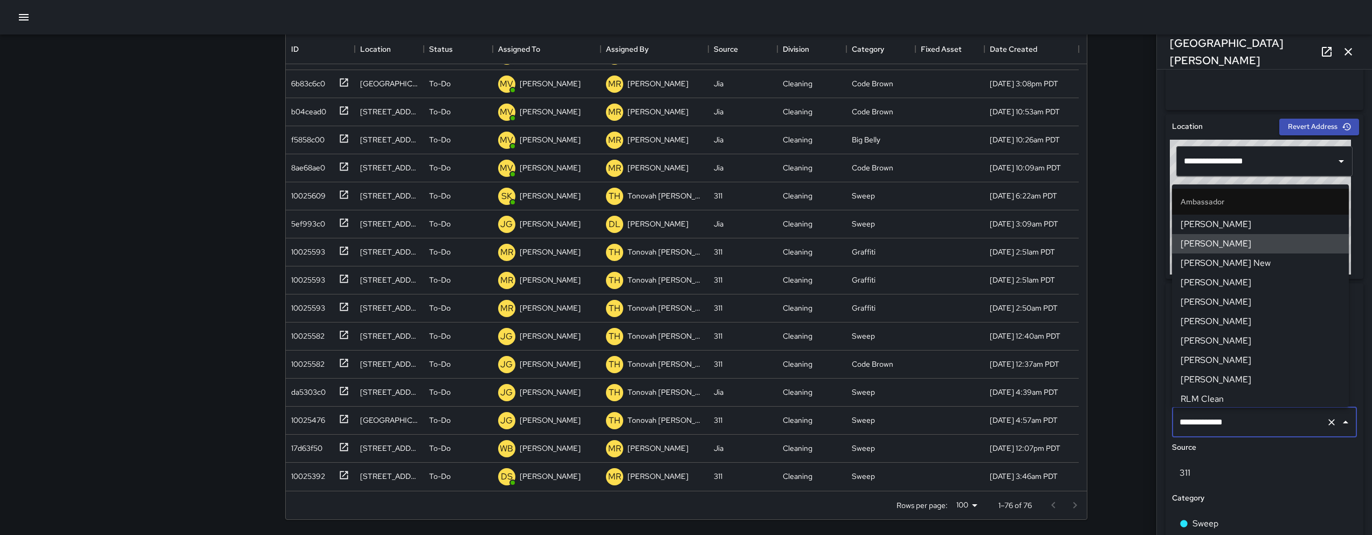
click at [1269, 427] on input "**********" at bounding box center [1249, 422] width 145 height 20
click at [1269, 428] on input "**********" at bounding box center [1249, 422] width 145 height 20
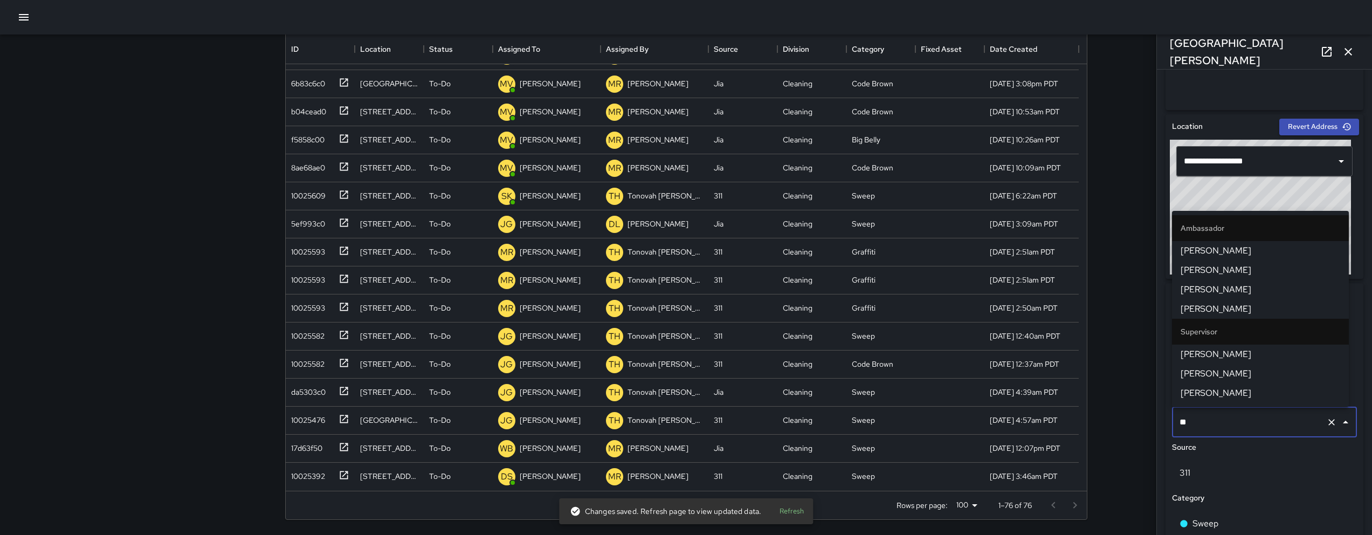
type input "***"
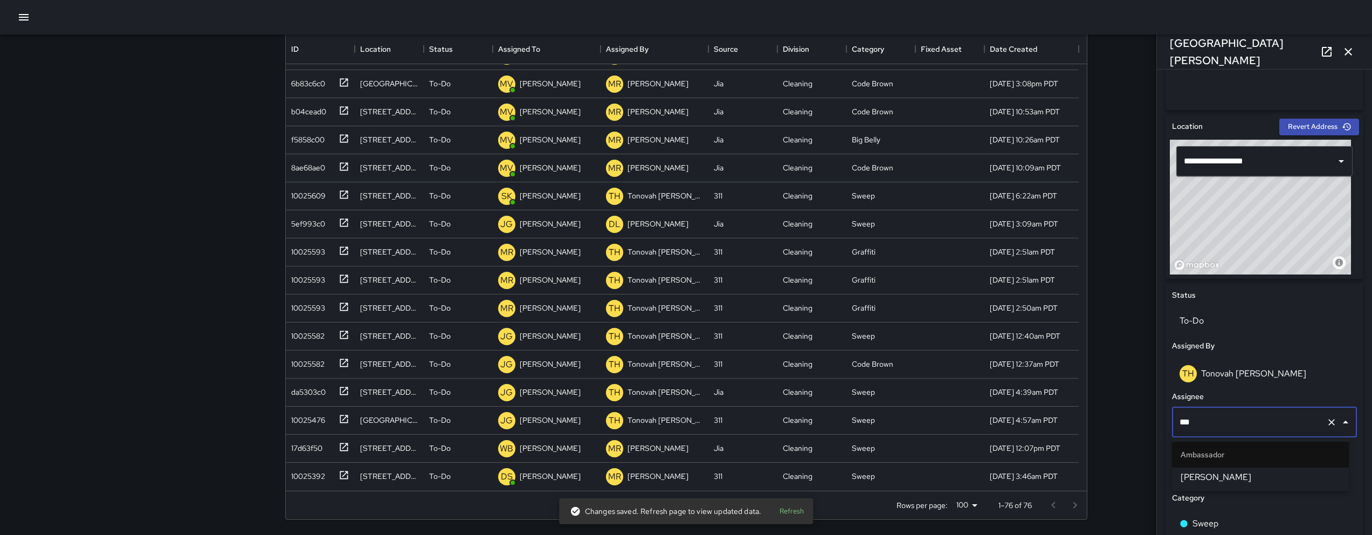
click at [1265, 483] on span "[PERSON_NAME]" at bounding box center [1261, 477] width 160 height 13
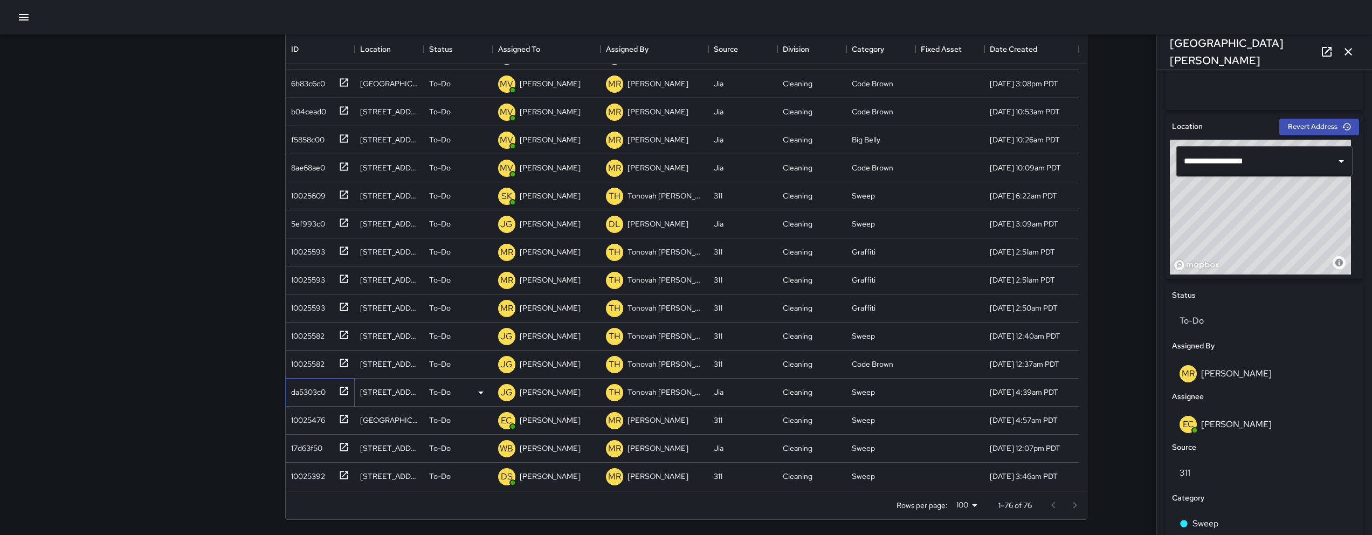
click at [321, 390] on div "da5303c0" at bounding box center [306, 389] width 39 height 15
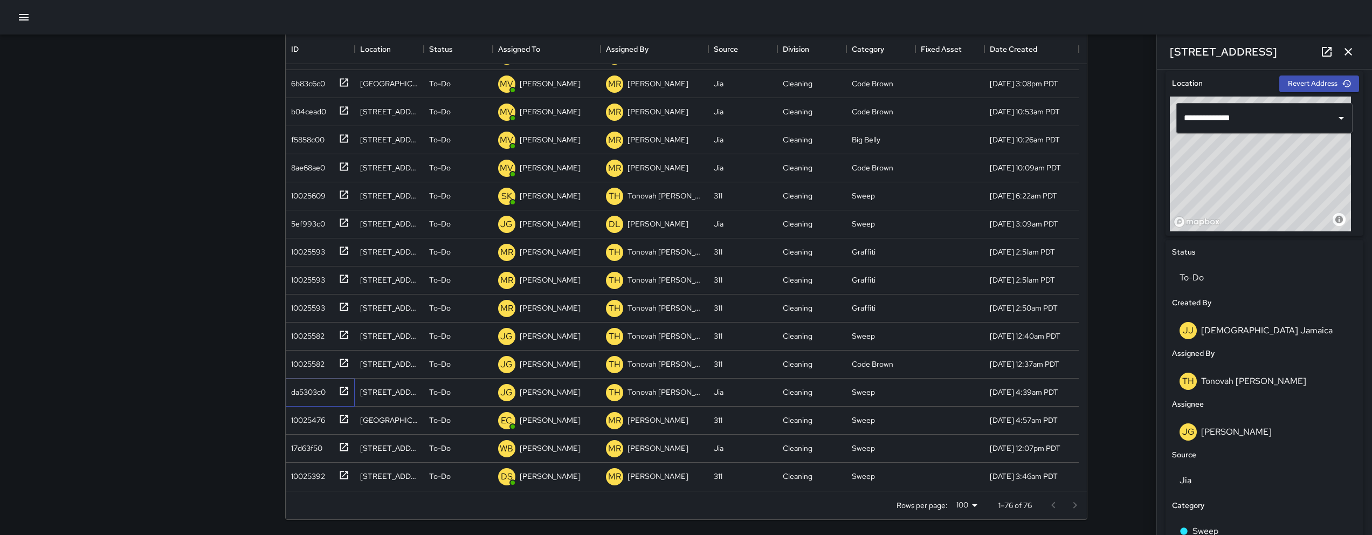
scroll to position [319, 0]
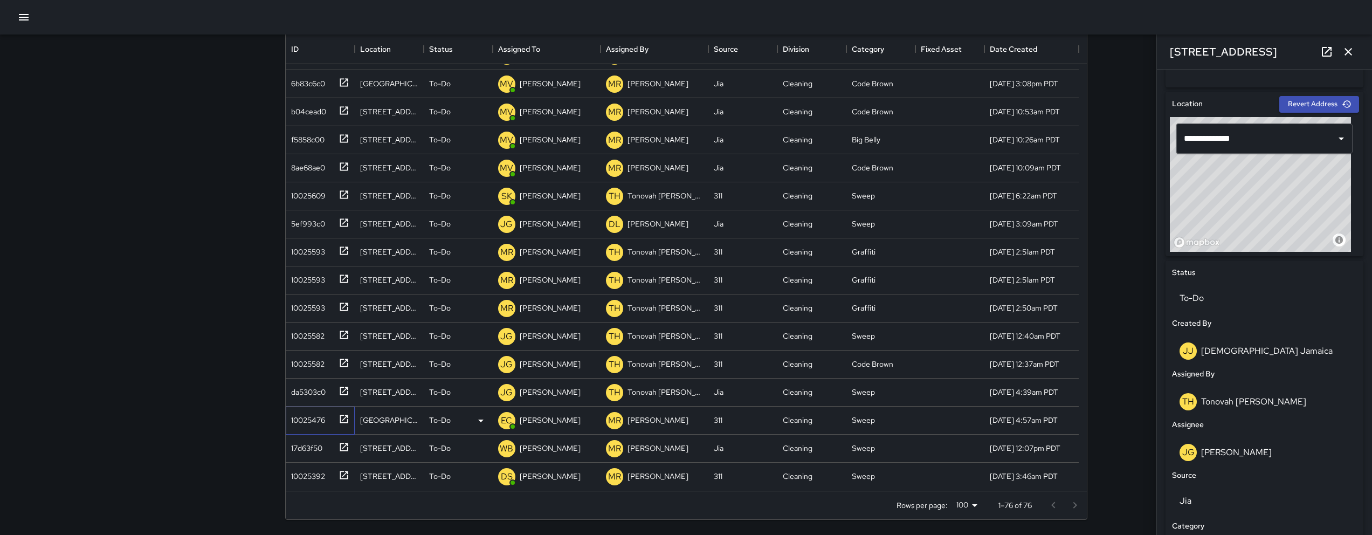
click at [316, 412] on div "10025476" at bounding box center [306, 417] width 38 height 15
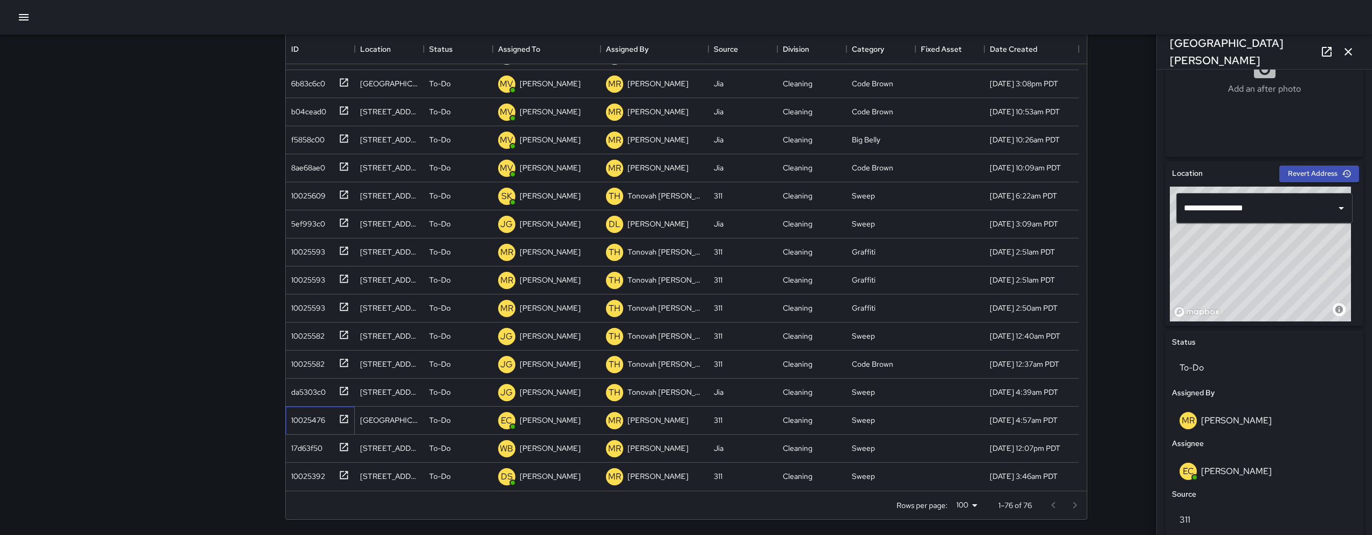
scroll to position [485, 0]
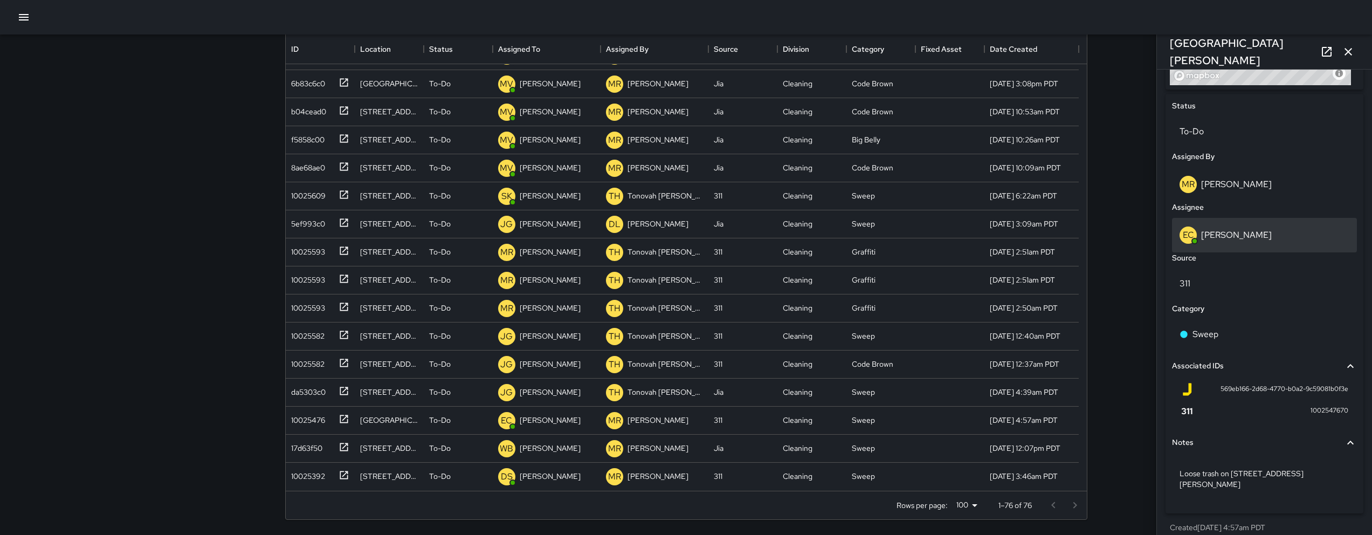
click at [1233, 239] on p "[PERSON_NAME]" at bounding box center [1236, 234] width 71 height 11
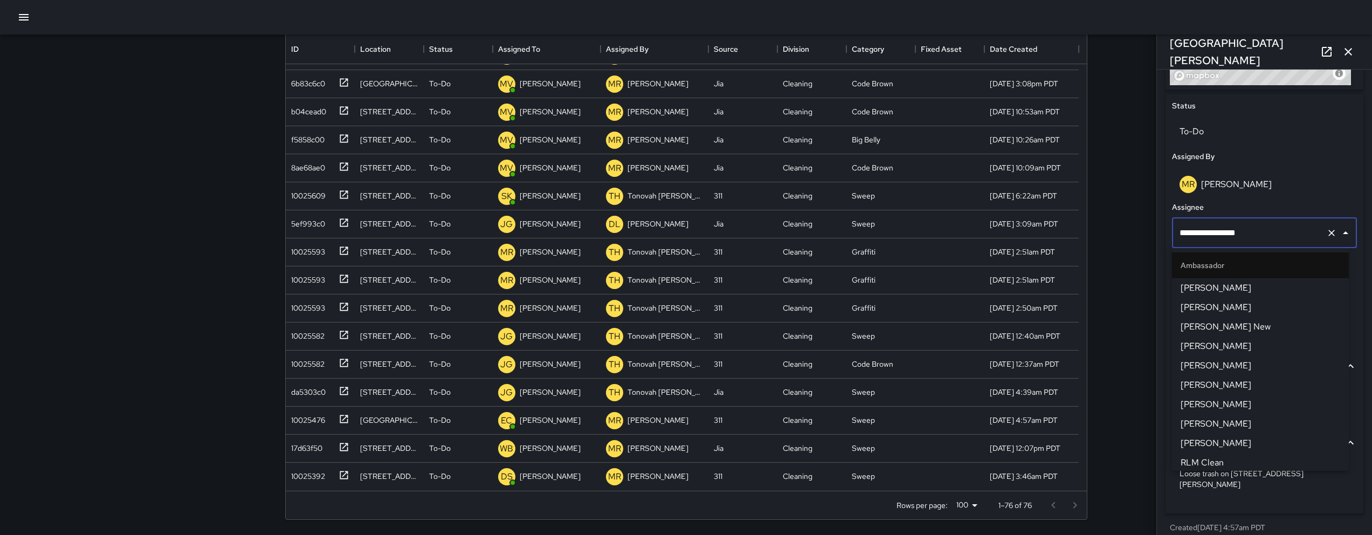
scroll to position [215, 0]
drag, startPoint x: 1251, startPoint y: 238, endPoint x: 1193, endPoint y: 216, distance: 62.3
click at [1193, 216] on div "**********" at bounding box center [1264, 233] width 189 height 35
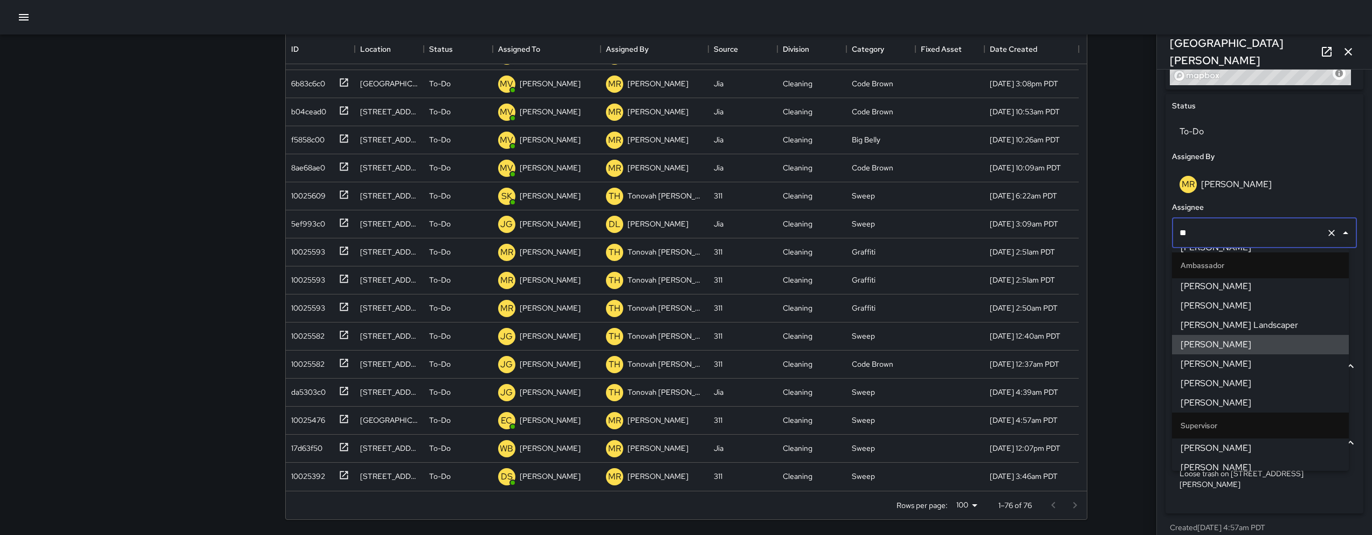
type input "*"
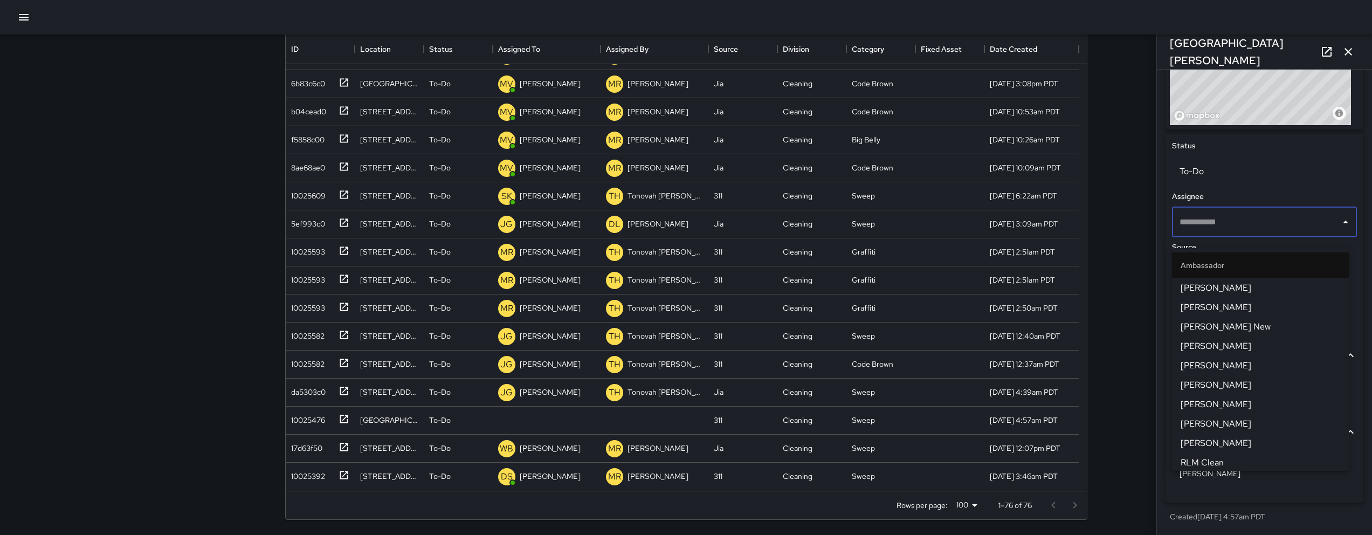
scroll to position [435, 0]
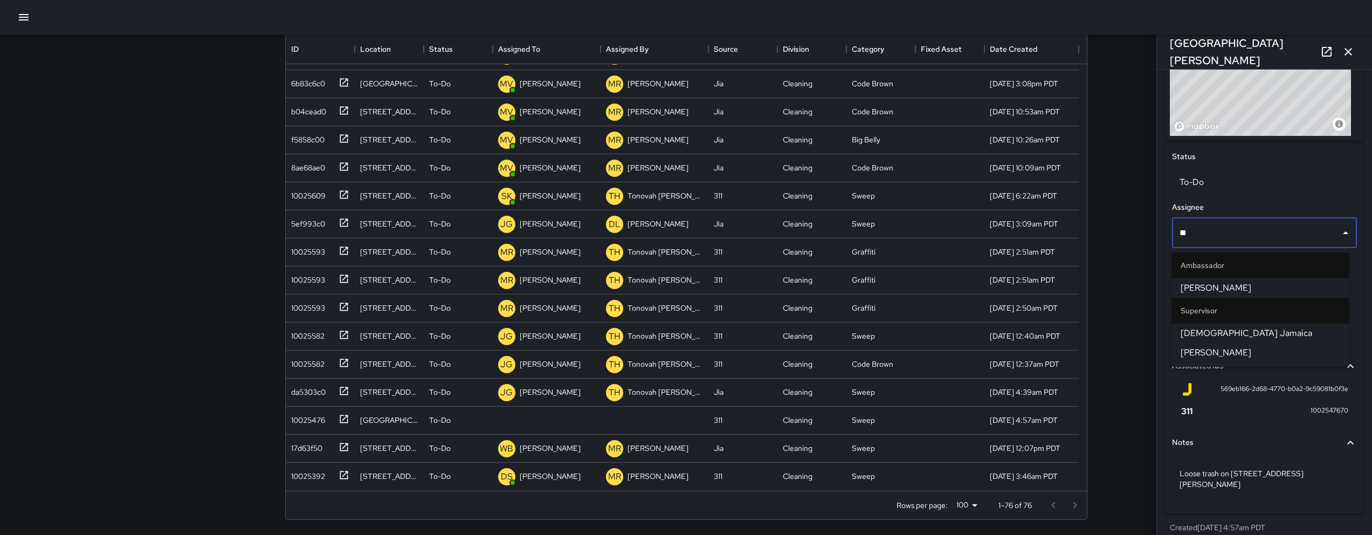
type input "***"
click at [1213, 296] on li "[PERSON_NAME]" at bounding box center [1260, 287] width 177 height 19
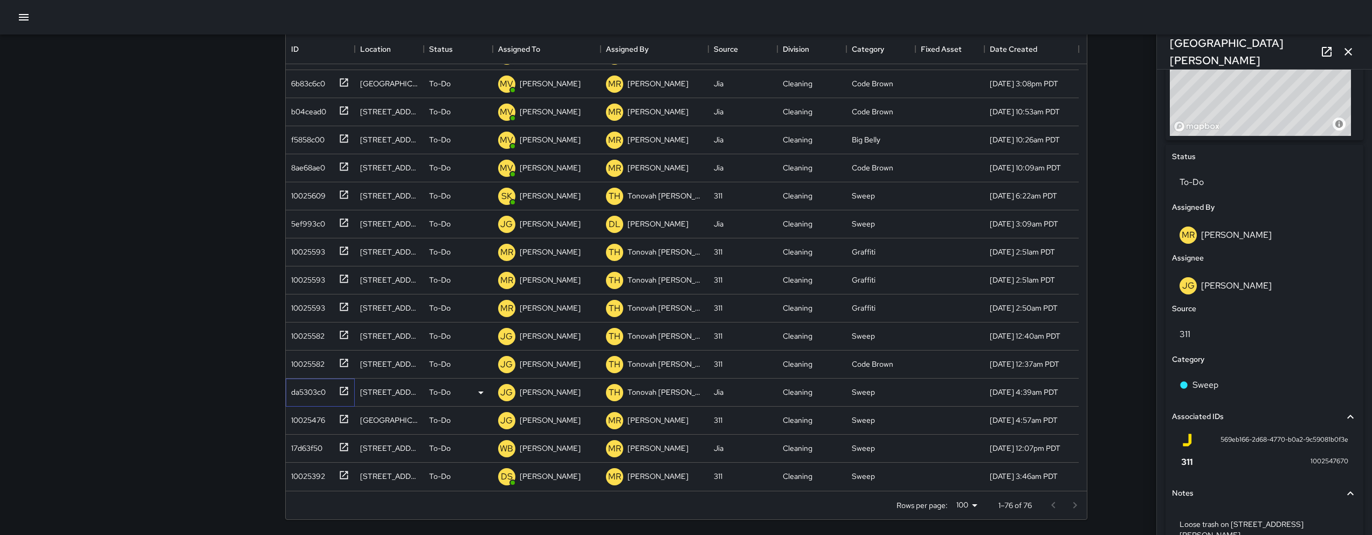
click at [327, 398] on div "da5303c0" at bounding box center [318, 390] width 63 height 18
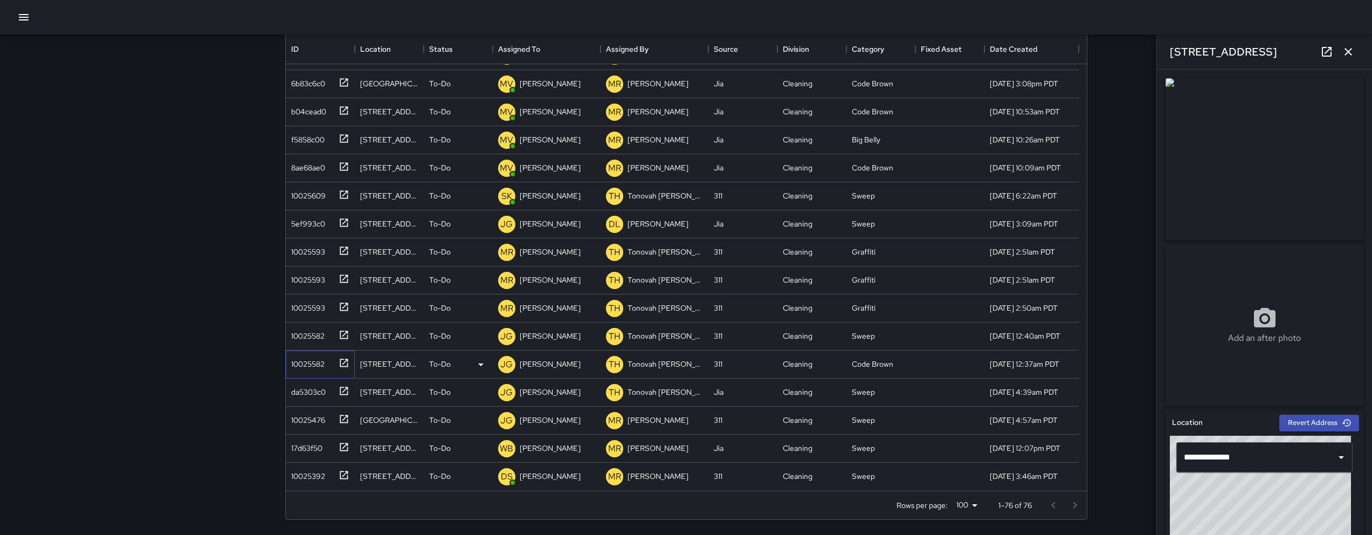
click at [319, 368] on div "10025582" at bounding box center [306, 361] width 38 height 15
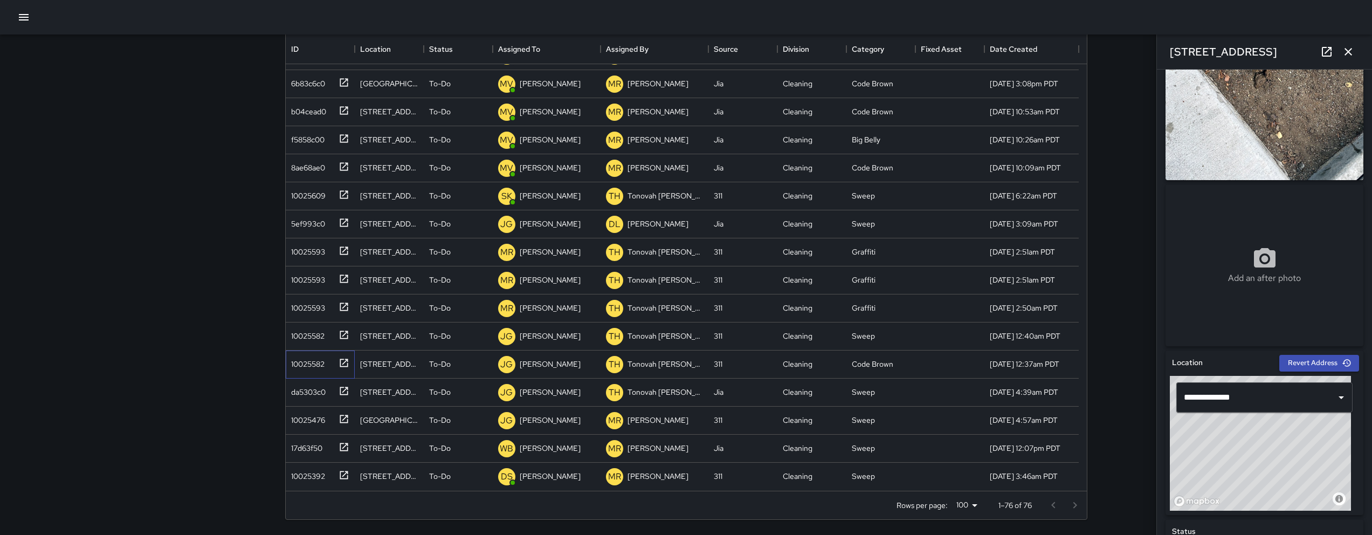
scroll to position [199, 0]
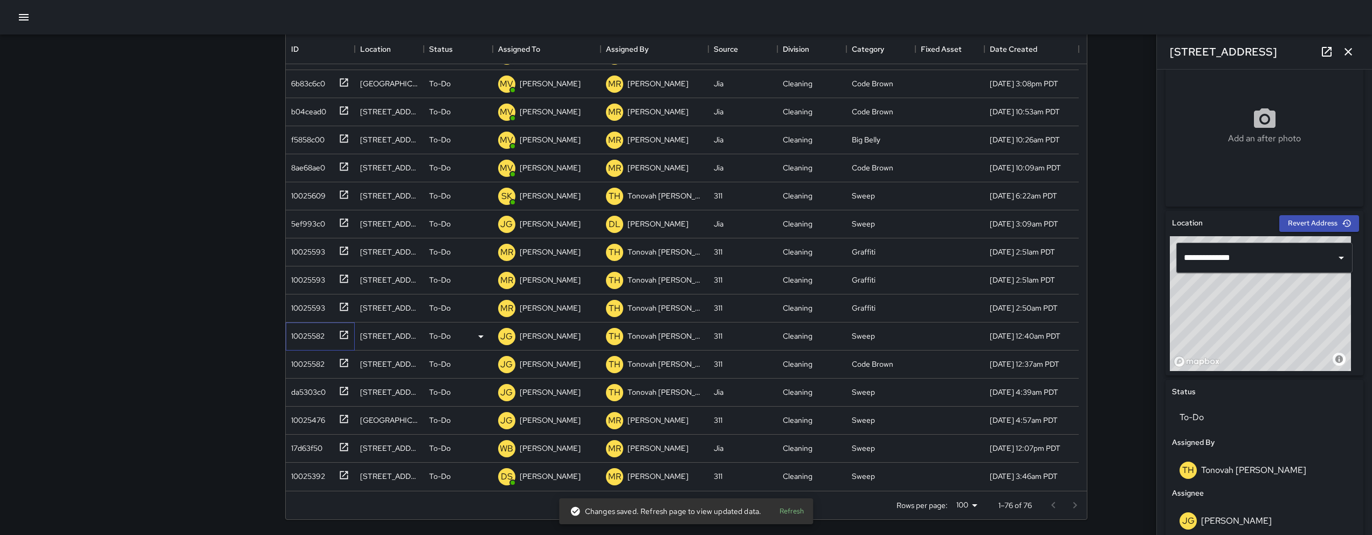
click at [311, 333] on div "10025582" at bounding box center [306, 333] width 38 height 15
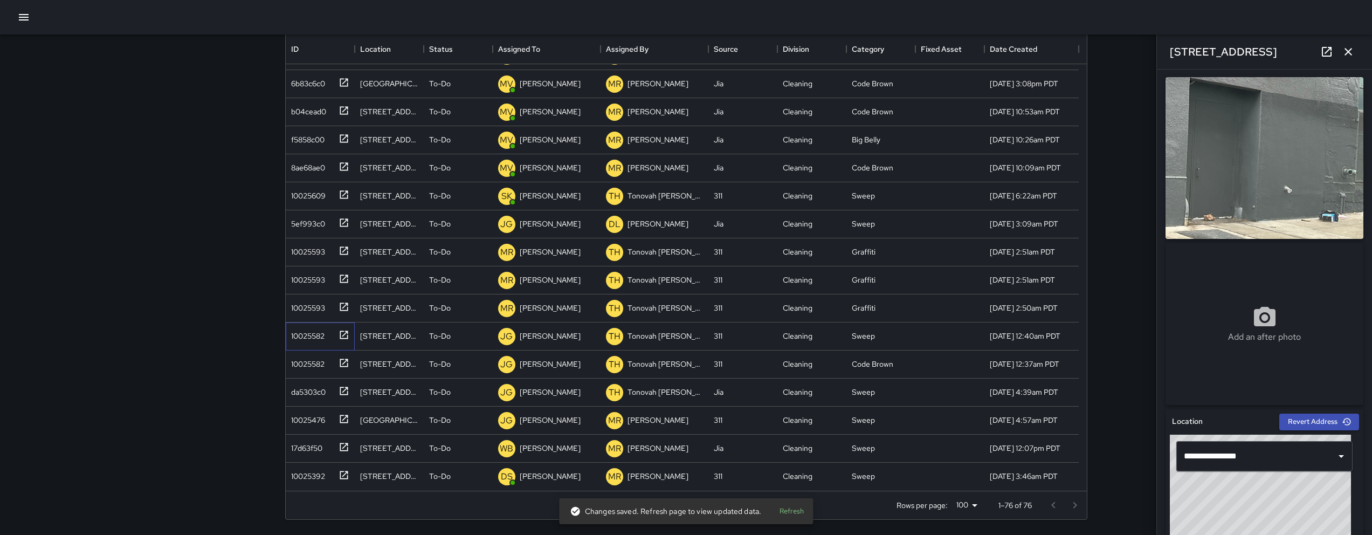
scroll to position [0, 0]
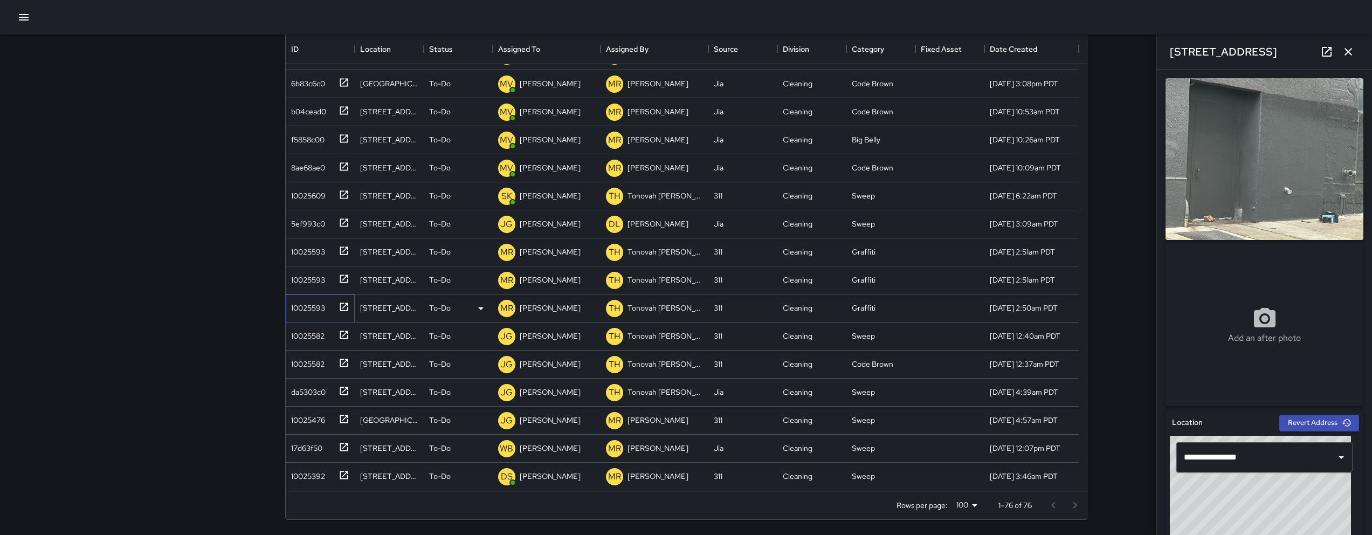
click at [306, 308] on div "10025593" at bounding box center [306, 305] width 38 height 15
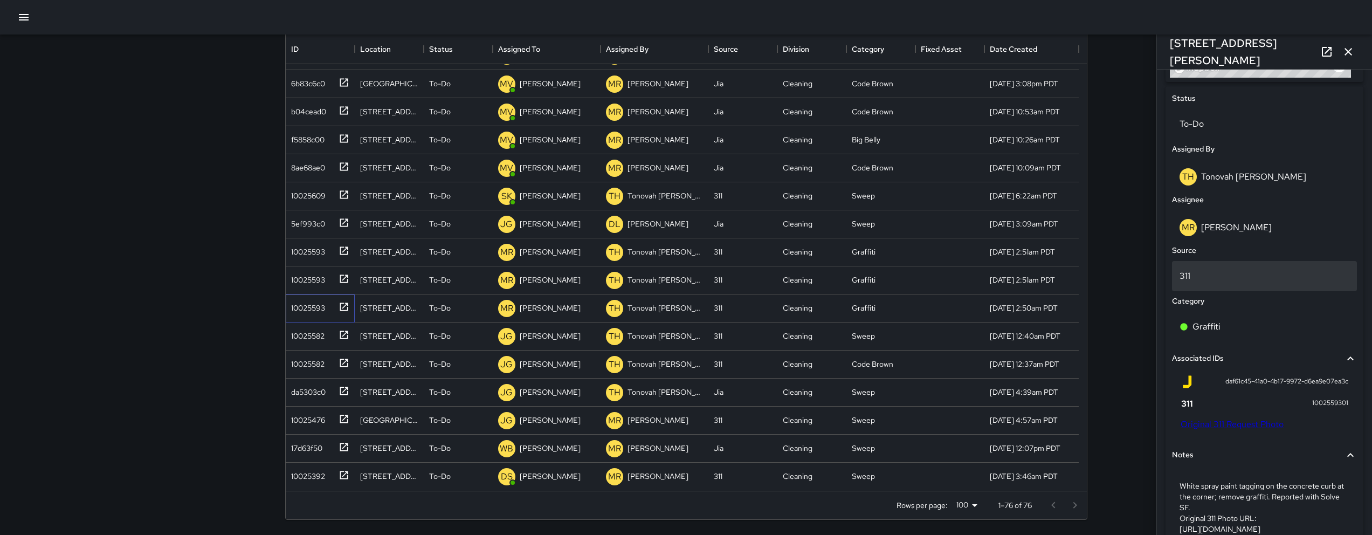
scroll to position [570, 0]
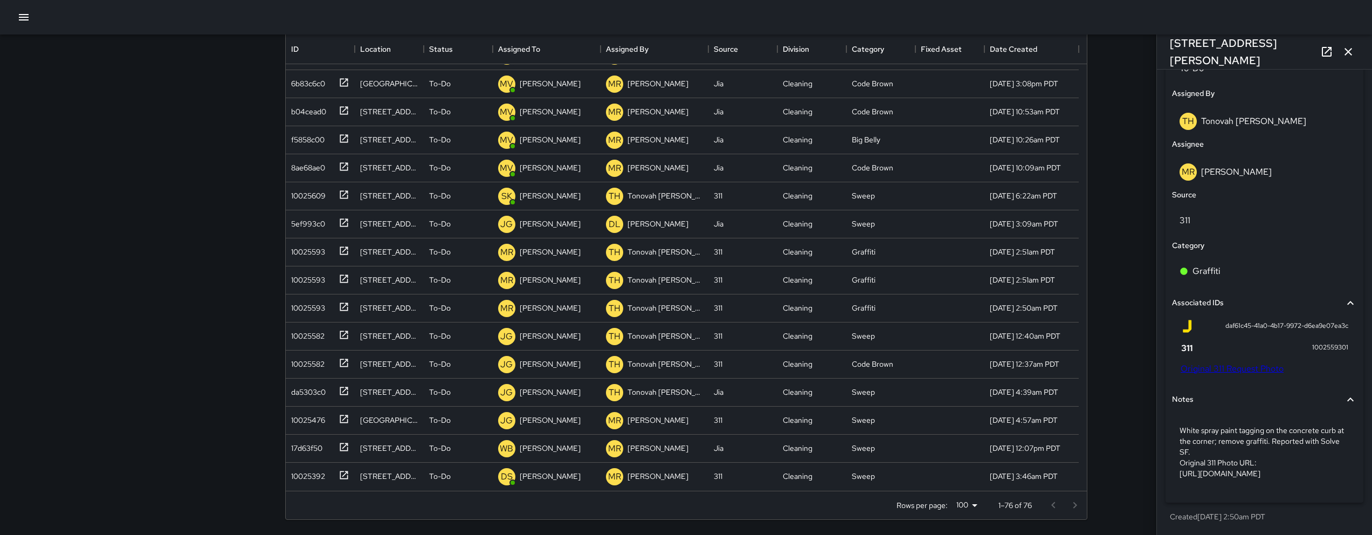
click at [1247, 363] on link "Original 311 Request Photo" at bounding box center [1232, 368] width 103 height 11
drag, startPoint x: 1272, startPoint y: 52, endPoint x: 1168, endPoint y: 57, distance: 104.2
click at [1167, 58] on div "[STREET_ADDRESS][PERSON_NAME]" at bounding box center [1264, 52] width 215 height 35
copy h6 "[STREET_ADDRESS][PERSON_NAME]"
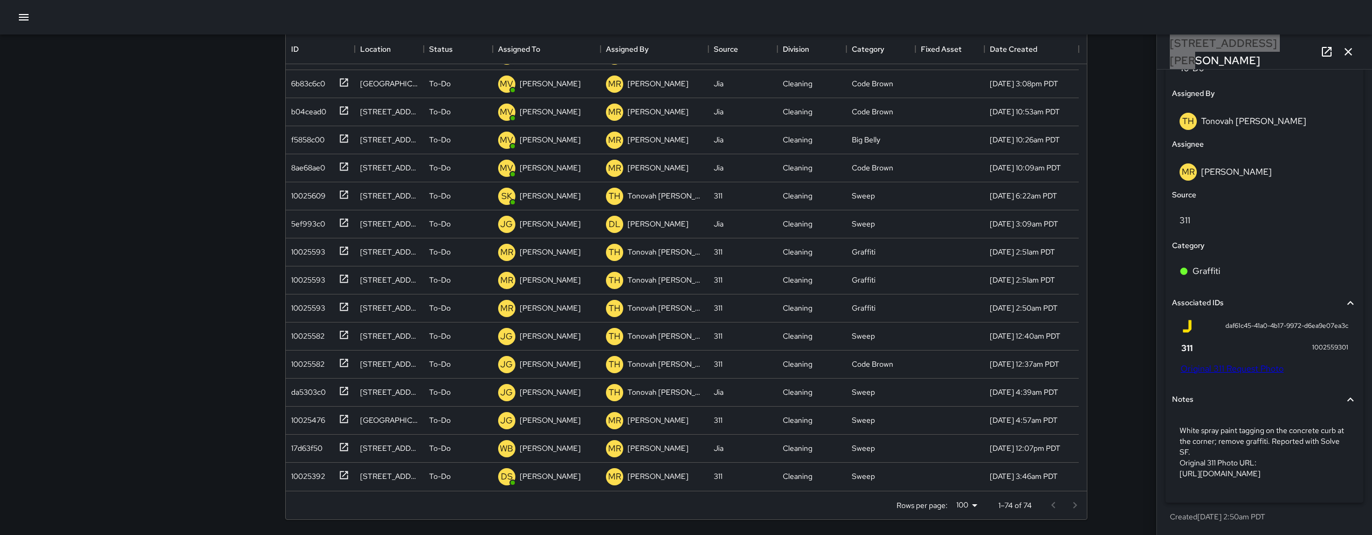
scroll to position [1648, 0]
copy h6 "[STREET_ADDRESS][PERSON_NAME]"
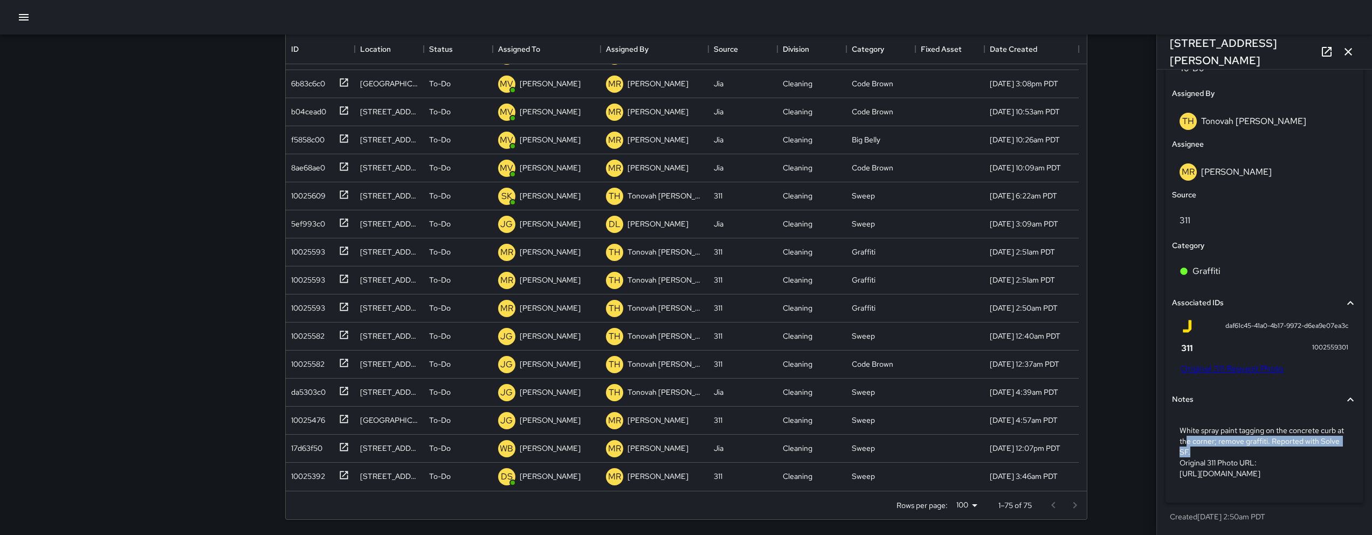
drag, startPoint x: 1213, startPoint y: 430, endPoint x: 1183, endPoint y: 410, distance: 36.2
click at [1188, 425] on p "White spray paint tagging on the concrete curb at the corner; remove graffiti. …" at bounding box center [1265, 452] width 170 height 54
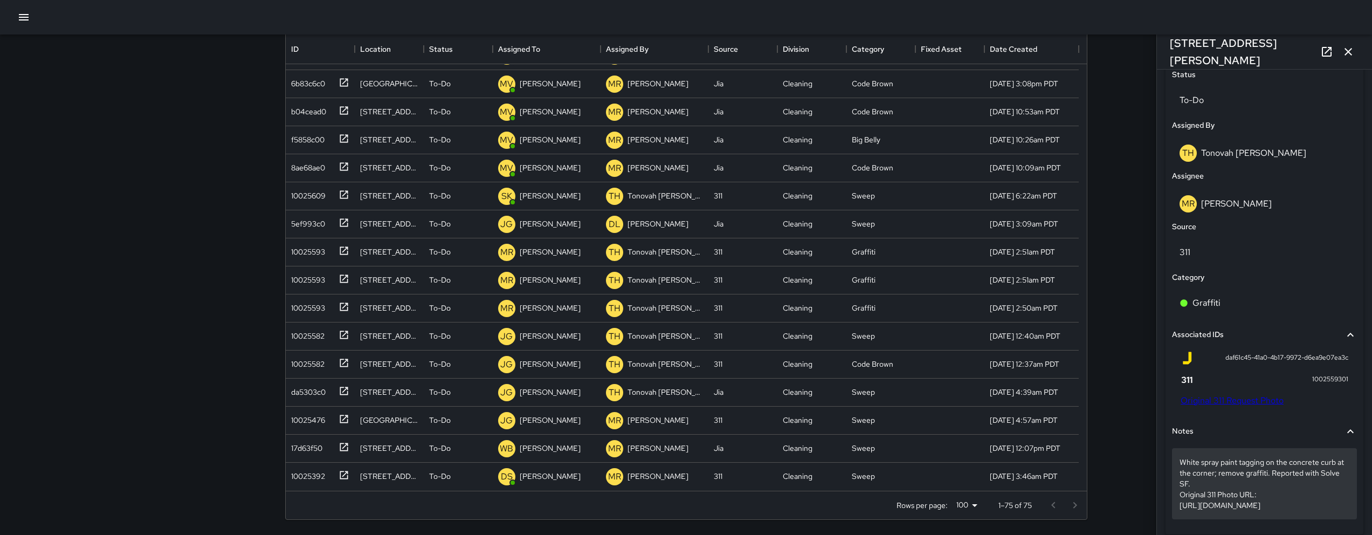
drag, startPoint x: 1183, startPoint y: 410, endPoint x: 1182, endPoint y: 462, distance: 51.8
click at [1182, 462] on div "Status To-Do Assigned By TH Tonovah [PERSON_NAME] Assignee [PERSON_NAME] Source…" at bounding box center [1265, 299] width 198 height 472
click at [1182, 462] on p "White spray paint tagging on the concrete curb at the corner; remove graffiti. …" at bounding box center [1265, 484] width 170 height 54
drag, startPoint x: 1181, startPoint y: 466, endPoint x: 1280, endPoint y: 473, distance: 98.9
click at [1280, 473] on p "White spray paint tagging on the concrete curb at the corner; remove graffiti. …" at bounding box center [1265, 484] width 170 height 54
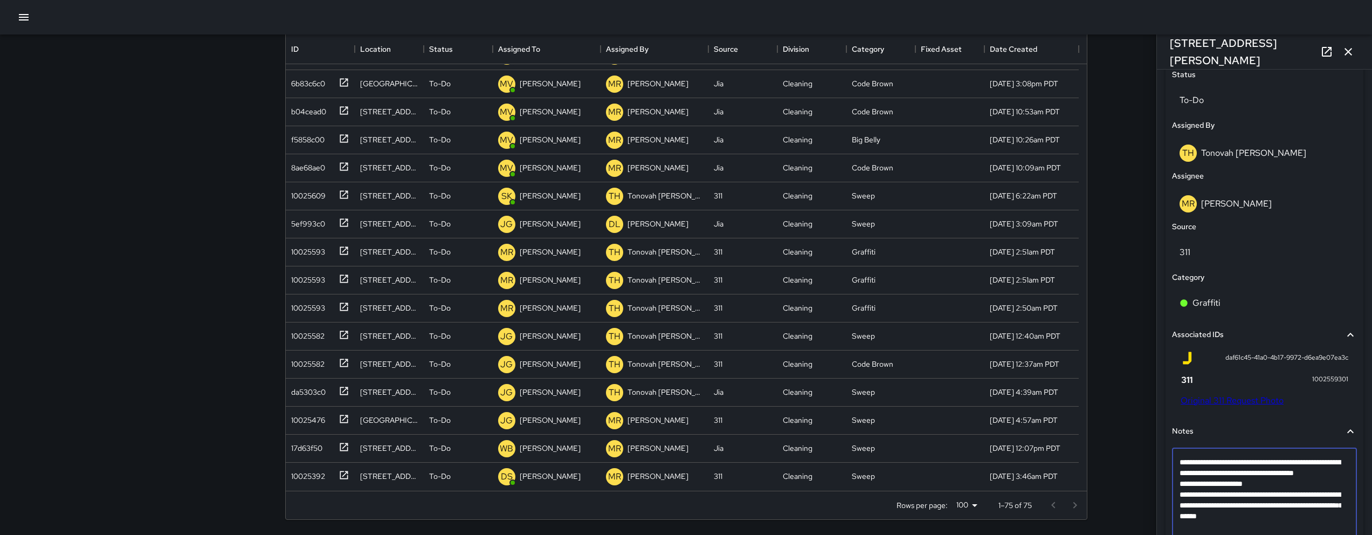
drag, startPoint x: 1279, startPoint y: 475, endPoint x: 1174, endPoint y: 465, distance: 105.6
click at [1174, 465] on div "**********" at bounding box center [1264, 494] width 185 height 93
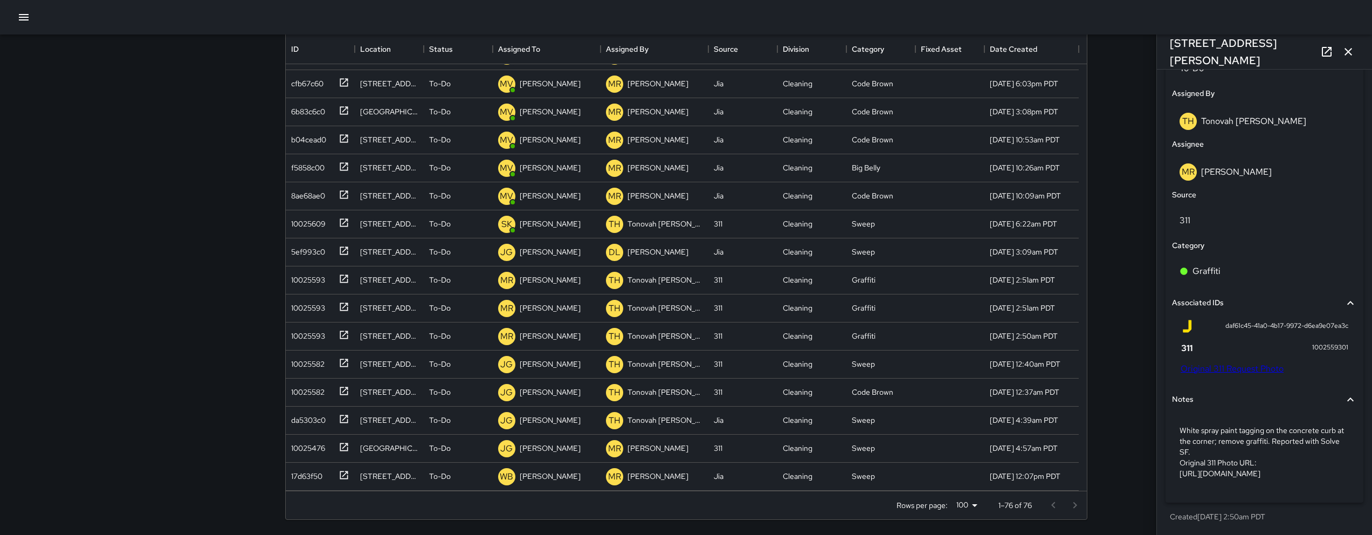
scroll to position [1704, 0]
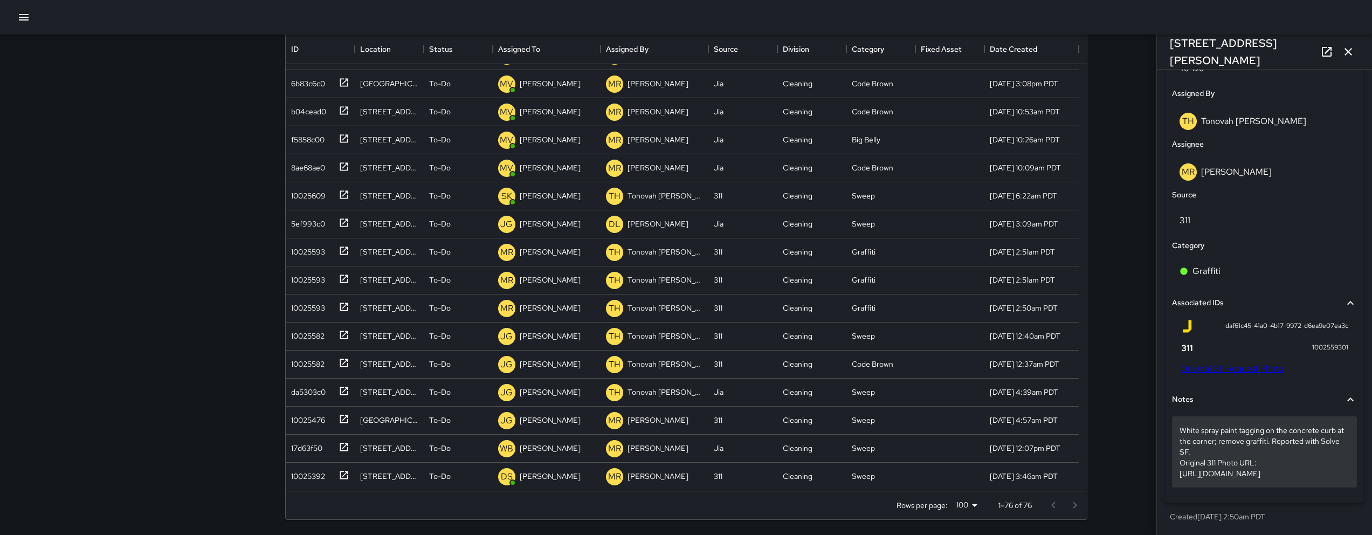
click at [1328, 475] on p "White spray paint tagging on the concrete curb at the corner; remove graffiti. …" at bounding box center [1265, 452] width 170 height 54
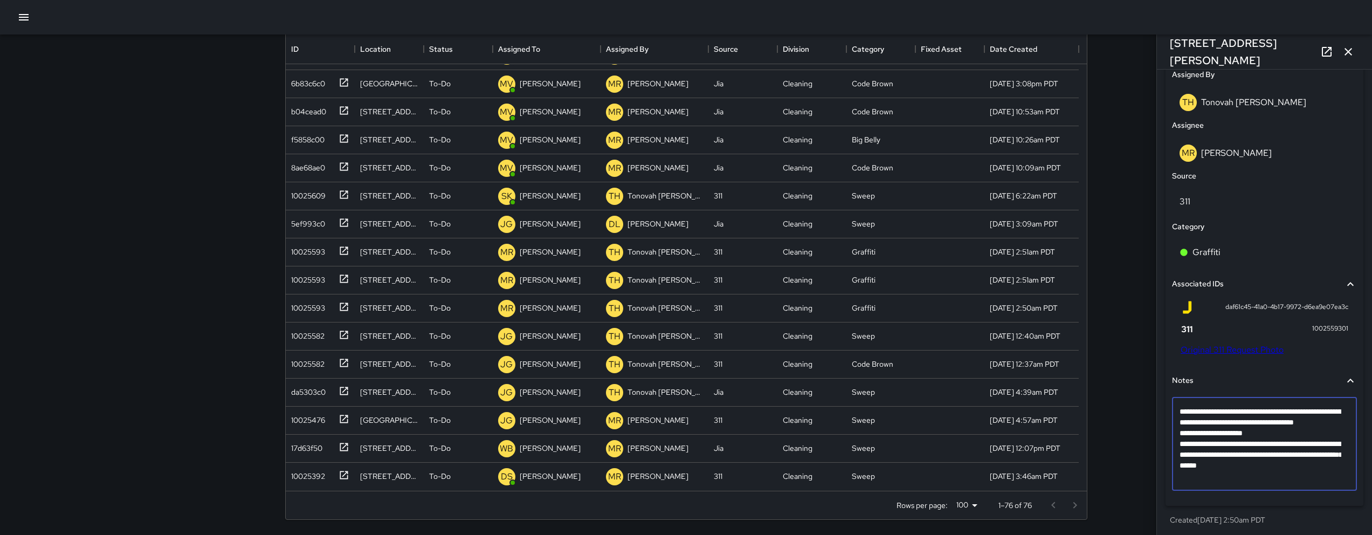
scroll to position [570, 0]
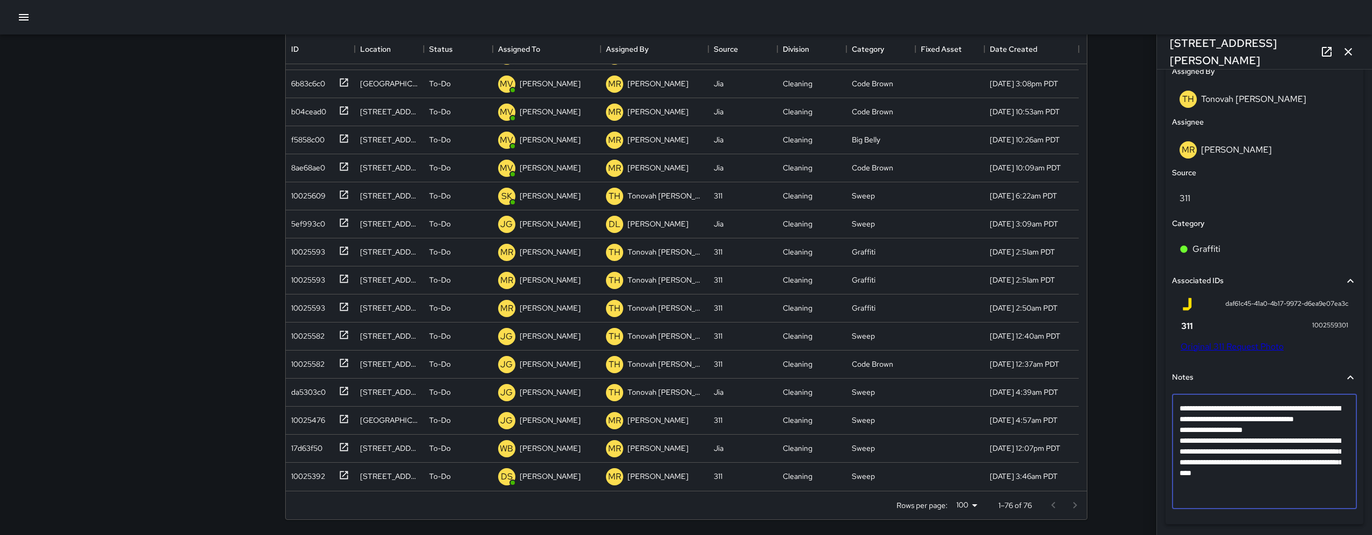
type textarea "**********"
click at [1285, 484] on textarea "**********" at bounding box center [1261, 451] width 162 height 97
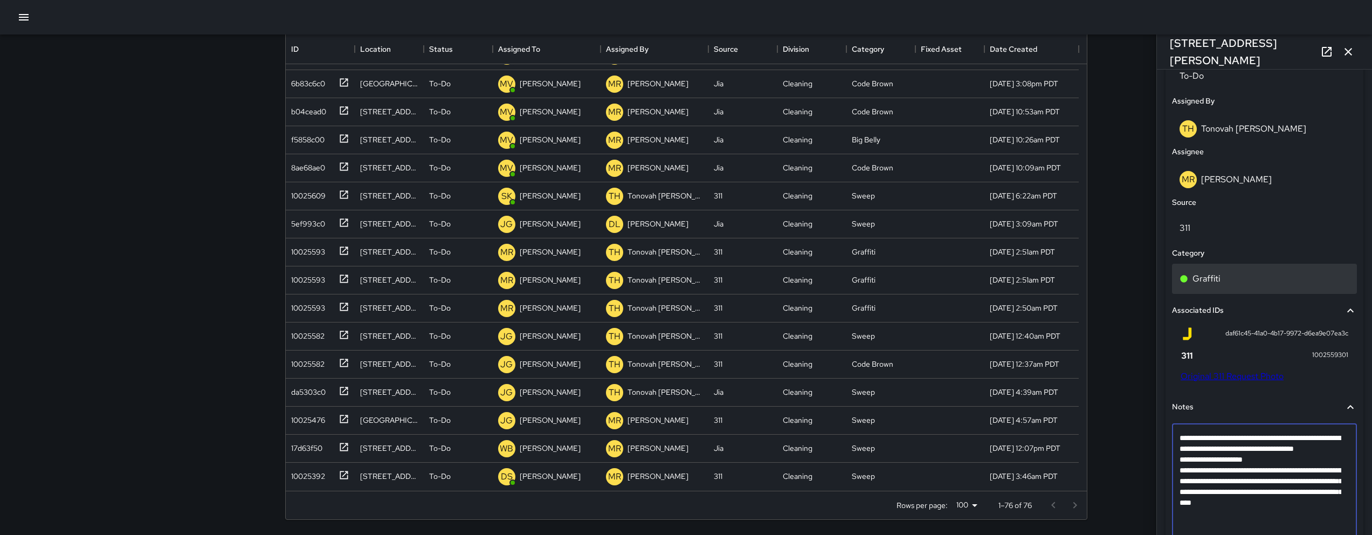
scroll to position [480, 0]
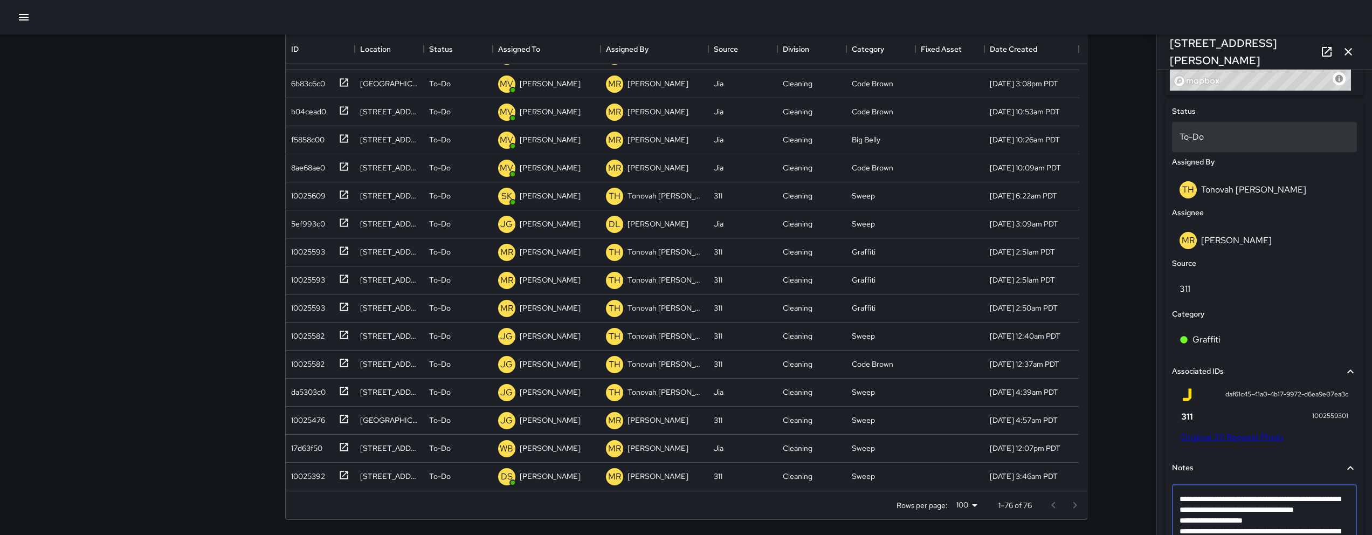
click at [1234, 143] on p "To-Do" at bounding box center [1265, 136] width 170 height 13
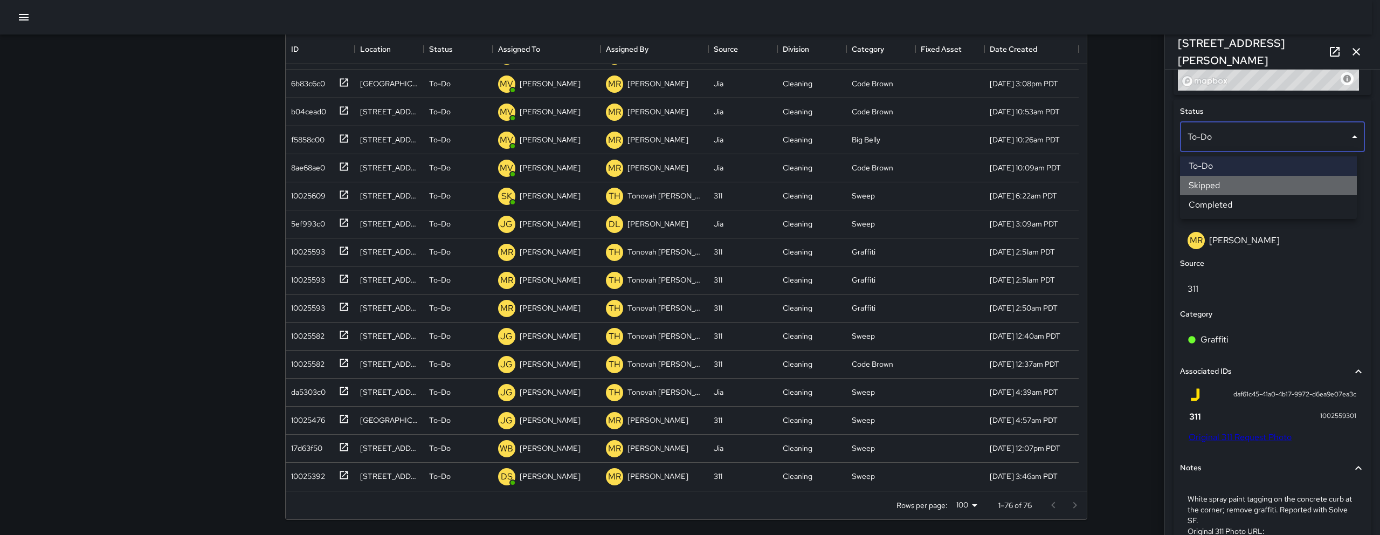
click at [1227, 181] on li "Skipped" at bounding box center [1268, 185] width 177 height 19
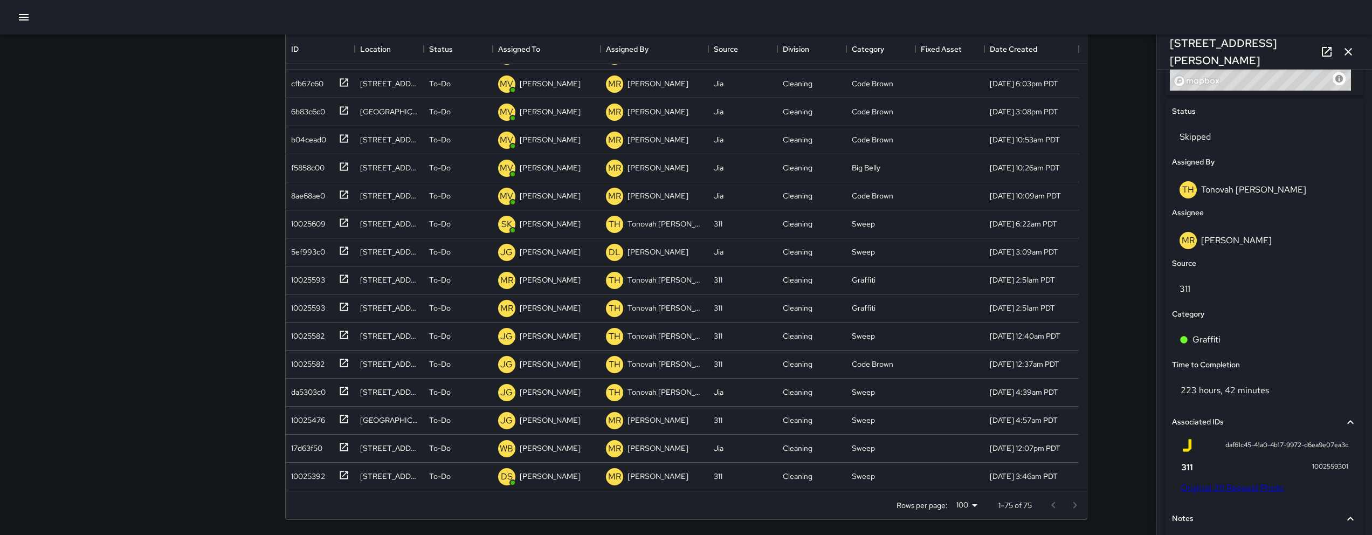
click at [1350, 51] on icon "button" at bounding box center [1348, 51] width 13 height 13
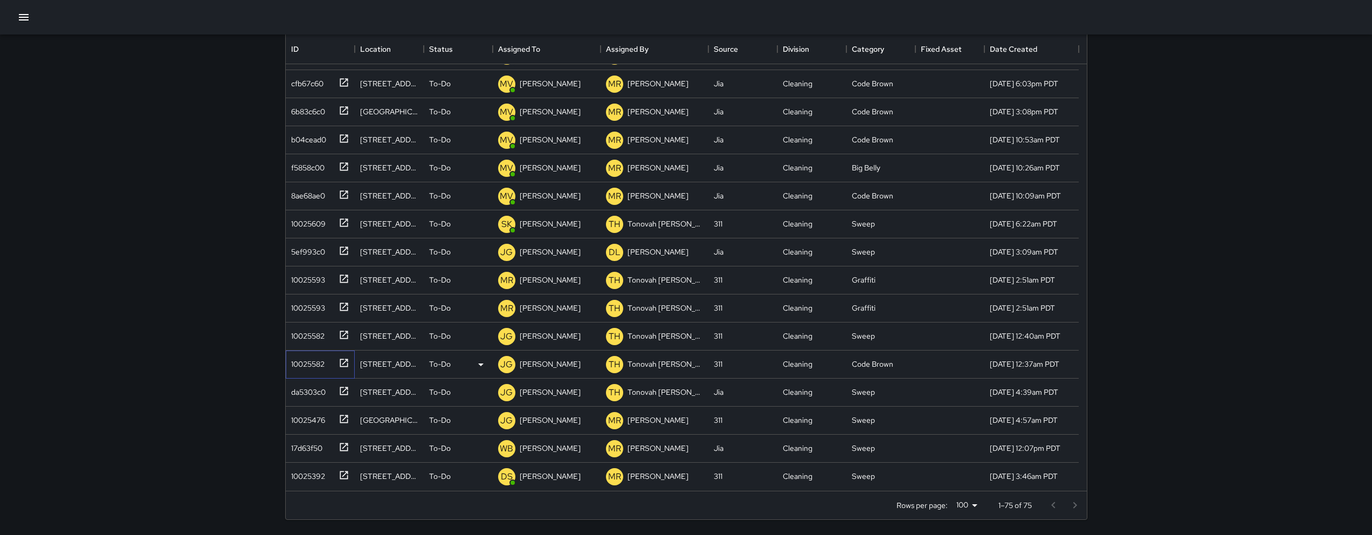
click at [321, 359] on div "10025582" at bounding box center [306, 361] width 38 height 15
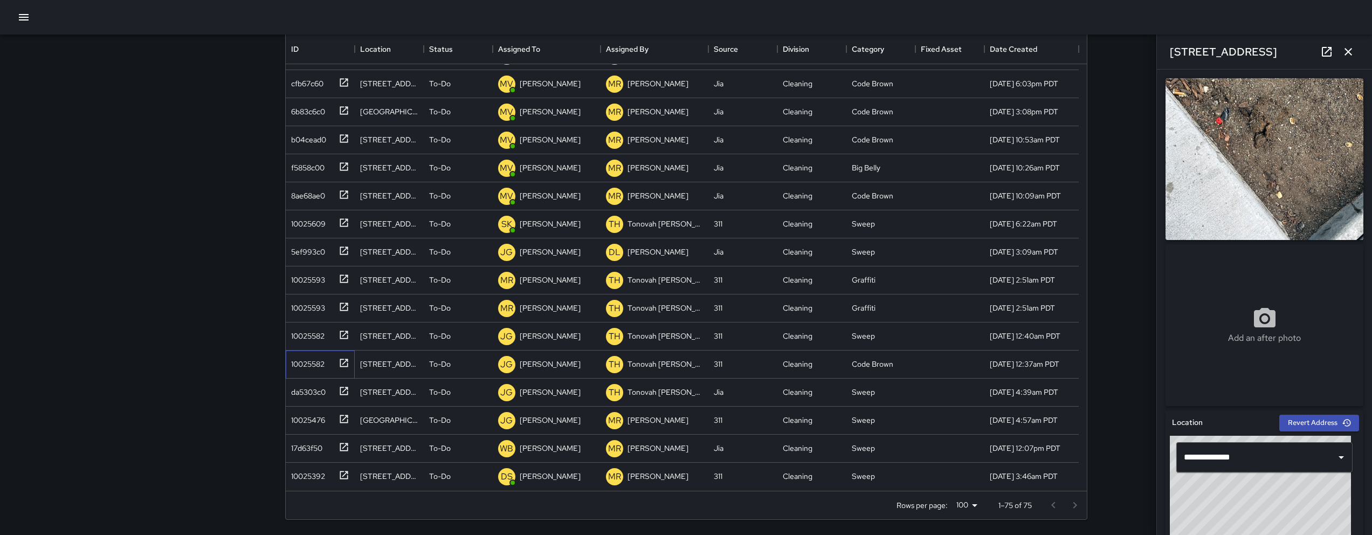
scroll to position [210, 0]
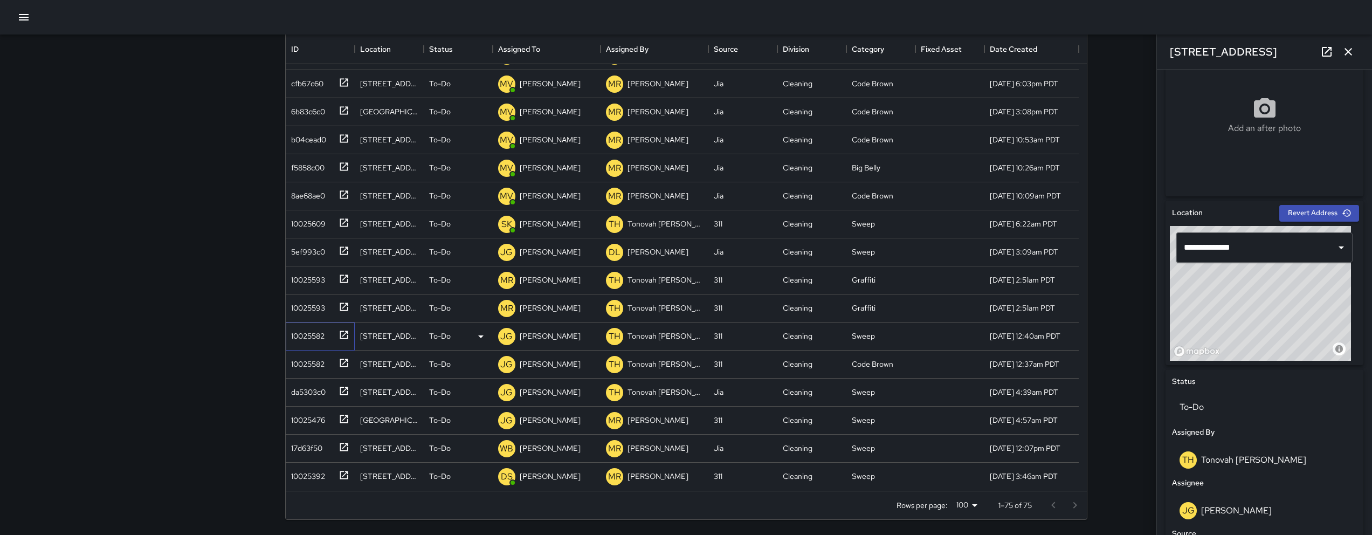
click at [302, 338] on div "10025582" at bounding box center [306, 333] width 38 height 15
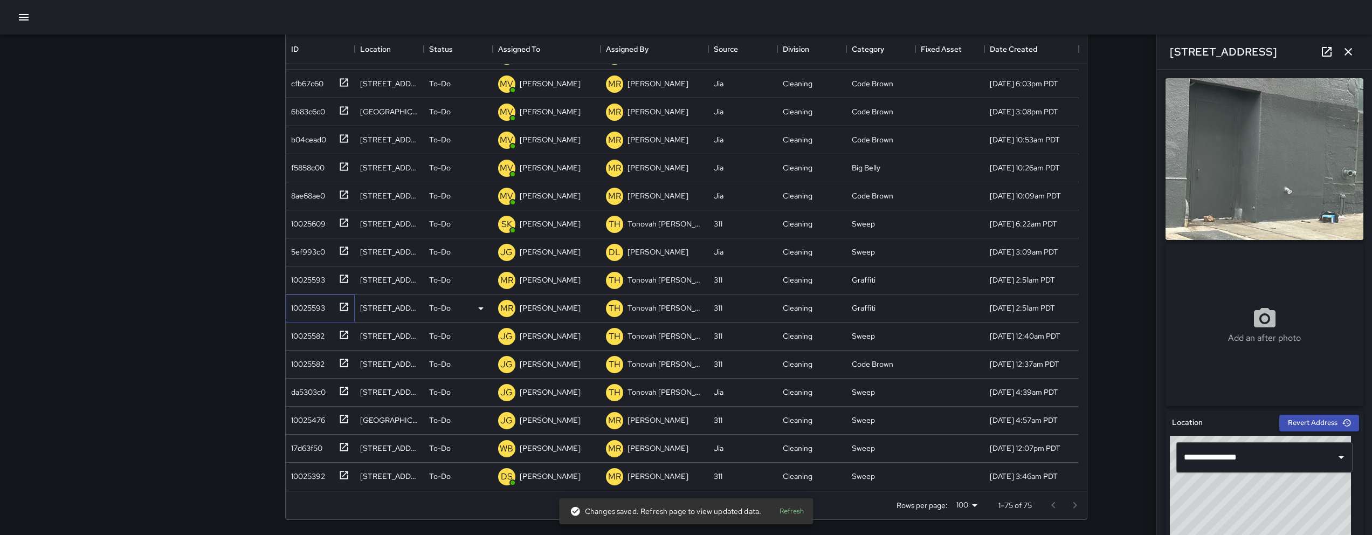
click at [307, 308] on div "10025593" at bounding box center [306, 305] width 38 height 15
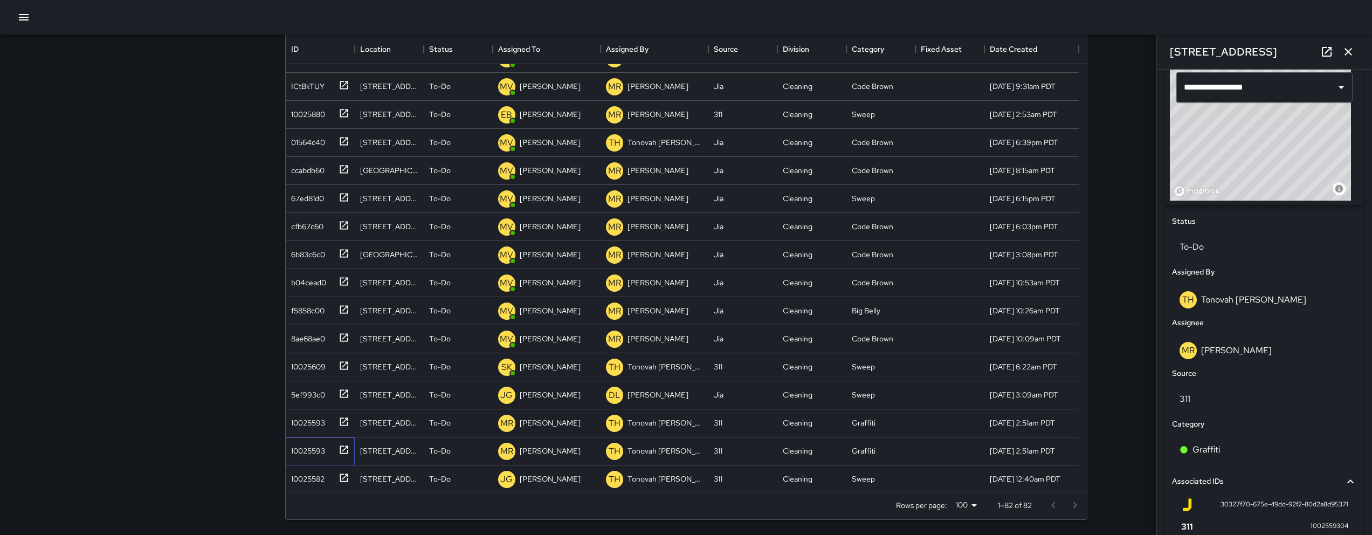
scroll to position [1726, 0]
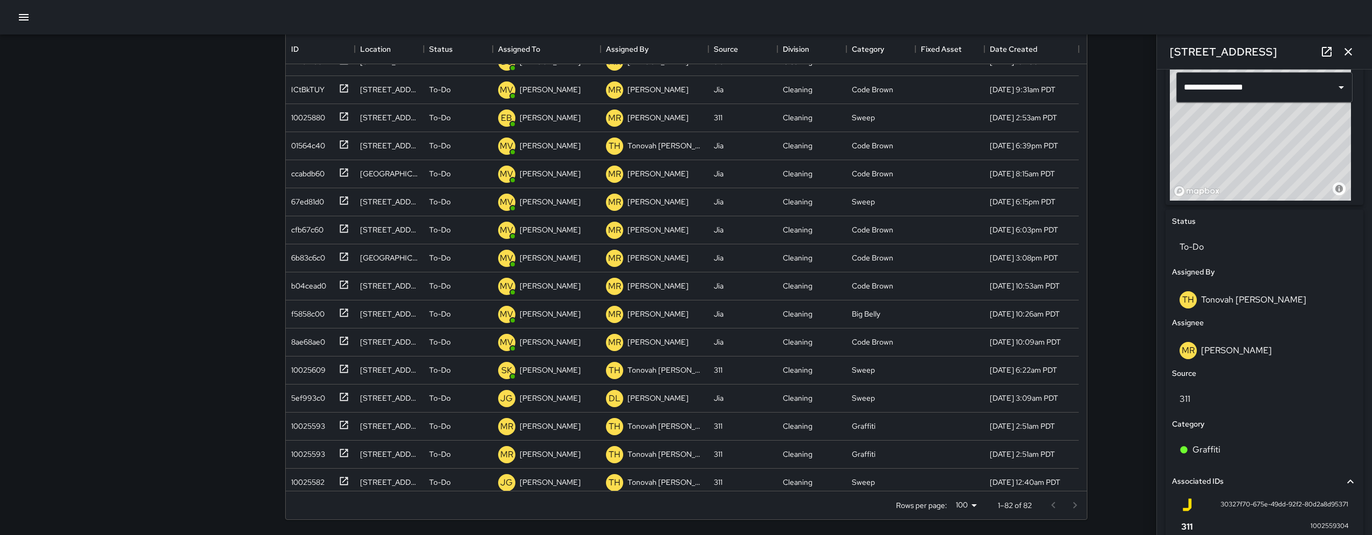
click at [29, 17] on icon "button" at bounding box center [23, 17] width 13 height 13
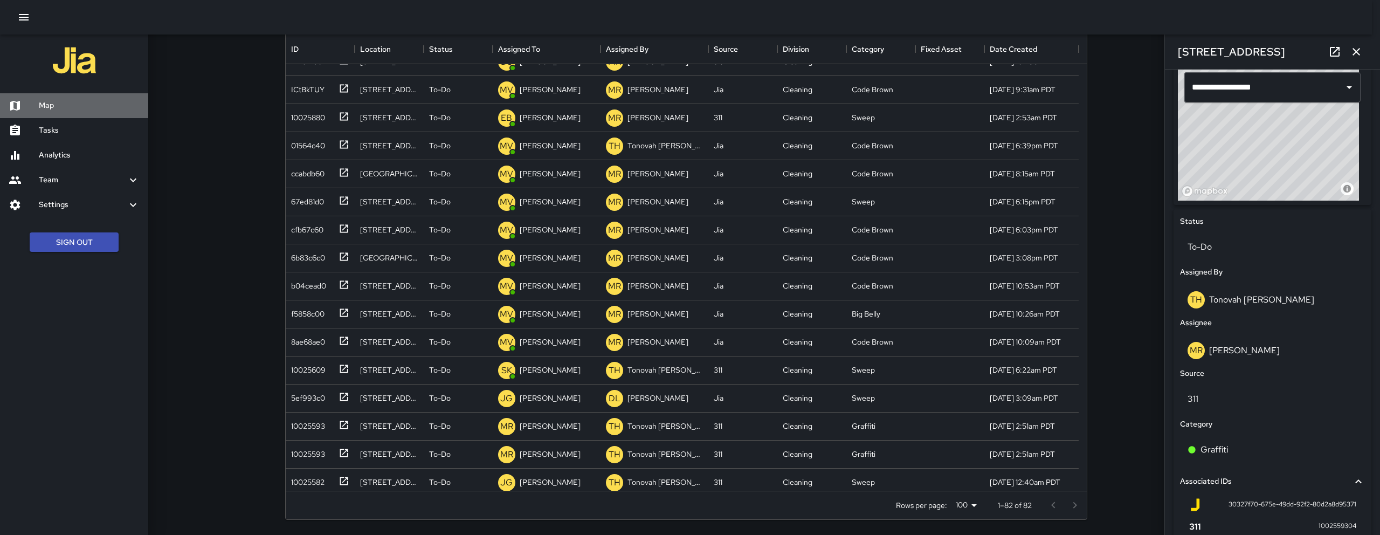
click at [61, 101] on h6 "Map" at bounding box center [89, 106] width 101 height 12
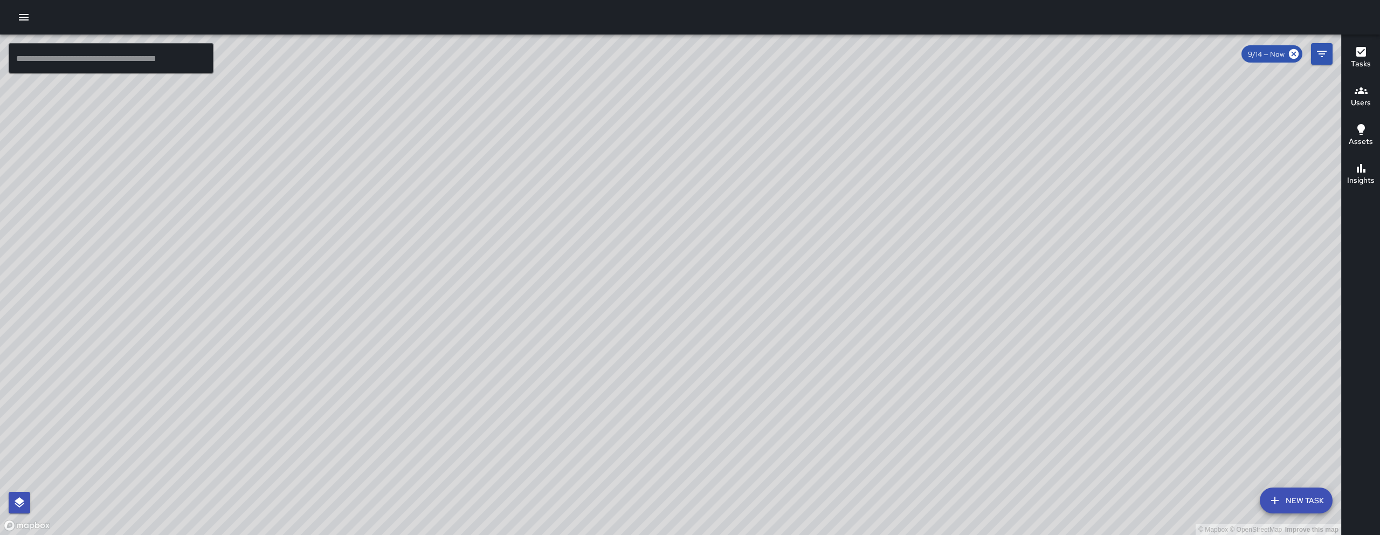
drag, startPoint x: 699, startPoint y: 144, endPoint x: 577, endPoint y: 352, distance: 240.7
click at [577, 352] on div "© Mapbox © OpenStreetMap Improve this map" at bounding box center [670, 285] width 1341 height 500
drag, startPoint x: 735, startPoint y: 374, endPoint x: 630, endPoint y: 315, distance: 120.2
click at [644, 325] on div "© Mapbox © OpenStreetMap Improve this map" at bounding box center [670, 285] width 1341 height 500
drag, startPoint x: 630, startPoint y: 315, endPoint x: 627, endPoint y: 311, distance: 5.6
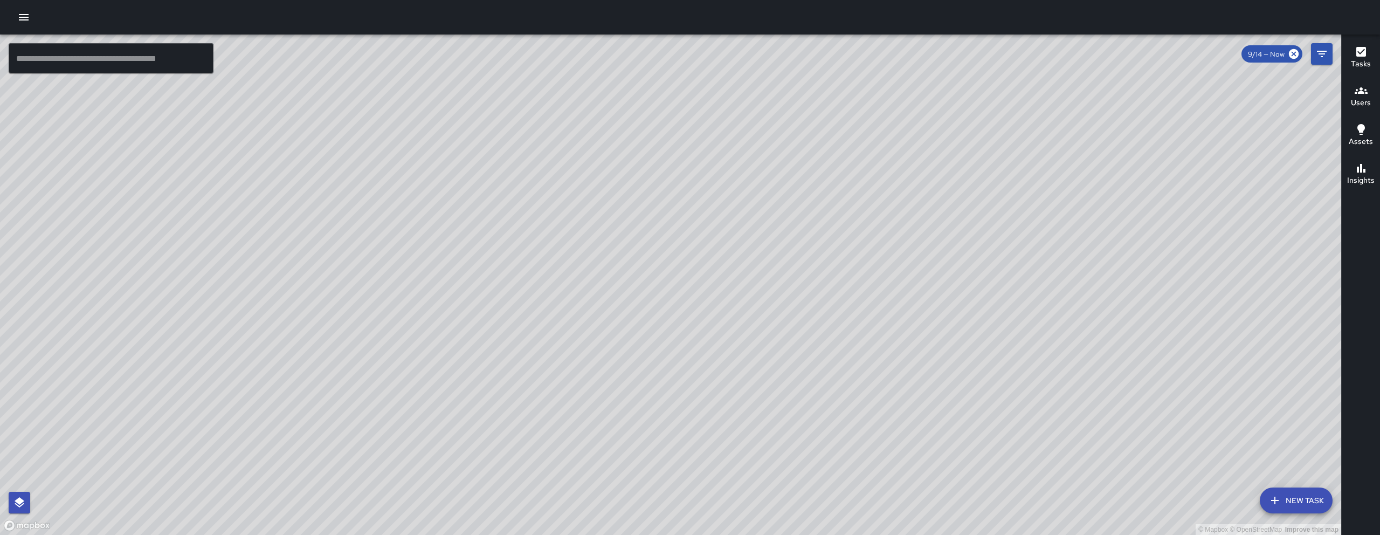
click at [628, 312] on div "© Mapbox © OpenStreetMap Improve this map" at bounding box center [670, 285] width 1341 height 500
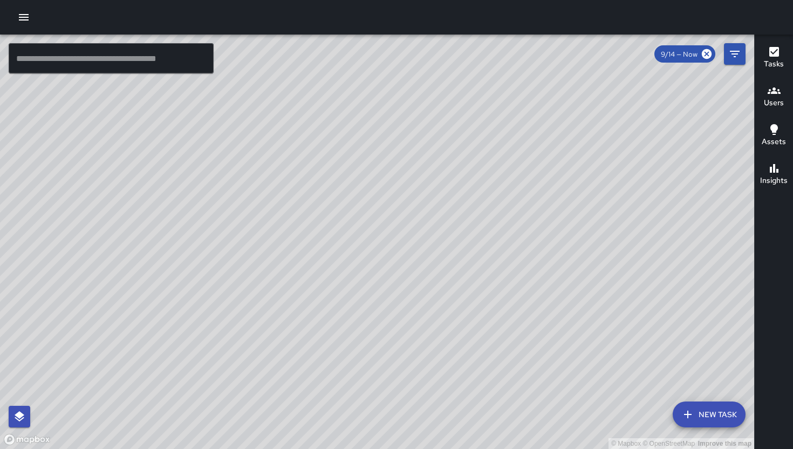
drag, startPoint x: 419, startPoint y: 220, endPoint x: 336, endPoint y: 335, distance: 141.4
click at [337, 338] on div "© Mapbox © OpenStreetMap Improve this map" at bounding box center [377, 242] width 754 height 414
click at [735, 56] on icon "Filters" at bounding box center [734, 53] width 13 height 13
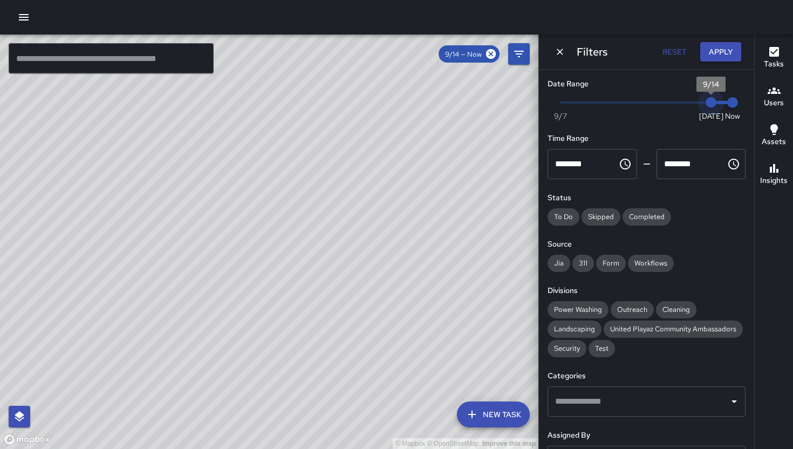
type input "*"
drag, startPoint x: 708, startPoint y: 102, endPoint x: 679, endPoint y: 106, distance: 28.8
click at [705, 106] on span "9/14" at bounding box center [710, 102] width 11 height 11
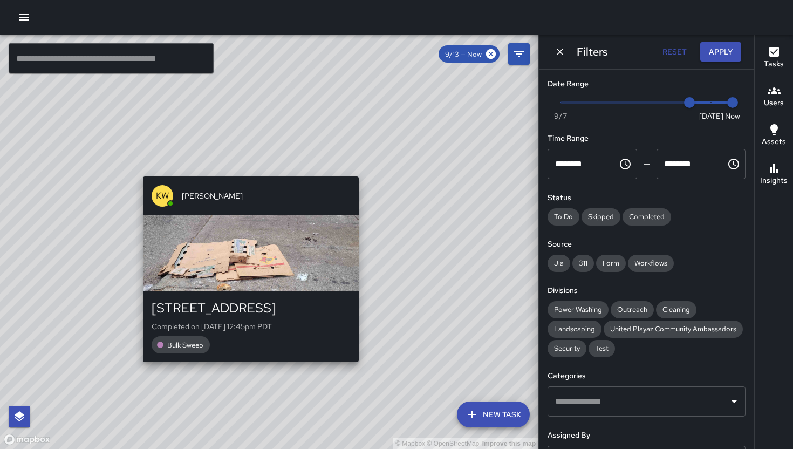
click at [248, 362] on div "© Mapbox © OpenStreetMap Improve this map KW Kenneth Ware 588 Natoma Street Com…" at bounding box center [269, 242] width 538 height 414
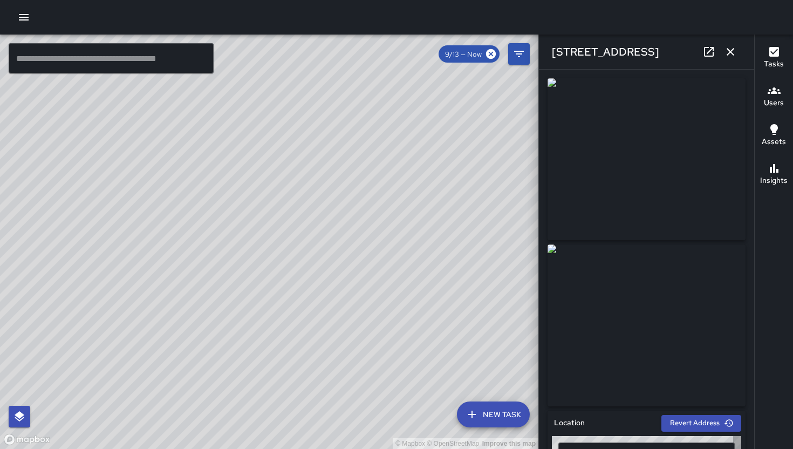
type input "**********"
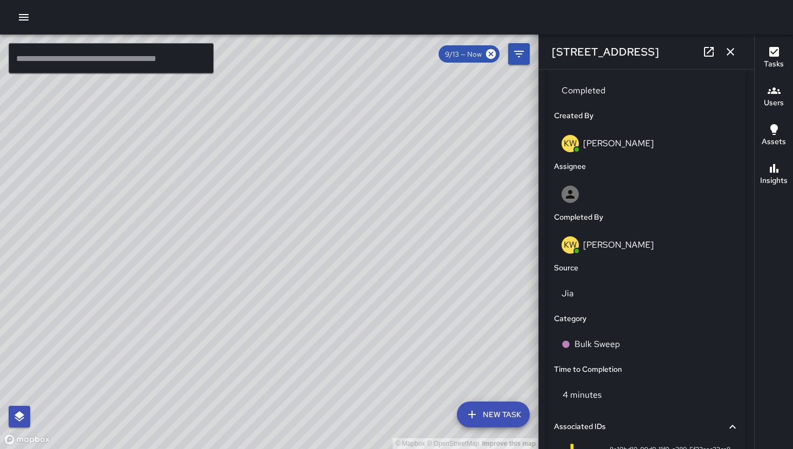
scroll to position [594, 0]
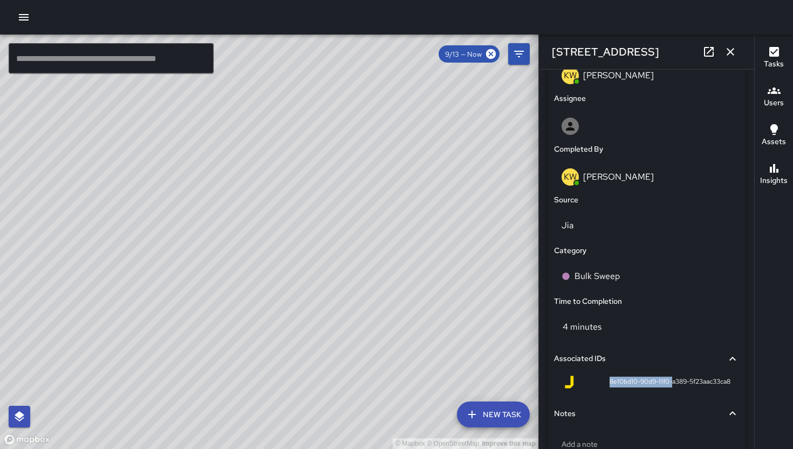
drag, startPoint x: 597, startPoint y: 381, endPoint x: 679, endPoint y: 377, distance: 82.0
click at [676, 377] on div "8e10bd10-90d9-11f0-a389-5f23aac33ca8" at bounding box center [646, 381] width 168 height 13
drag, startPoint x: 682, startPoint y: 377, endPoint x: 728, endPoint y: 381, distance: 46.5
click at [727, 381] on div "8e10bd10-90d9-11f0-a389-5f23aac33ca8" at bounding box center [646, 384] width 185 height 26
click at [728, 381] on div "8e10bd10-90d9-11f0-a389-5f23aac33ca8" at bounding box center [646, 384] width 185 height 26
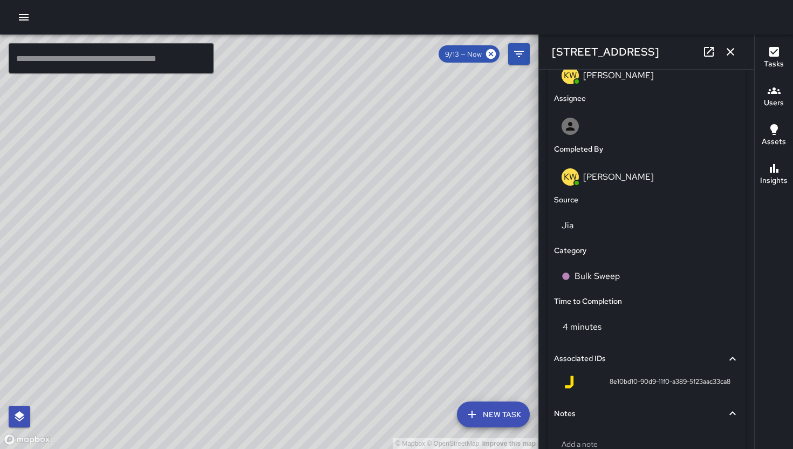
click at [728, 381] on div "8e10bd10-90d9-11f0-a389-5f23aac33ca8" at bounding box center [646, 384] width 185 height 26
drag, startPoint x: 696, startPoint y: 383, endPoint x: 625, endPoint y: 384, distance: 71.2
click at [625, 384] on div "8e10bd10-90d9-11f0-a389-5f23aac33ca8" at bounding box center [646, 384] width 185 height 26
copy div "8e10bd10-90d9-11f0-a389-5f23aac33ca8 Notes"
click at [727, 57] on icon "button" at bounding box center [730, 51] width 13 height 13
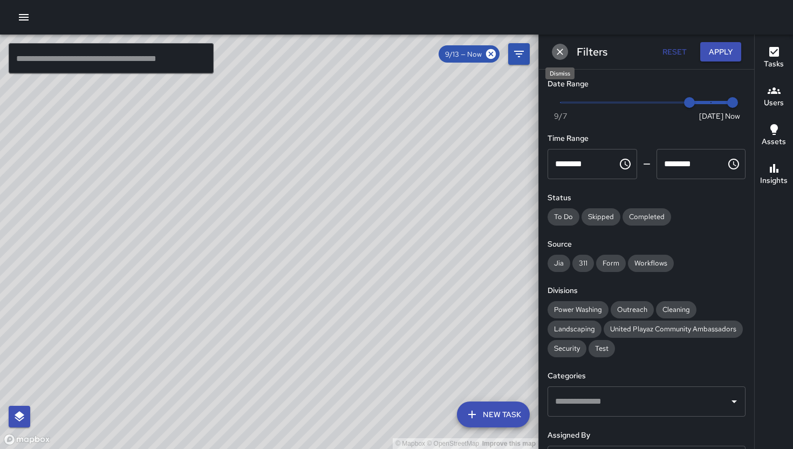
click at [562, 52] on icon "Dismiss" at bounding box center [559, 51] width 11 height 11
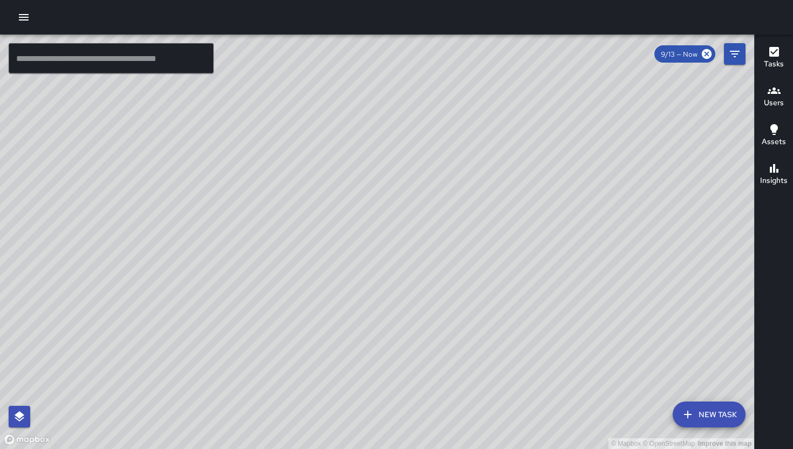
drag, startPoint x: 662, startPoint y: 279, endPoint x: 439, endPoint y: 205, distance: 235.1
click at [439, 205] on div "© Mapbox © OpenStreetMap Improve this map" at bounding box center [377, 242] width 754 height 414
drag, startPoint x: 512, startPoint y: 225, endPoint x: 513, endPoint y: 175, distance: 50.2
click at [513, 175] on div "© Mapbox © OpenStreetMap Improve this map" at bounding box center [377, 242] width 754 height 414
drag, startPoint x: 519, startPoint y: 211, endPoint x: 539, endPoint y: 211, distance: 19.9
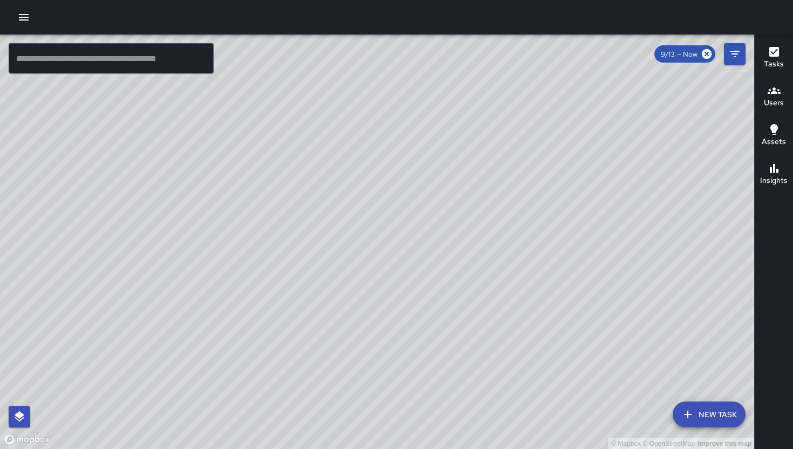
click at [533, 211] on div "© Mapbox © OpenStreetMap Improve this map" at bounding box center [377, 242] width 754 height 414
click at [693, 419] on icon "button" at bounding box center [687, 414] width 13 height 13
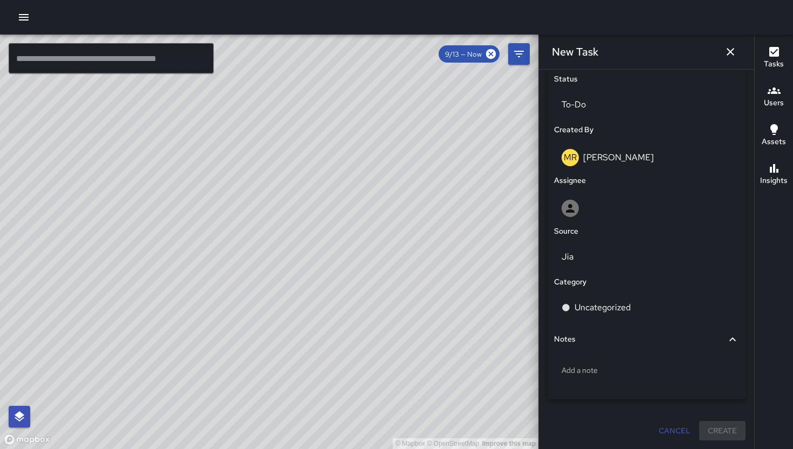
scroll to position [290, 0]
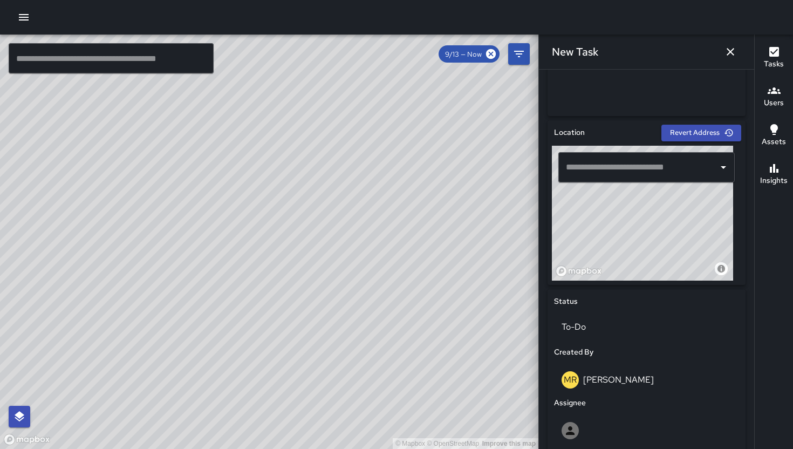
click at [624, 169] on input "text" at bounding box center [638, 167] width 150 height 20
paste input "**********"
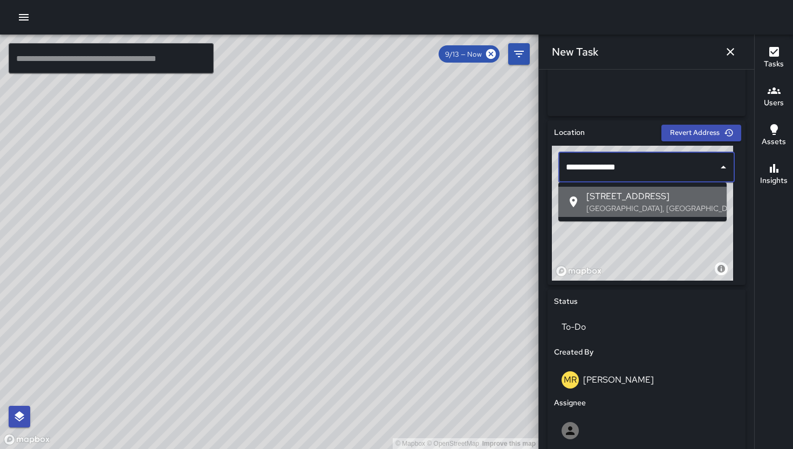
click at [628, 201] on span "[STREET_ADDRESS]" at bounding box center [652, 196] width 132 height 13
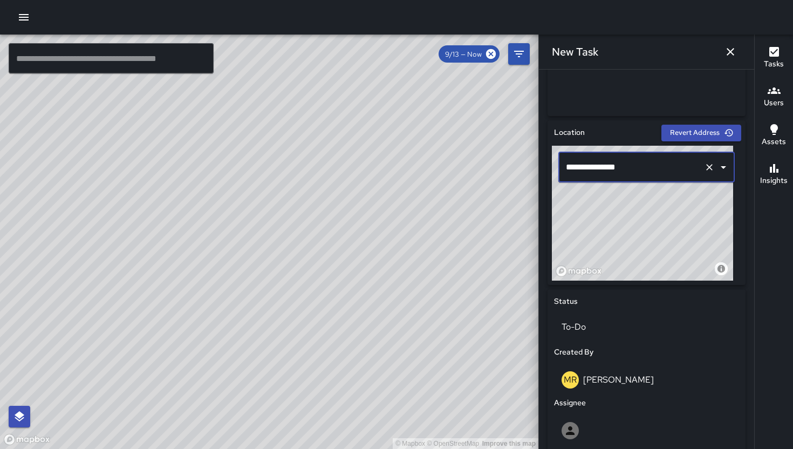
type input "**********"
drag, startPoint x: 665, startPoint y: 231, endPoint x: 639, endPoint y: 249, distance: 31.0
click at [643, 246] on div "© Mapbox © OpenStreetMap Improve this map" at bounding box center [642, 213] width 181 height 135
drag, startPoint x: 639, startPoint y: 249, endPoint x: 626, endPoint y: 255, distance: 15.0
click at [626, 255] on div "© Mapbox © OpenStreetMap Improve this map" at bounding box center [642, 213] width 181 height 135
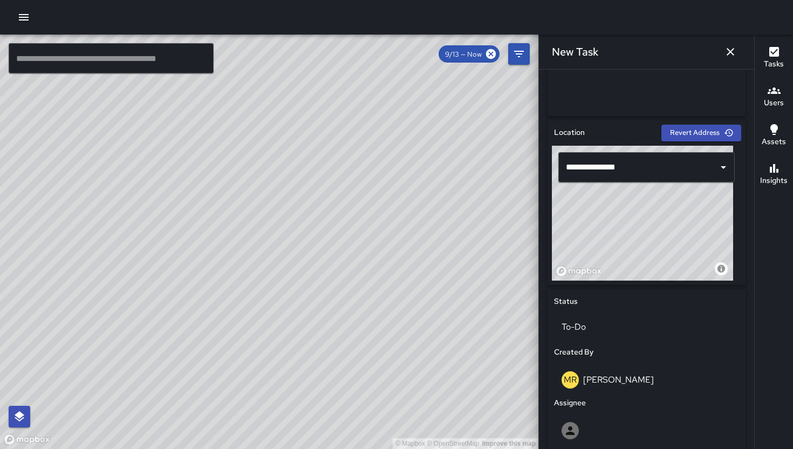
click at [626, 255] on div "© Mapbox © OpenStreetMap Improve this map" at bounding box center [642, 213] width 181 height 135
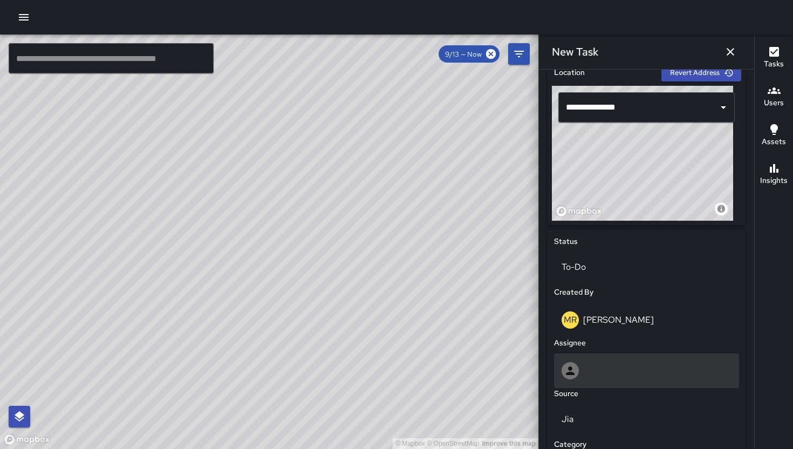
scroll to position [365, 0]
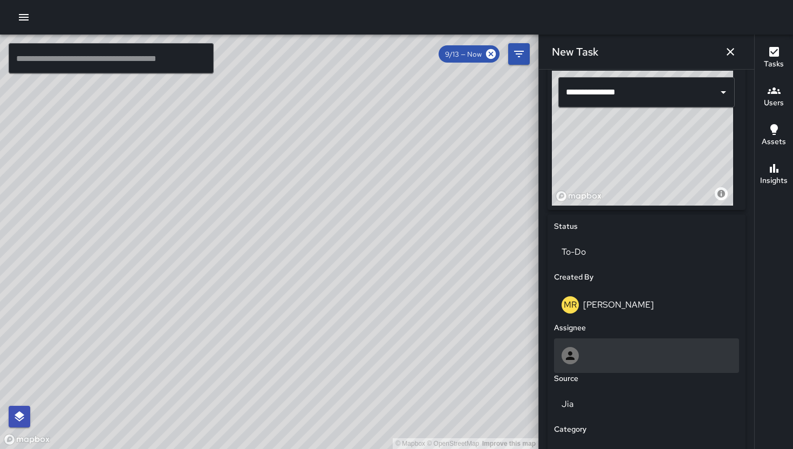
click at [614, 357] on div at bounding box center [646, 355] width 170 height 17
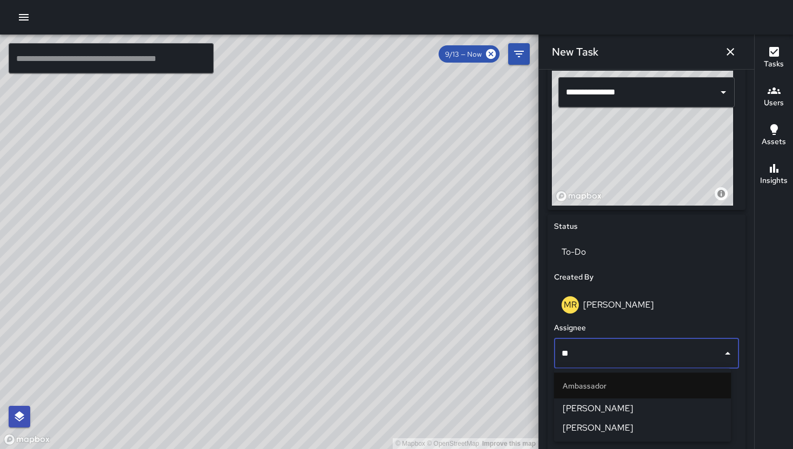
type input "***"
click at [608, 404] on span "[PERSON_NAME]" at bounding box center [642, 408] width 160 height 13
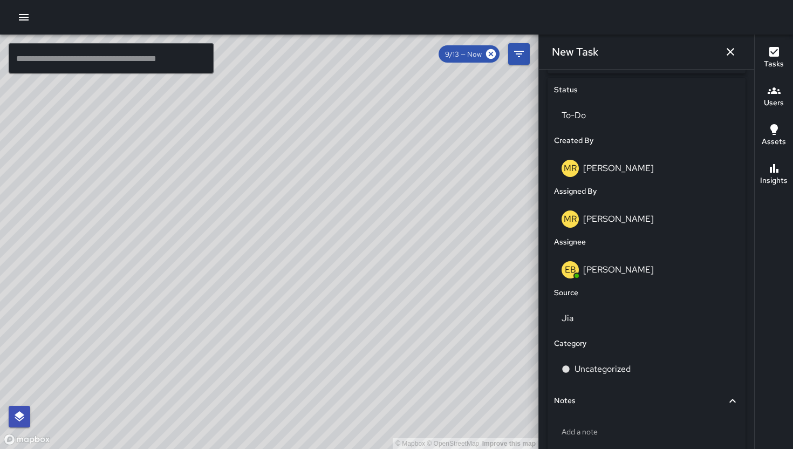
scroll to position [556, 0]
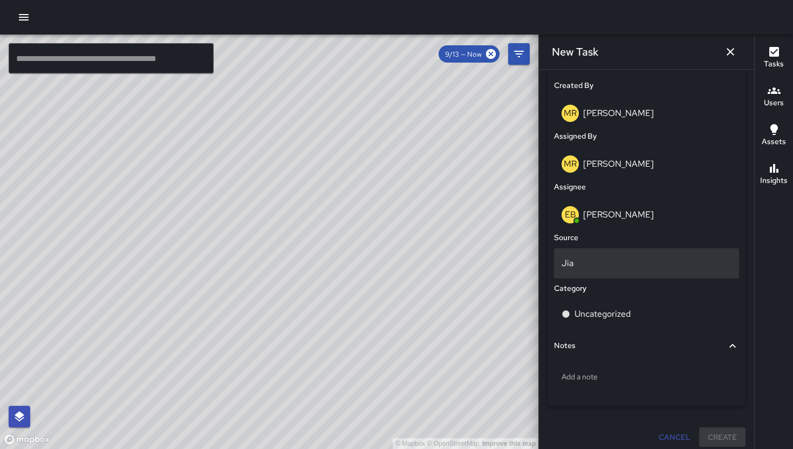
click at [614, 265] on p "Jia" at bounding box center [646, 263] width 170 height 13
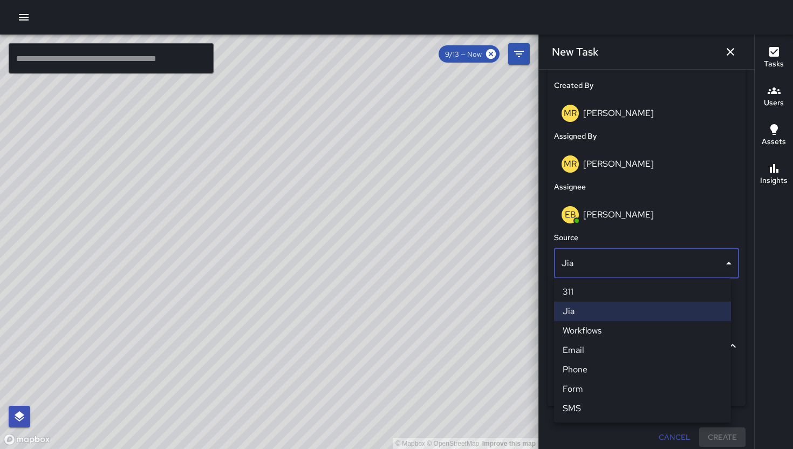
click at [602, 293] on li "311" at bounding box center [642, 291] width 177 height 19
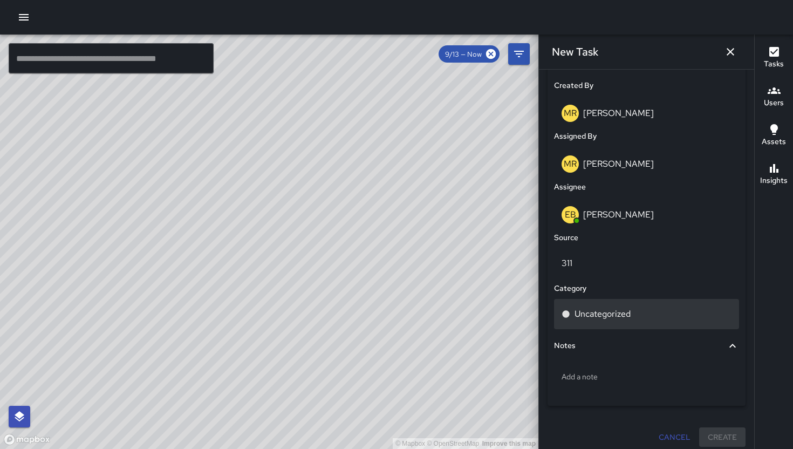
click at [603, 304] on div "Uncategorized" at bounding box center [646, 314] width 185 height 30
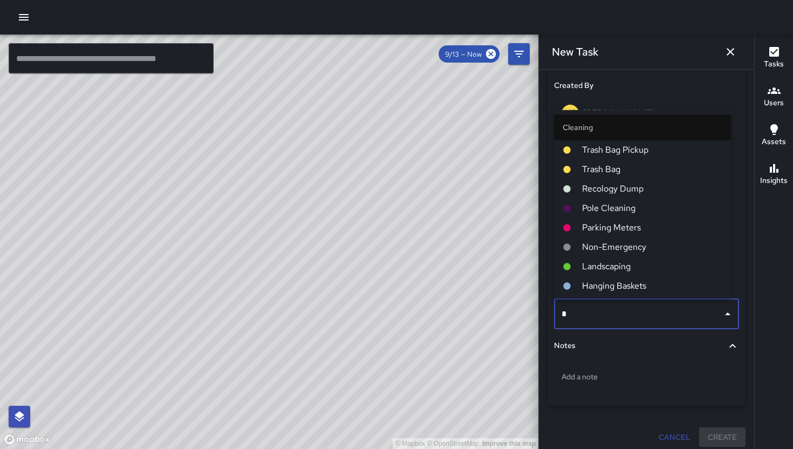
type input "**"
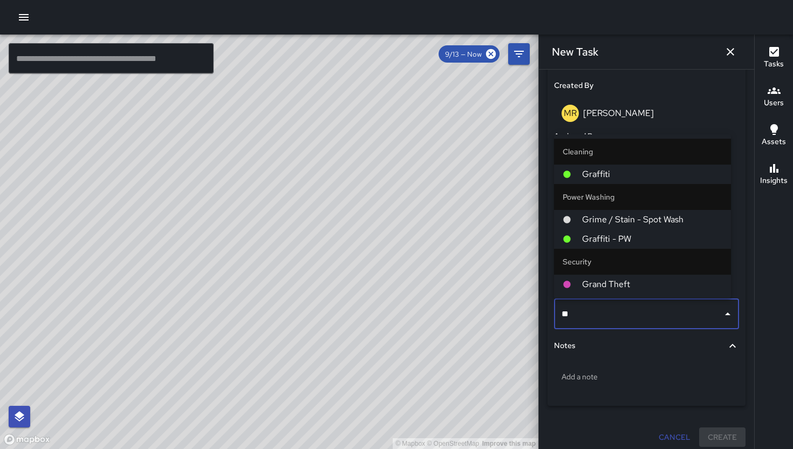
click at [603, 180] on span "Graffiti" at bounding box center [652, 174] width 140 height 13
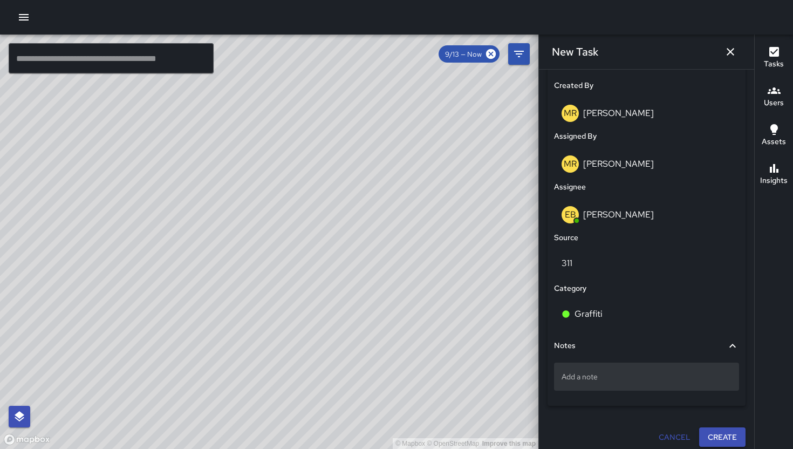
click at [620, 377] on p "Add a note" at bounding box center [646, 376] width 170 height 11
type textarea "**********"
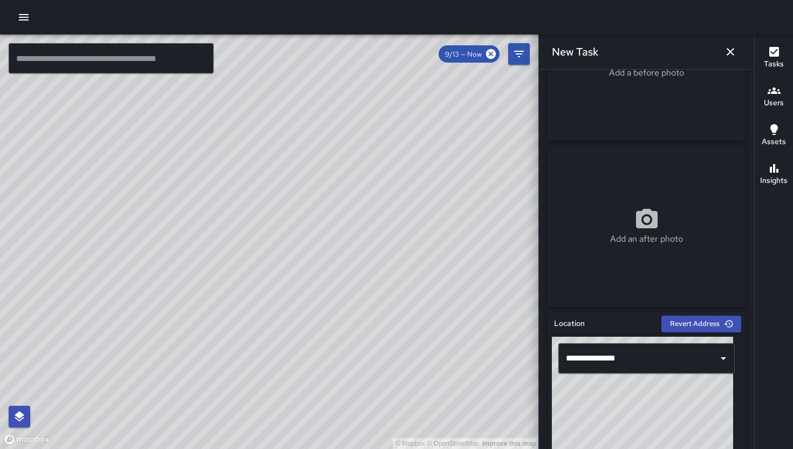
scroll to position [50, 0]
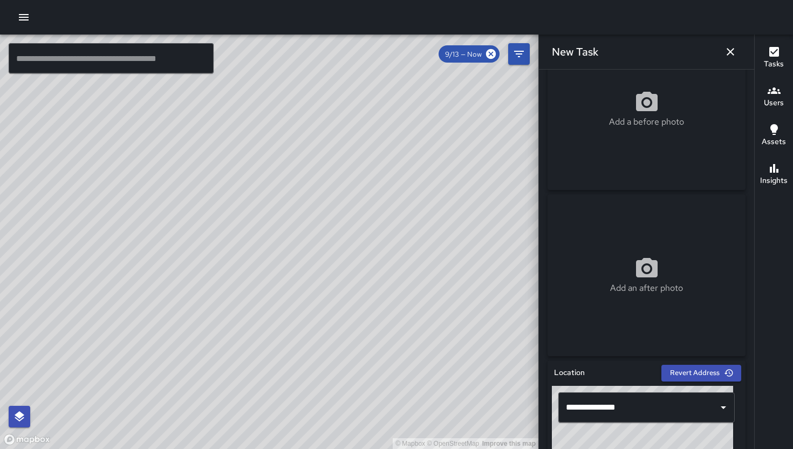
click at [718, 130] on div "Add a before photo" at bounding box center [646, 109] width 198 height 162
type input "**********"
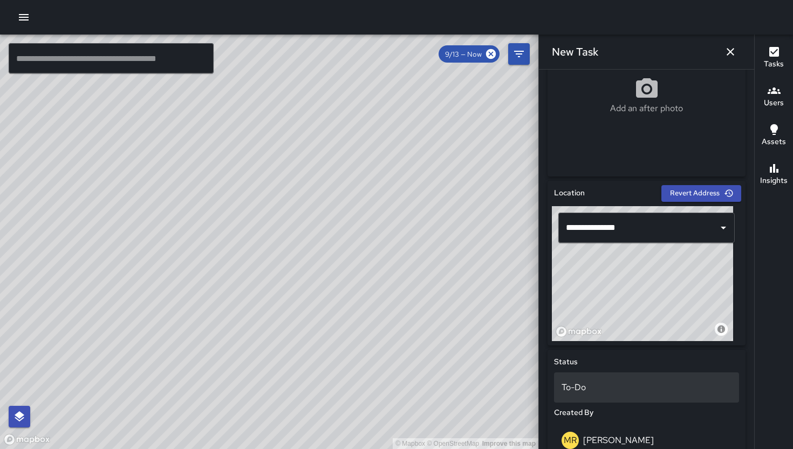
scroll to position [584, 0]
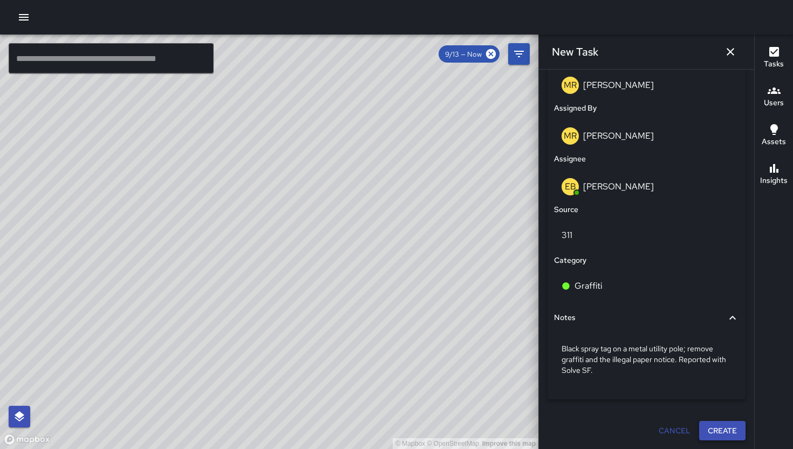
click at [708, 428] on button "Create" at bounding box center [722, 431] width 46 height 20
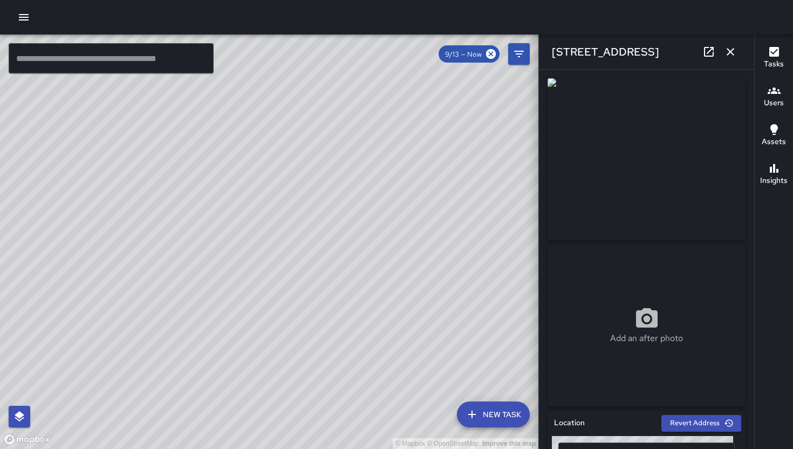
click at [729, 53] on icon "button" at bounding box center [730, 51] width 13 height 13
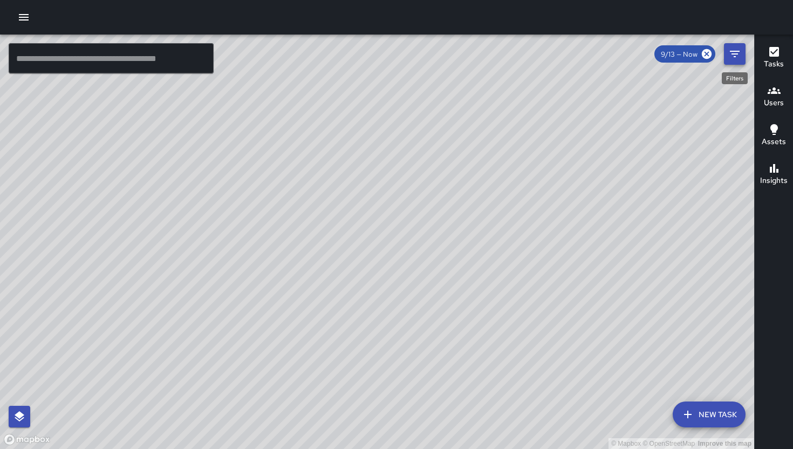
click at [725, 51] on button "Filters" at bounding box center [735, 54] width 22 height 22
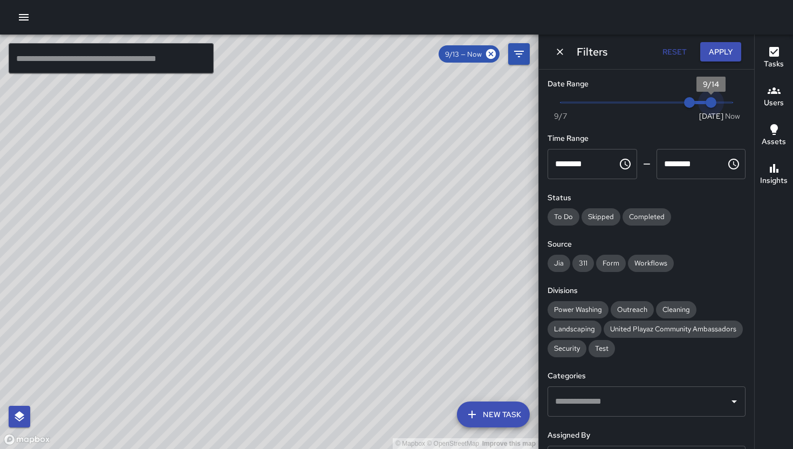
type input "*"
drag, startPoint x: 696, startPoint y: 99, endPoint x: 726, endPoint y: 105, distance: 31.3
click at [726, 105] on span "Now Today 9/7 9/13 10:25 am" at bounding box center [646, 102] width 172 height 16
type input "*"
drag, startPoint x: 684, startPoint y: 104, endPoint x: 719, endPoint y: 102, distance: 35.6
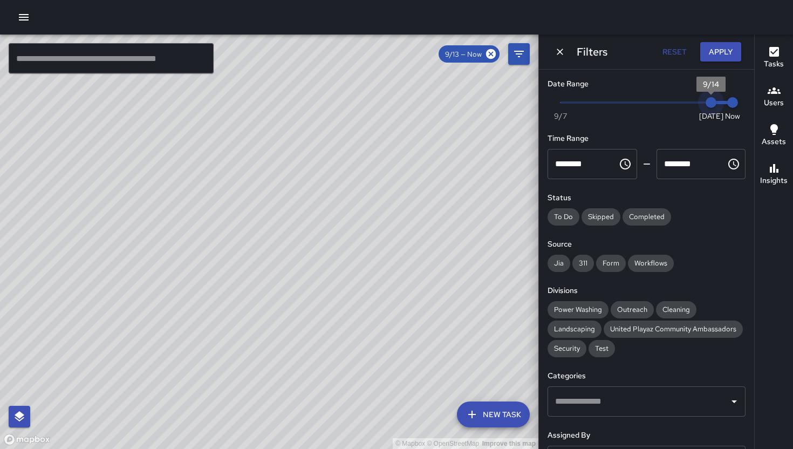
click at [718, 102] on span "Now Today 9/7 9/14 10:25 am" at bounding box center [646, 102] width 172 height 16
click at [565, 56] on button "Dismiss" at bounding box center [560, 52] width 16 height 16
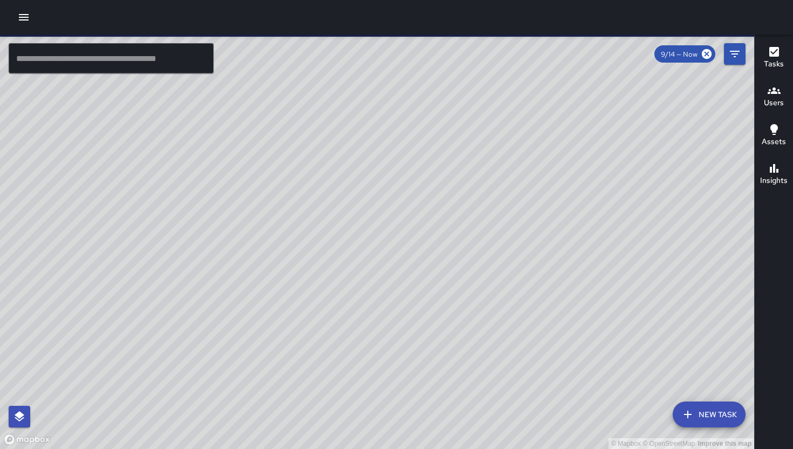
click at [382, 187] on div "© Mapbox © OpenStreetMap Improve this map" at bounding box center [377, 242] width 754 height 414
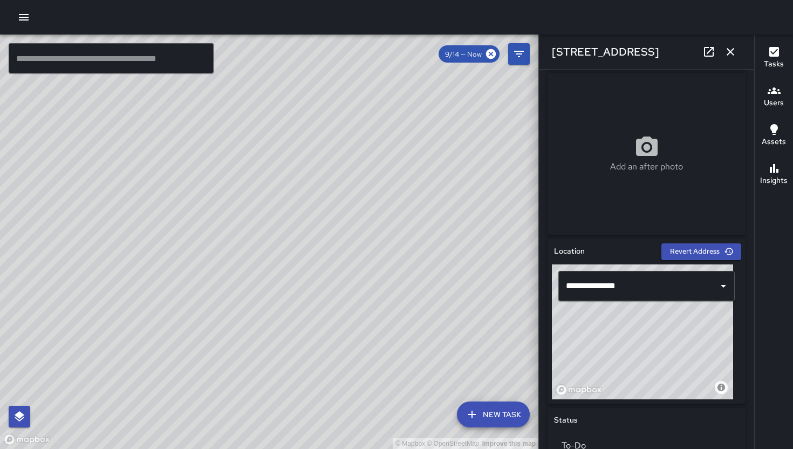
scroll to position [214, 0]
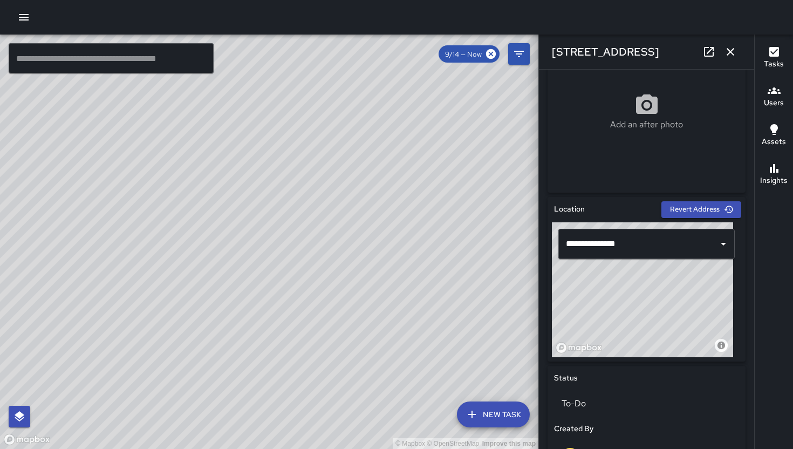
drag, startPoint x: 637, startPoint y: 302, endPoint x: 626, endPoint y: 308, distance: 12.5
click at [626, 308] on div "© Mapbox © OpenStreetMap Improve this map" at bounding box center [642, 289] width 181 height 135
drag, startPoint x: 652, startPoint y: 333, endPoint x: 647, endPoint y: 334, distance: 5.6
click at [647, 334] on div "© Mapbox © OpenStreetMap Improve this map" at bounding box center [642, 289] width 181 height 135
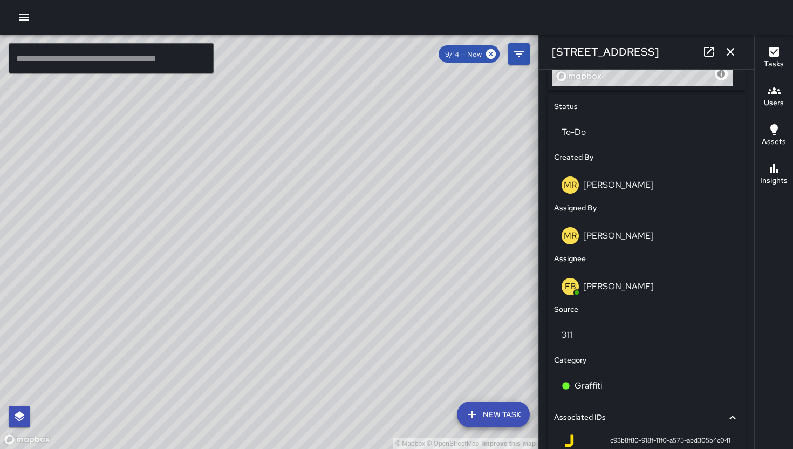
scroll to position [601, 0]
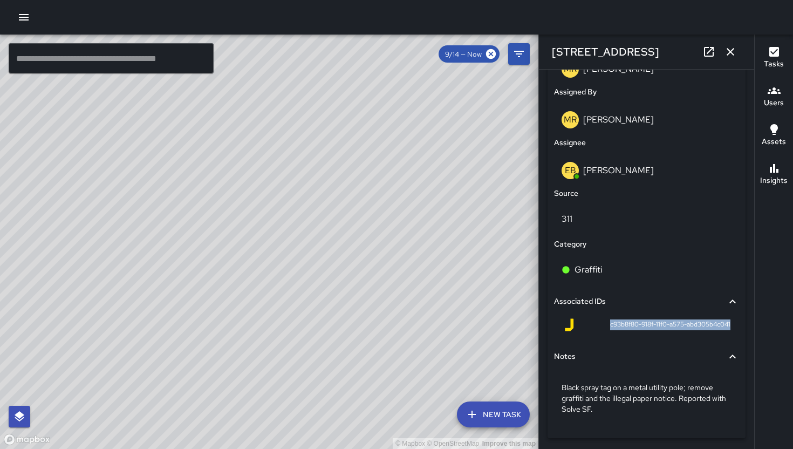
drag, startPoint x: 597, startPoint y: 324, endPoint x: 694, endPoint y: 330, distance: 97.8
click at [694, 330] on div "c93b8f80-918f-11f0-a575-abd305b4c041" at bounding box center [646, 324] width 168 height 13
copy span "c93b8f80-918f-11f0-a575-abd305b4c041"
click at [730, 52] on icon "button" at bounding box center [730, 52] width 8 height 8
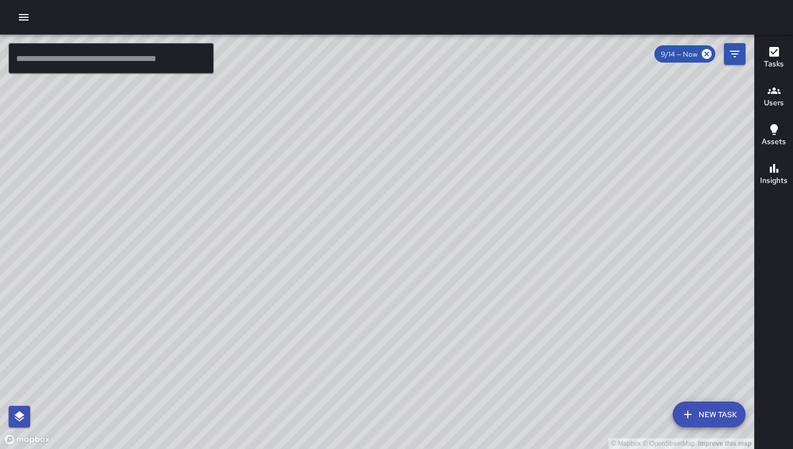
click at [736, 421] on button "New Task" at bounding box center [708, 414] width 73 height 26
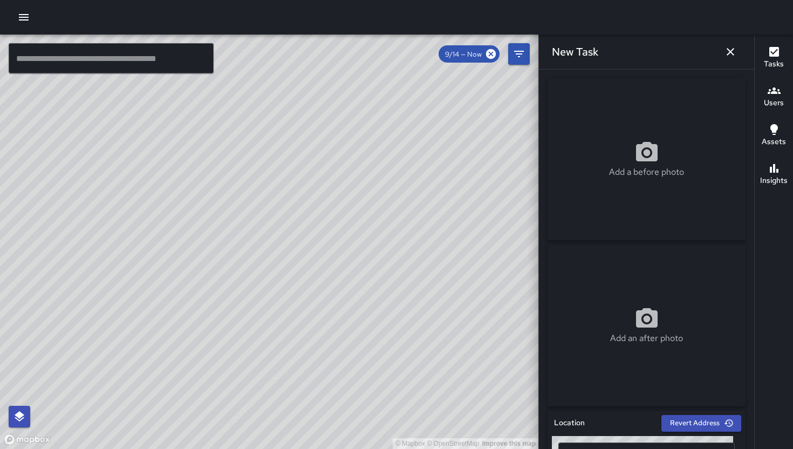
click at [607, 193] on div "Add a before photo" at bounding box center [646, 159] width 198 height 162
type input "**********"
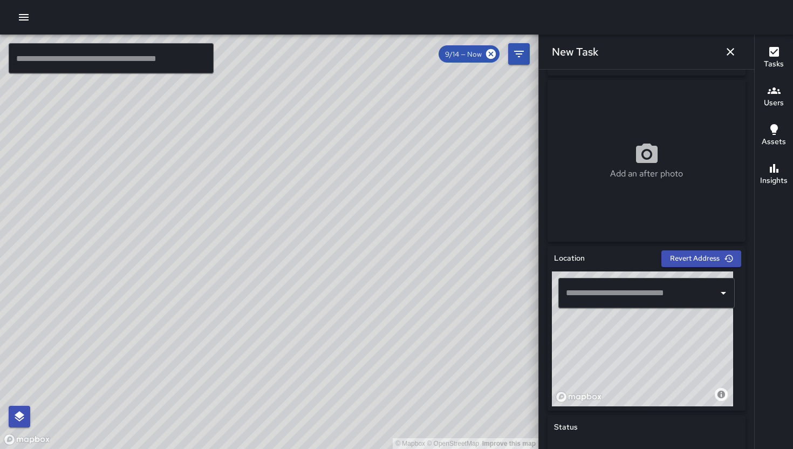
scroll to position [346, 0]
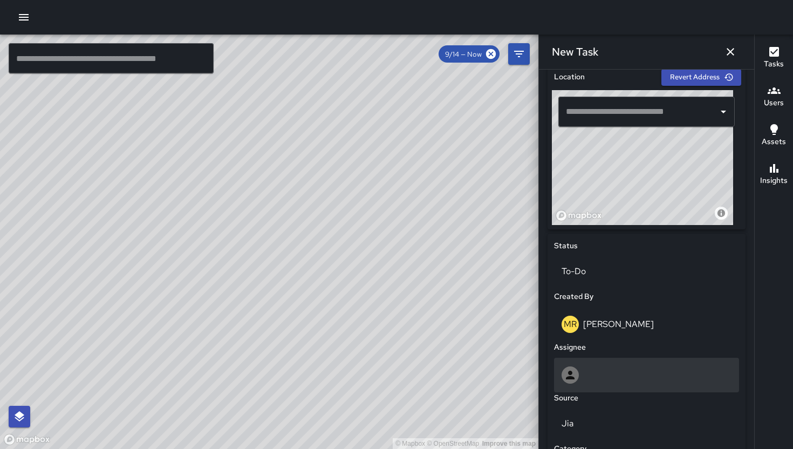
click at [610, 368] on div at bounding box center [646, 374] width 170 height 17
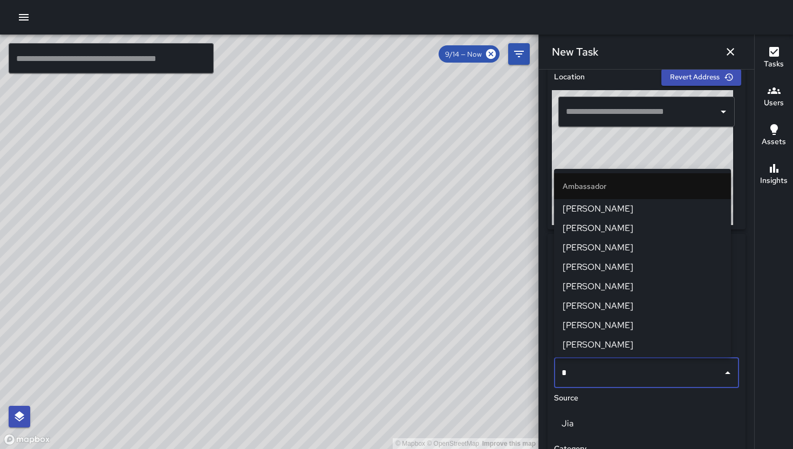
type input "**"
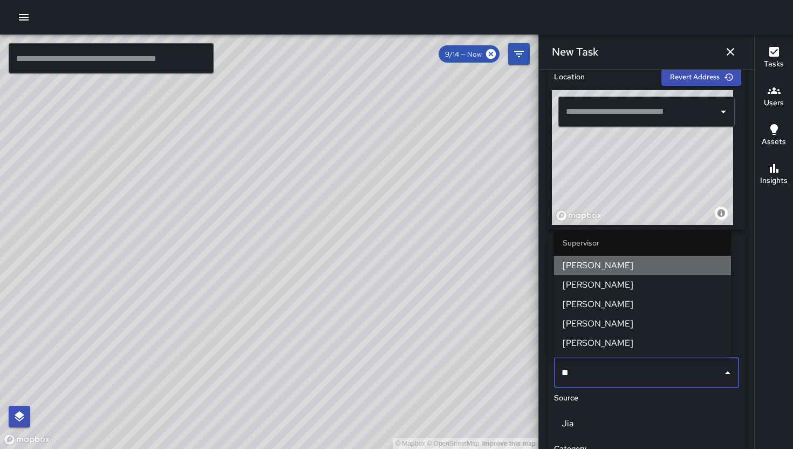
click at [606, 265] on span "[PERSON_NAME]" at bounding box center [642, 265] width 160 height 13
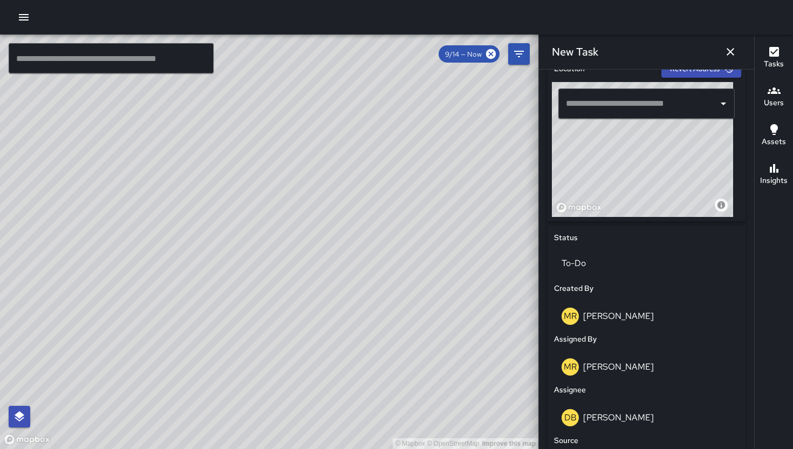
scroll to position [354, 0]
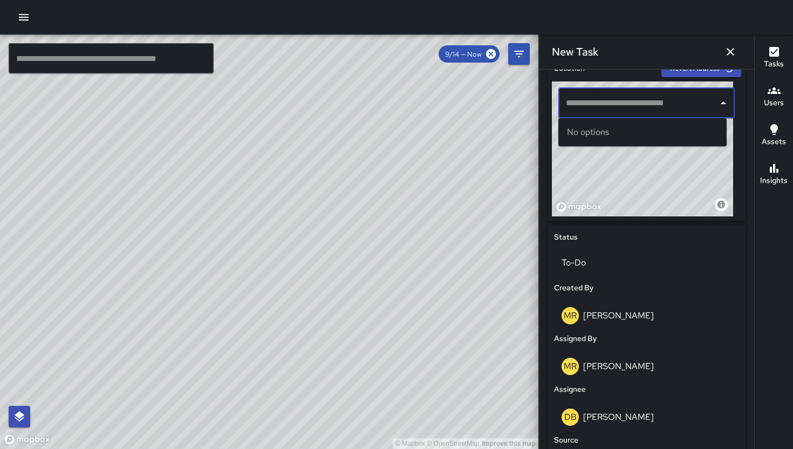
click at [637, 105] on input "text" at bounding box center [638, 103] width 150 height 20
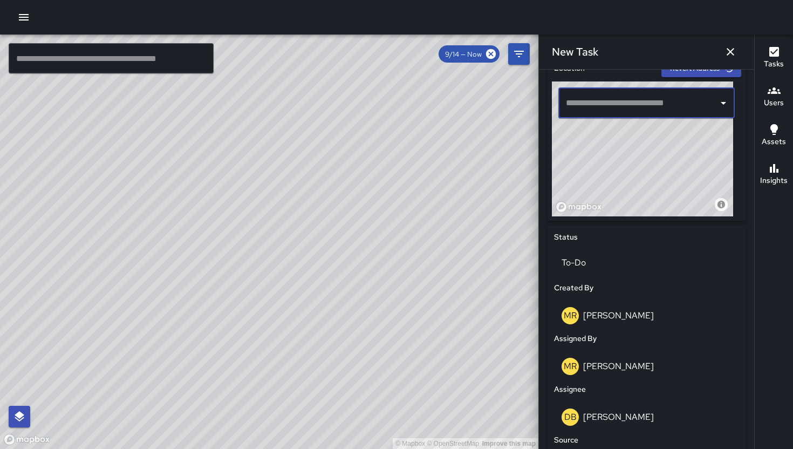
paste input "**********"
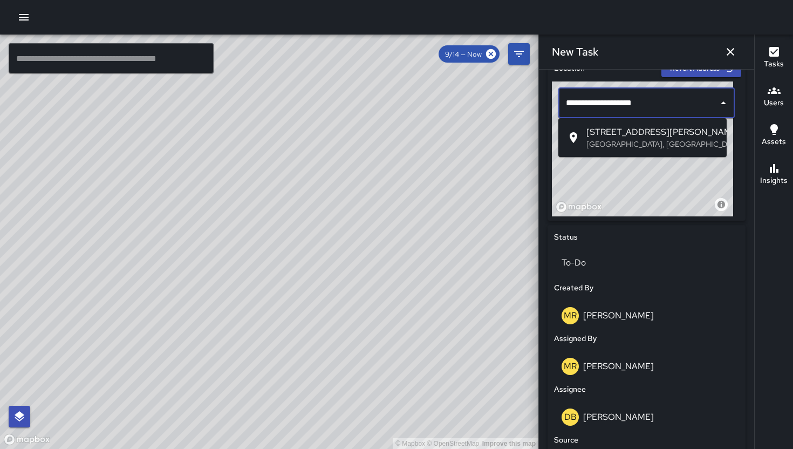
click at [641, 130] on span "[STREET_ADDRESS][PERSON_NAME]" at bounding box center [652, 132] width 132 height 13
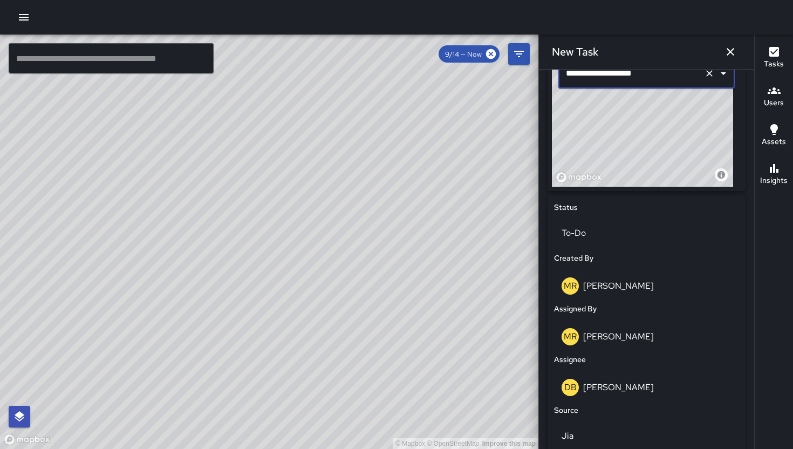
scroll to position [502, 0]
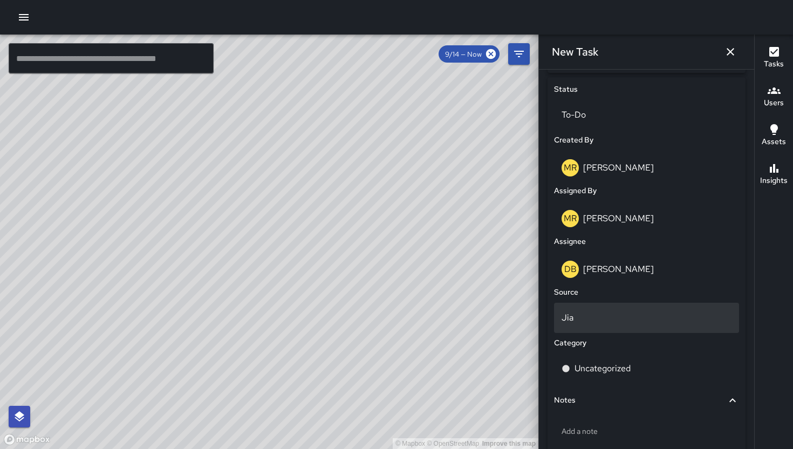
type input "**********"
click at [600, 311] on p "Jia" at bounding box center [646, 317] width 170 height 13
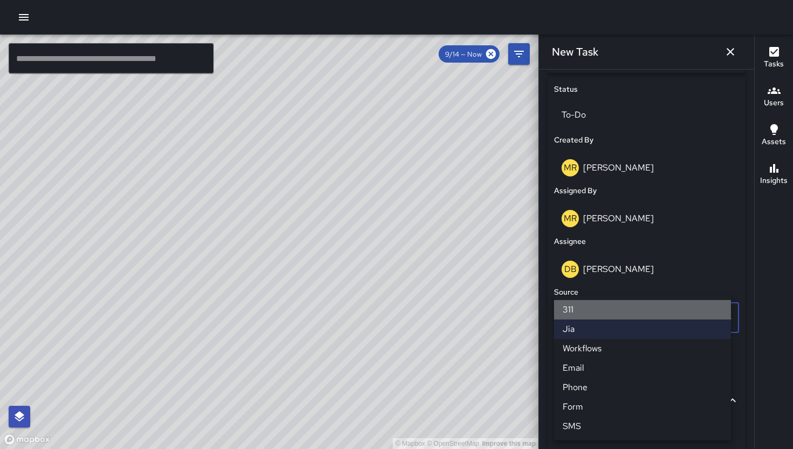
click at [604, 313] on li "311" at bounding box center [642, 309] width 177 height 19
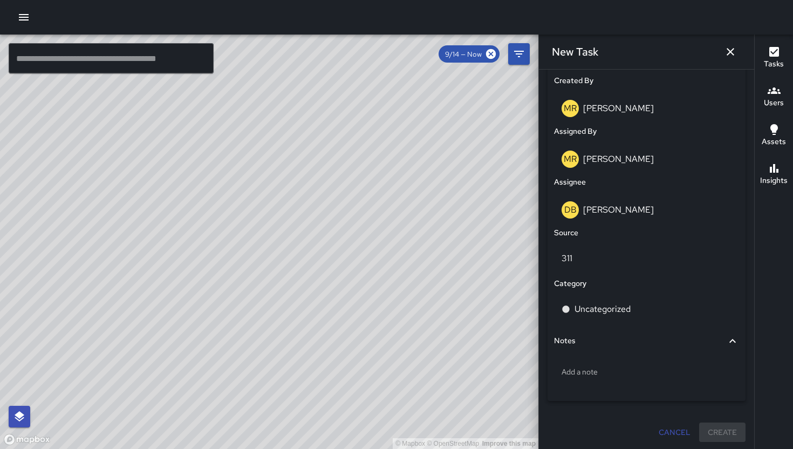
scroll to position [563, 0]
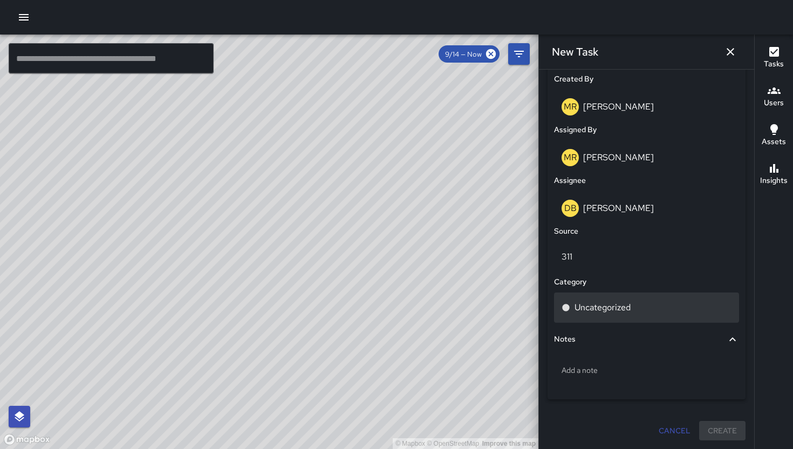
click at [616, 316] on div "Uncategorized" at bounding box center [646, 307] width 185 height 30
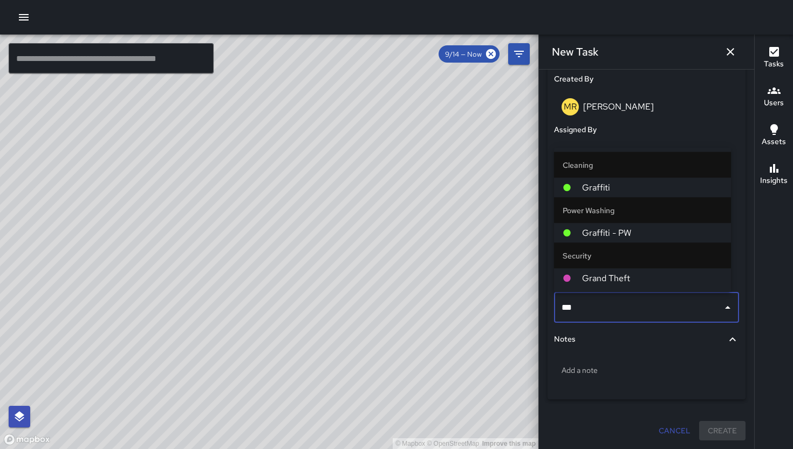
type input "****"
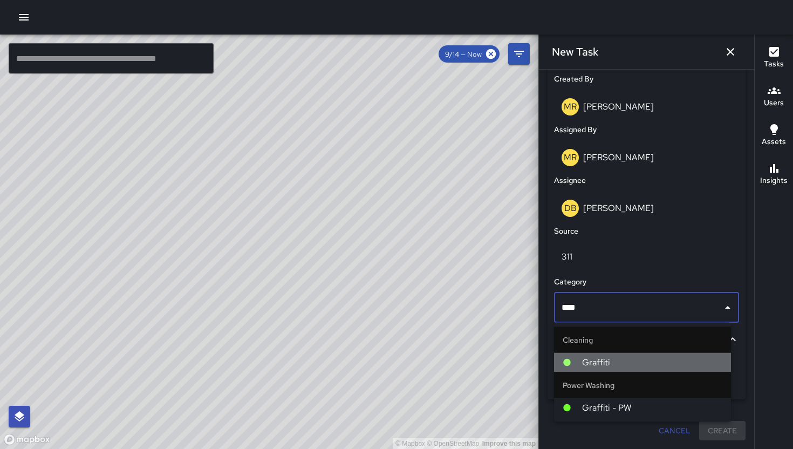
click at [598, 358] on span "Graffiti" at bounding box center [652, 362] width 140 height 13
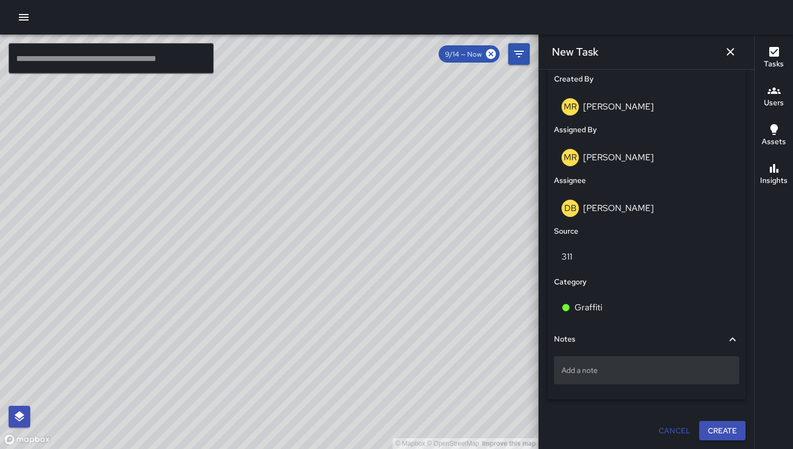
click at [605, 368] on p "Add a note" at bounding box center [646, 369] width 170 height 11
type textarea "**********"
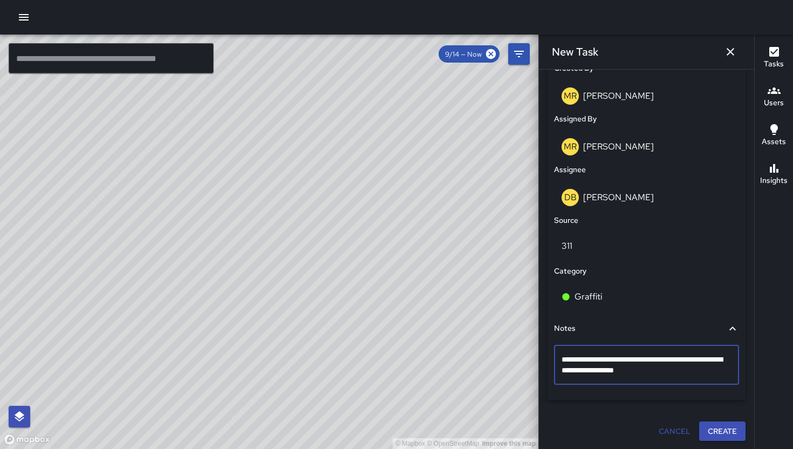
scroll to position [574, 0]
click at [704, 428] on button "Create" at bounding box center [722, 431] width 46 height 20
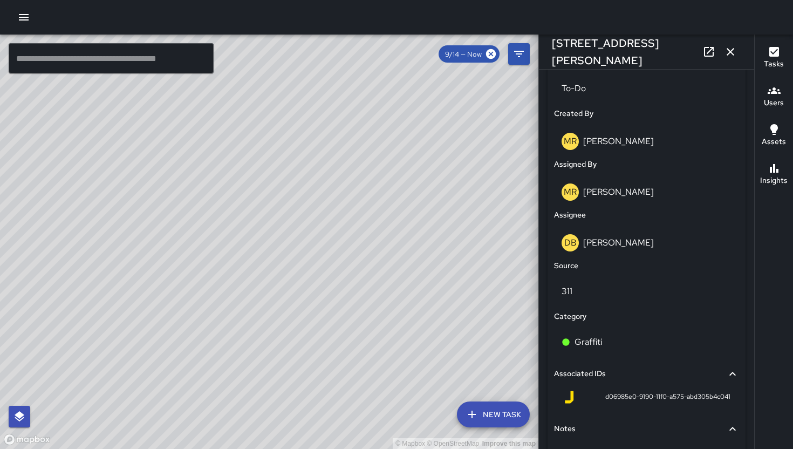
scroll to position [178, 0]
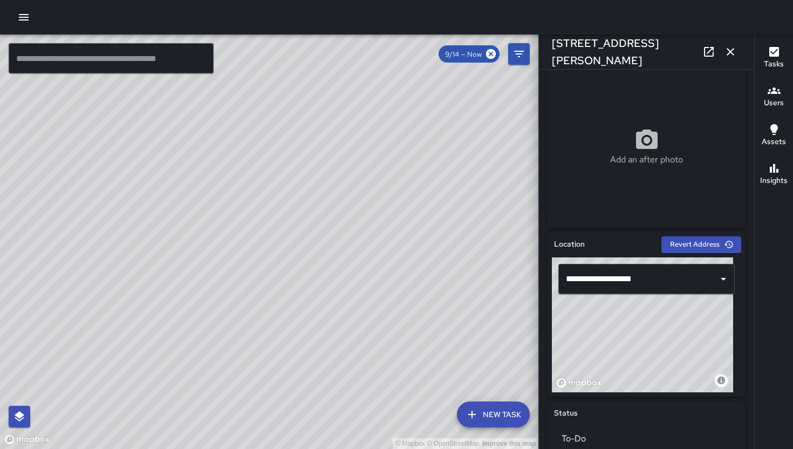
drag, startPoint x: 627, startPoint y: 341, endPoint x: 718, endPoint y: 308, distance: 96.9
click at [718, 308] on div "© Mapbox © OpenStreetMap Improve this map" at bounding box center [642, 324] width 181 height 135
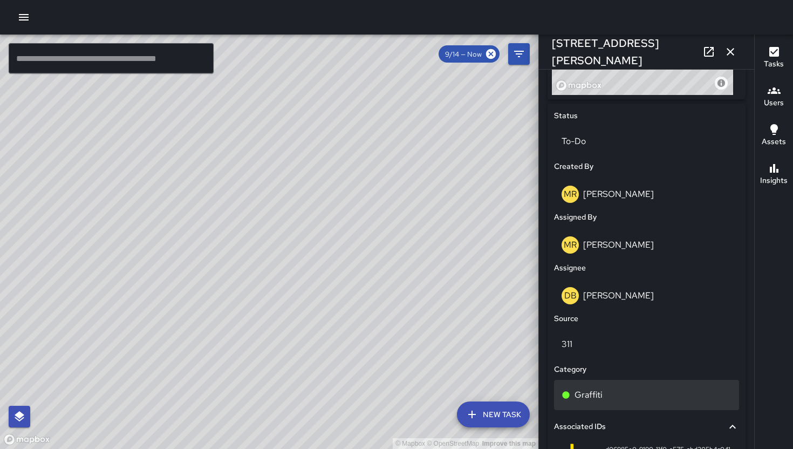
scroll to position [611, 0]
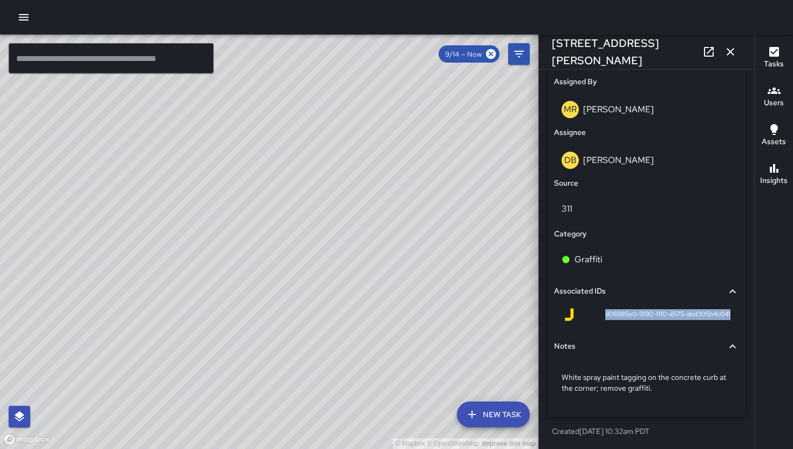
drag, startPoint x: 595, startPoint y: 318, endPoint x: 708, endPoint y: 323, distance: 112.8
click at [708, 323] on div "d06985e0-9190-11f0-a575-abd305b4c041" at bounding box center [646, 317] width 185 height 26
copy span "d06985e0-9190-11f0-a575-abd305b4c041"
click at [730, 54] on icon "button" at bounding box center [730, 51] width 13 height 13
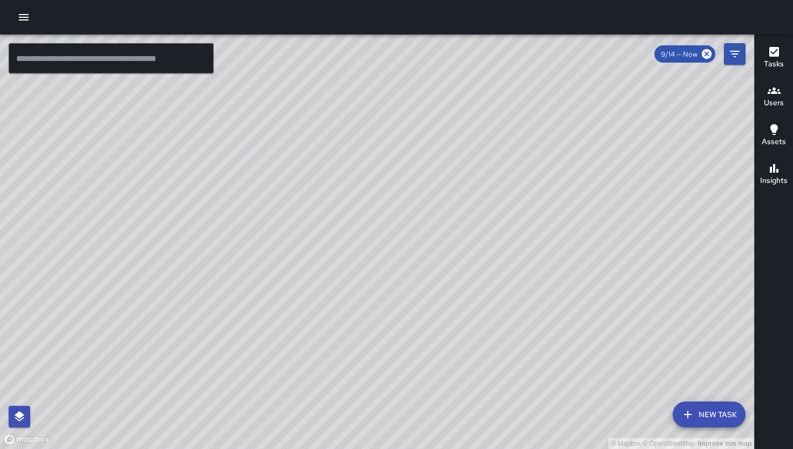
click at [432, 269] on div "© Mapbox © OpenStreetMap Improve this map" at bounding box center [377, 242] width 754 height 414
click at [431, 267] on div "© Mapbox © OpenStreetMap Improve this map DB DeAndre Barney 1651 Harrison Stree…" at bounding box center [377, 242] width 754 height 414
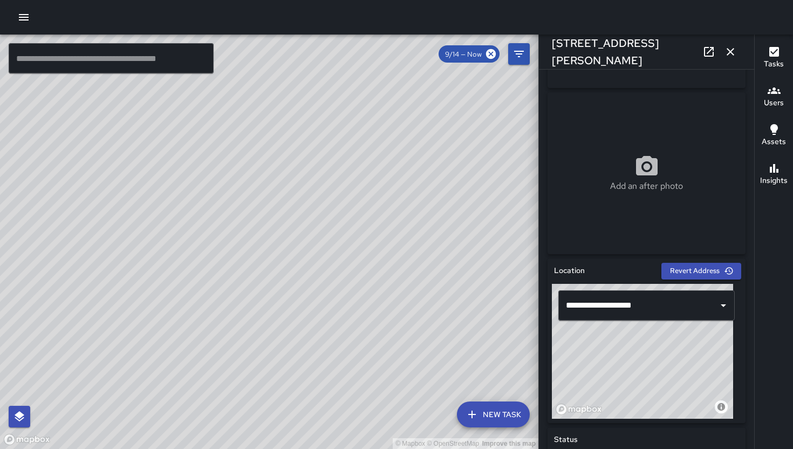
scroll to position [224, 0]
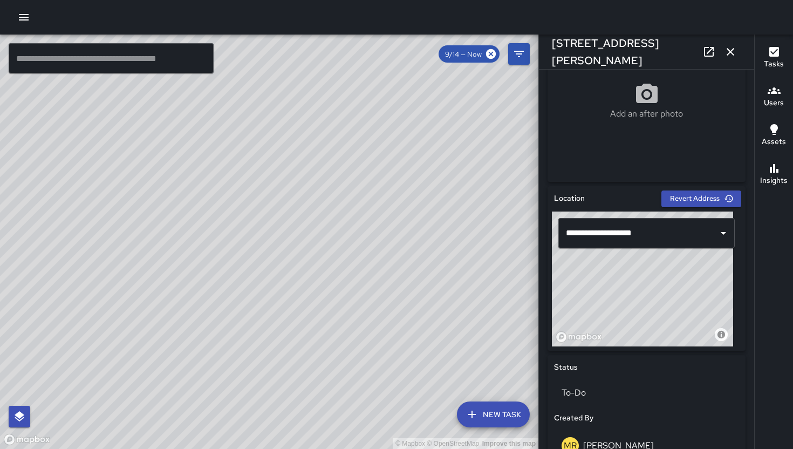
drag, startPoint x: 624, startPoint y: 307, endPoint x: 712, endPoint y: 298, distance: 88.4
click at [710, 298] on div "© Mapbox © OpenStreetMap Improve this map" at bounding box center [642, 278] width 181 height 135
type input "**********"
drag, startPoint x: 712, startPoint y: 298, endPoint x: 721, endPoint y: 279, distance: 20.7
click at [721, 279] on div "© Mapbox © OpenStreetMap Improve this map" at bounding box center [642, 278] width 181 height 135
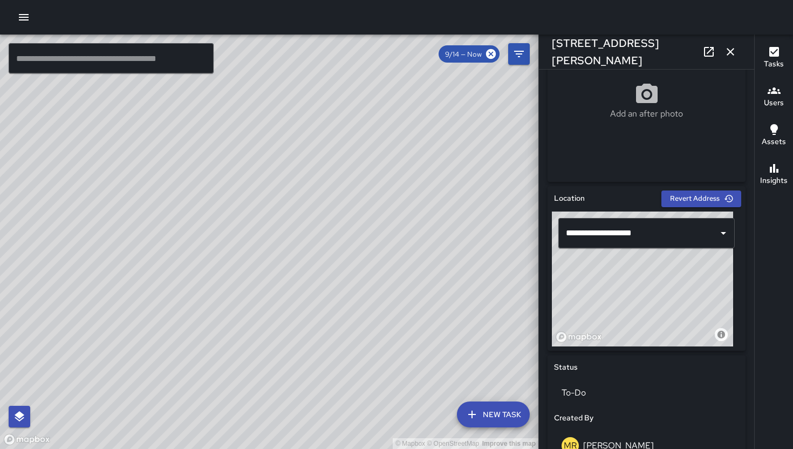
click at [727, 57] on icon "button" at bounding box center [730, 51] width 13 height 13
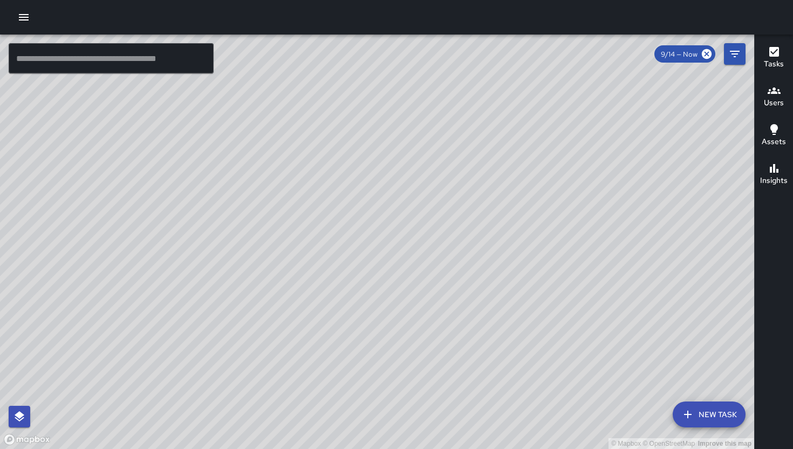
click at [342, 212] on div "© Mapbox © OpenStreetMap Improve this map Unassigned 1651 Harrison Street Compl…" at bounding box center [377, 242] width 754 height 414
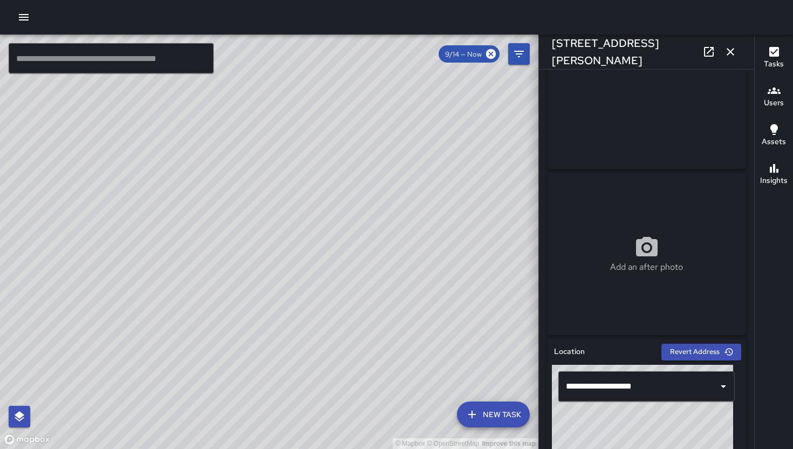
scroll to position [309, 0]
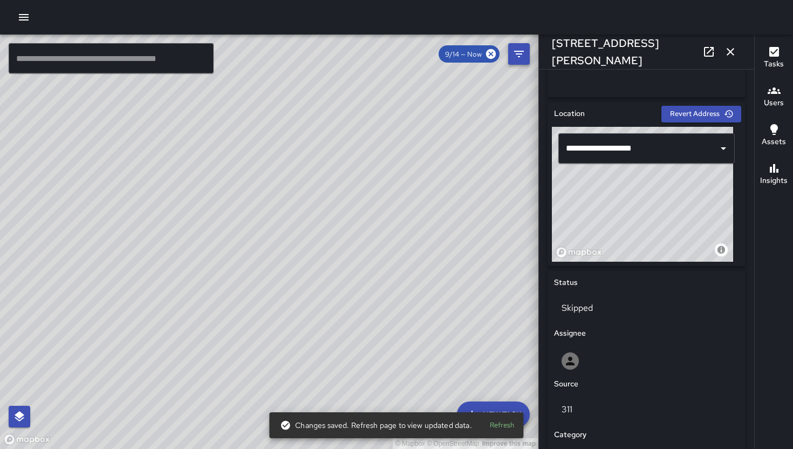
click at [735, 56] on icon "button" at bounding box center [730, 51] width 13 height 13
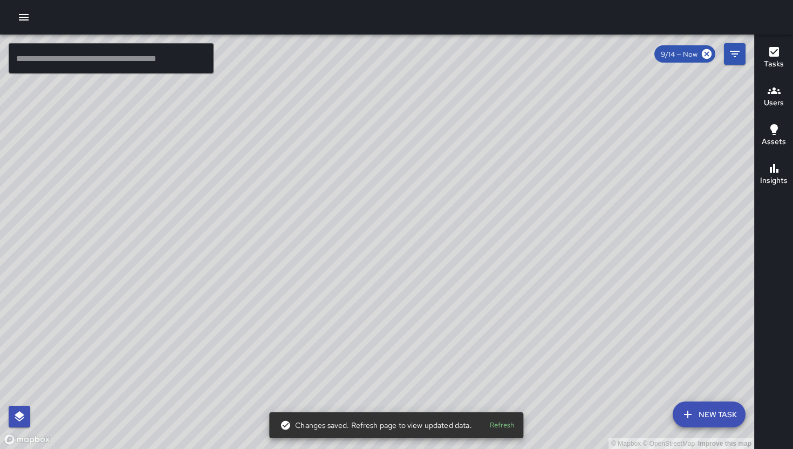
drag, startPoint x: 495, startPoint y: 232, endPoint x: 417, endPoint y: 273, distance: 87.5
click at [419, 273] on div "© Mapbox © OpenStreetMap Improve this map" at bounding box center [377, 242] width 754 height 414
drag, startPoint x: 364, startPoint y: 278, endPoint x: 360, endPoint y: 265, distance: 14.3
click at [360, 279] on div "© Mapbox © OpenStreetMap Improve this map" at bounding box center [377, 242] width 754 height 414
drag, startPoint x: 523, startPoint y: 196, endPoint x: 432, endPoint y: 267, distance: 115.6
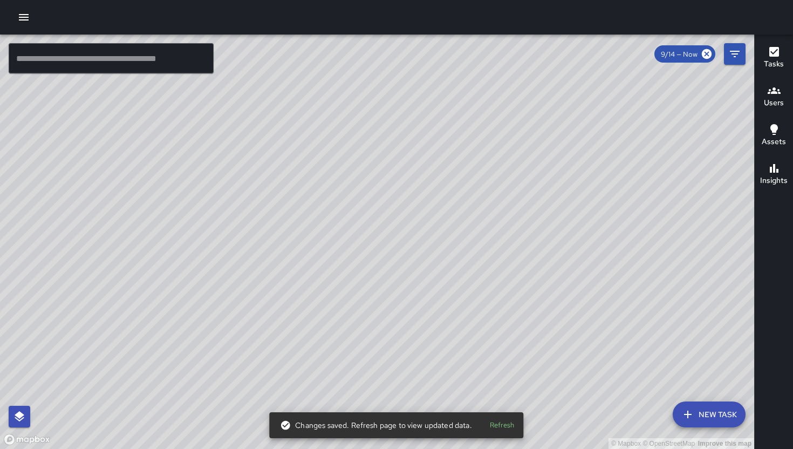
click at [432, 267] on div "© Mapbox © OpenStreetMap Improve this map" at bounding box center [377, 242] width 754 height 414
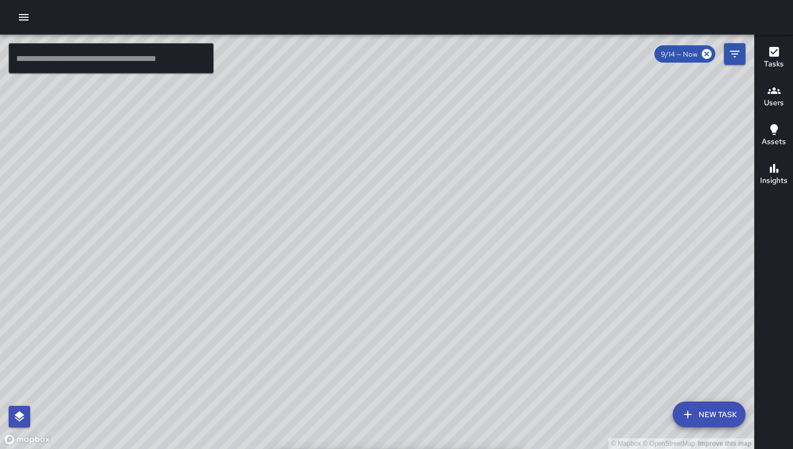
drag, startPoint x: 407, startPoint y: 236, endPoint x: 495, endPoint y: 384, distance: 172.8
click at [494, 384] on div "© Mapbox © OpenStreetMap Improve this map" at bounding box center [377, 242] width 754 height 414
drag, startPoint x: 498, startPoint y: 383, endPoint x: 529, endPoint y: 376, distance: 32.6
click at [529, 376] on div "© Mapbox © OpenStreetMap Improve this map" at bounding box center [377, 242] width 754 height 414
drag, startPoint x: 348, startPoint y: 371, endPoint x: 411, endPoint y: 346, distance: 67.8
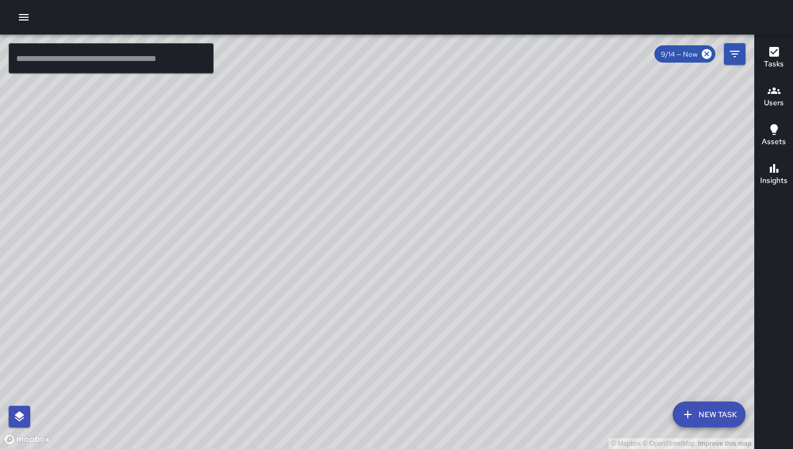
click at [411, 346] on div "© Mapbox © OpenStreetMap Improve this map" at bounding box center [377, 242] width 754 height 414
drag, startPoint x: 444, startPoint y: 348, endPoint x: 471, endPoint y: 348, distance: 27.0
click at [471, 348] on div "© Mapbox © OpenStreetMap Improve this map" at bounding box center [377, 242] width 754 height 414
drag, startPoint x: 538, startPoint y: 365, endPoint x: 379, endPoint y: 180, distance: 243.9
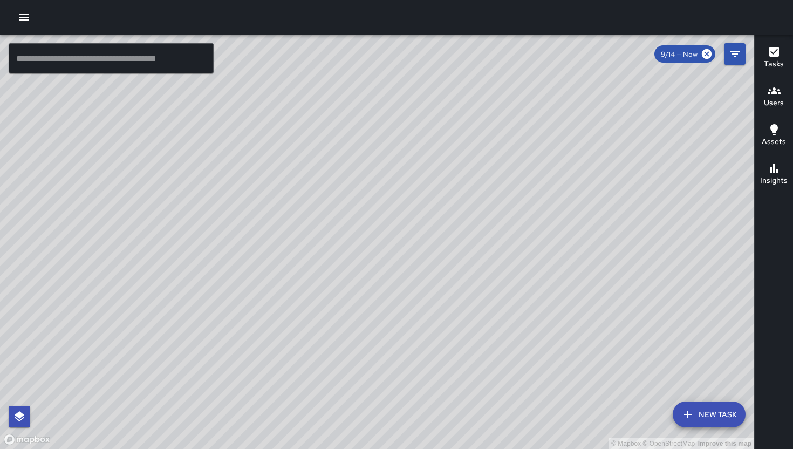
click at [379, 180] on div "© Mapbox © OpenStreetMap Improve this map" at bounding box center [377, 242] width 754 height 414
click at [150, 50] on input "text" at bounding box center [111, 58] width 205 height 30
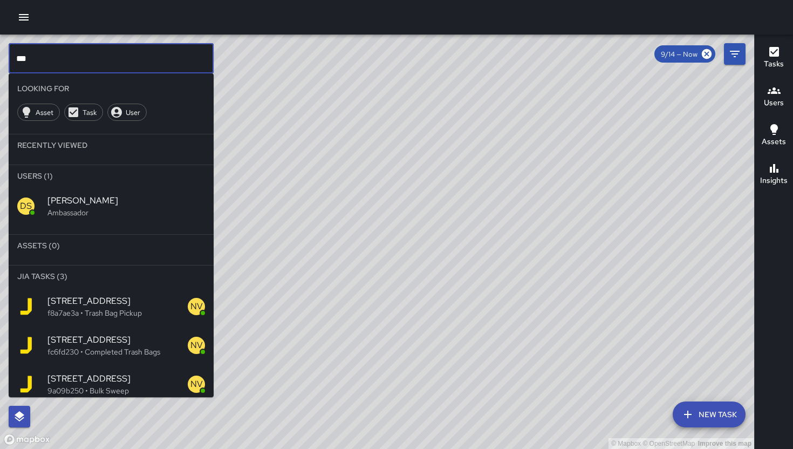
type input "***"
click at [123, 211] on p "Ambassador" at bounding box center [125, 212] width 157 height 11
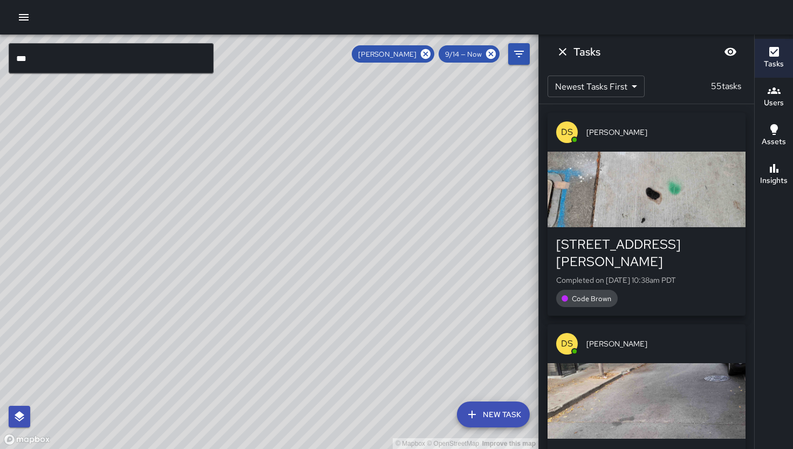
drag, startPoint x: 183, startPoint y: 167, endPoint x: 252, endPoint y: 256, distance: 112.6
click at [252, 260] on div "© Mapbox © OpenStreetMap Improve this map" at bounding box center [269, 242] width 538 height 414
click at [430, 52] on icon at bounding box center [426, 54] width 10 height 10
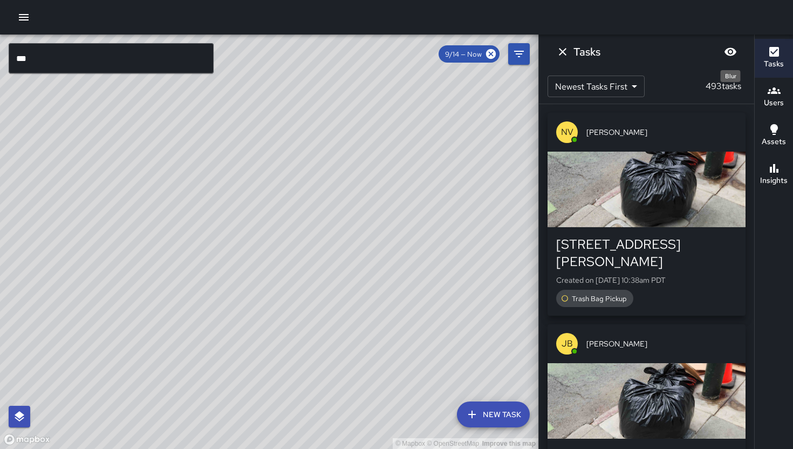
click at [731, 51] on icon "Blur" at bounding box center [730, 52] width 12 height 8
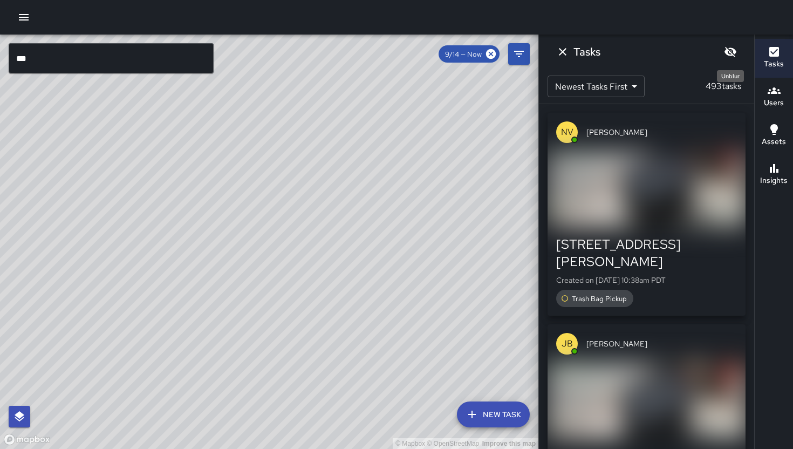
click at [738, 58] on button "Unblur" at bounding box center [730, 52] width 22 height 22
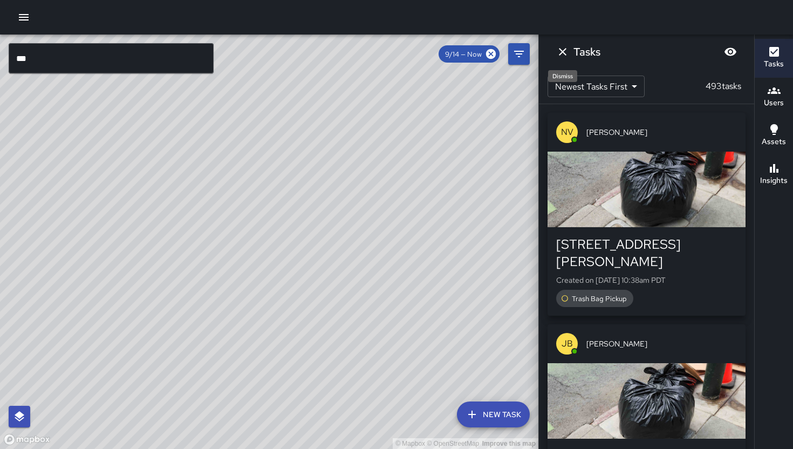
click at [553, 52] on button "Dismiss" at bounding box center [563, 52] width 22 height 22
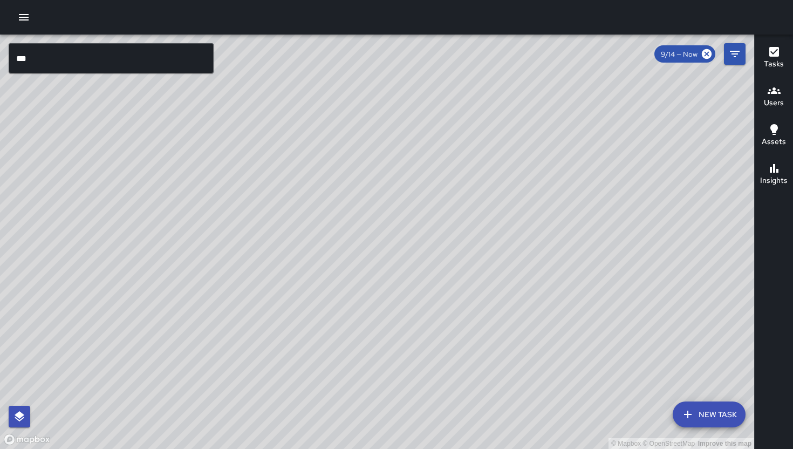
drag, startPoint x: 415, startPoint y: 292, endPoint x: 433, endPoint y: 285, distance: 20.3
click at [417, 291] on div "© Mapbox © OpenStreetMap Improve this map" at bounding box center [377, 242] width 754 height 414
drag, startPoint x: 433, startPoint y: 285, endPoint x: 444, endPoint y: 284, distance: 10.3
click at [438, 284] on div "© Mapbox © OpenStreetMap Improve this map" at bounding box center [377, 242] width 754 height 414
drag, startPoint x: 428, startPoint y: 290, endPoint x: 697, endPoint y: 323, distance: 271.1
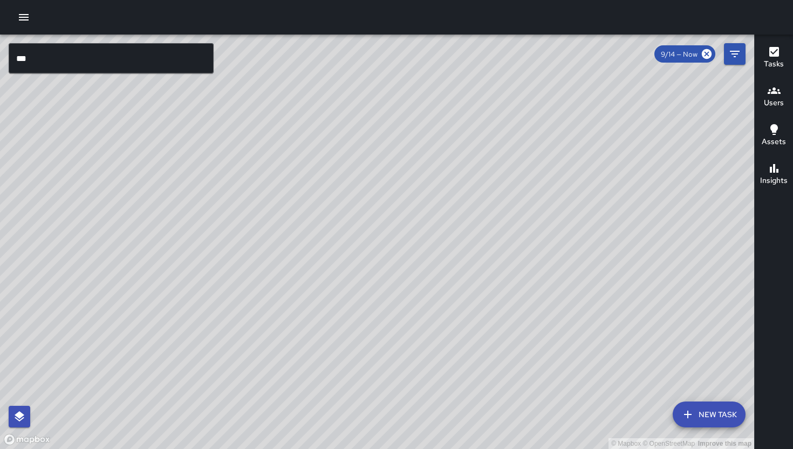
click at [697, 323] on div "© Mapbox © OpenStreetMap Improve this map" at bounding box center [377, 242] width 754 height 414
drag, startPoint x: 652, startPoint y: 313, endPoint x: 629, endPoint y: 313, distance: 23.7
click at [635, 315] on div "© Mapbox © OpenStreetMap Improve this map" at bounding box center [377, 242] width 754 height 414
drag, startPoint x: 632, startPoint y: 308, endPoint x: 606, endPoint y: 299, distance: 28.0
click at [606, 299] on div "© Mapbox © OpenStreetMap Improve this map" at bounding box center [377, 242] width 754 height 414
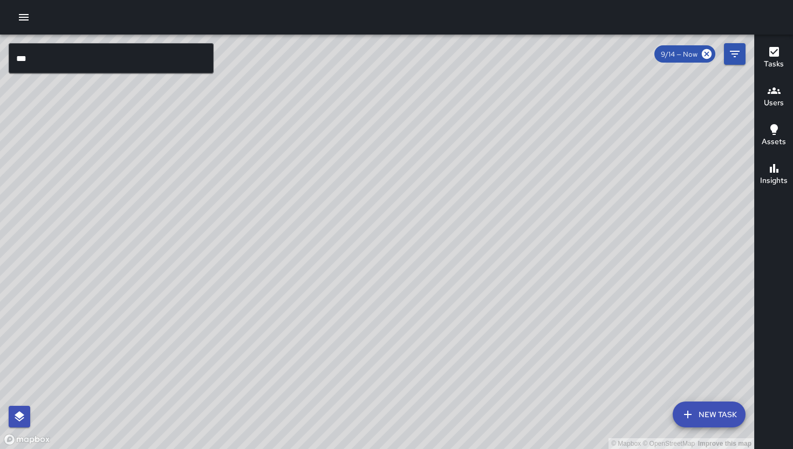
drag, startPoint x: 541, startPoint y: 109, endPoint x: 329, endPoint y: 266, distance: 263.8
click at [329, 266] on div "© Mapbox © OpenStreetMap Improve this map" at bounding box center [377, 242] width 754 height 414
